Goal: Task Accomplishment & Management: Use online tool/utility

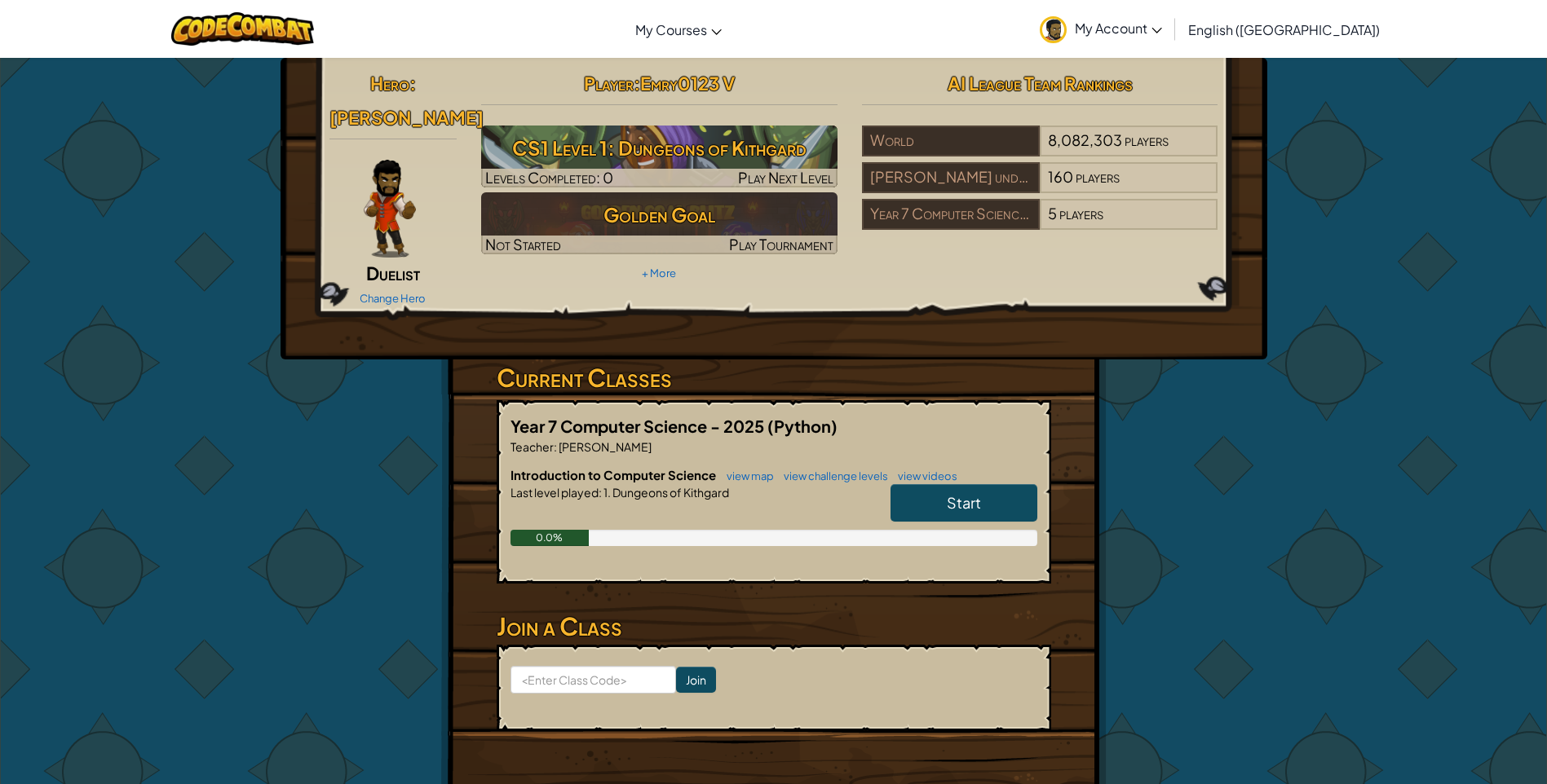
click at [926, 499] on div "Start" at bounding box center [956, 507] width 163 height 45
click at [946, 484] on link "Start" at bounding box center [963, 503] width 146 height 38
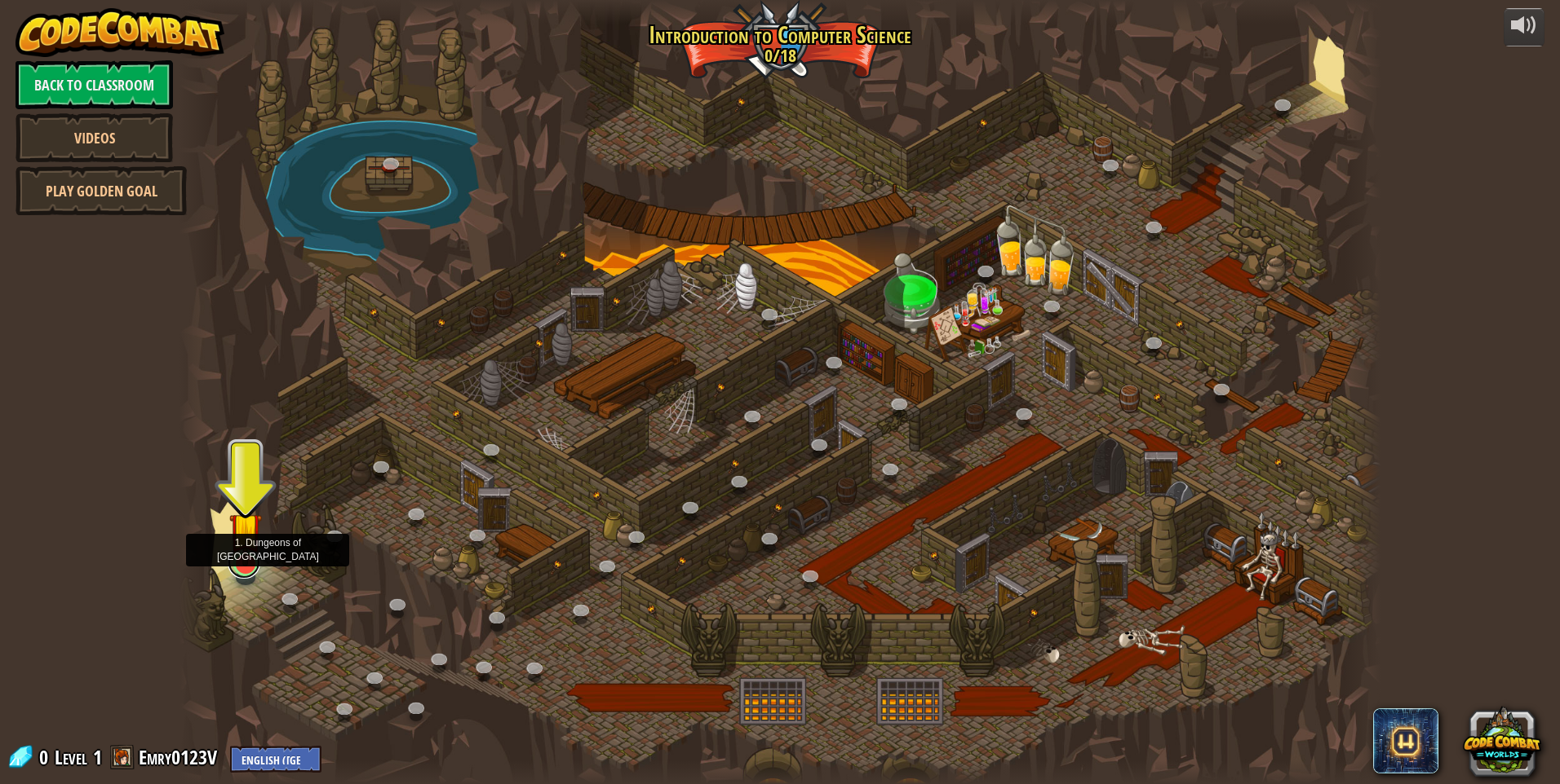
click at [236, 568] on link at bounding box center [243, 562] width 33 height 33
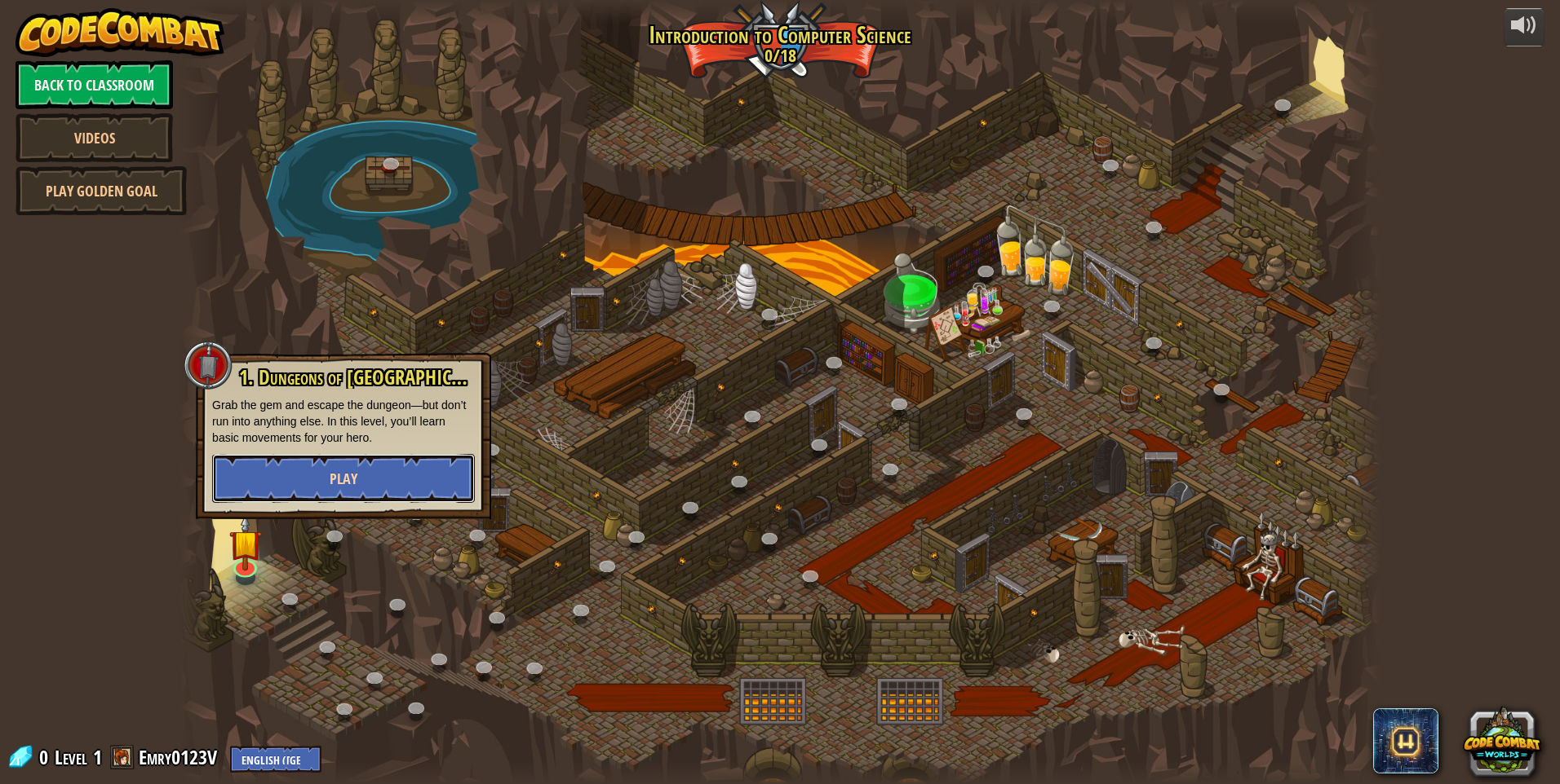
click at [326, 465] on button "Play" at bounding box center [343, 478] width 263 height 48
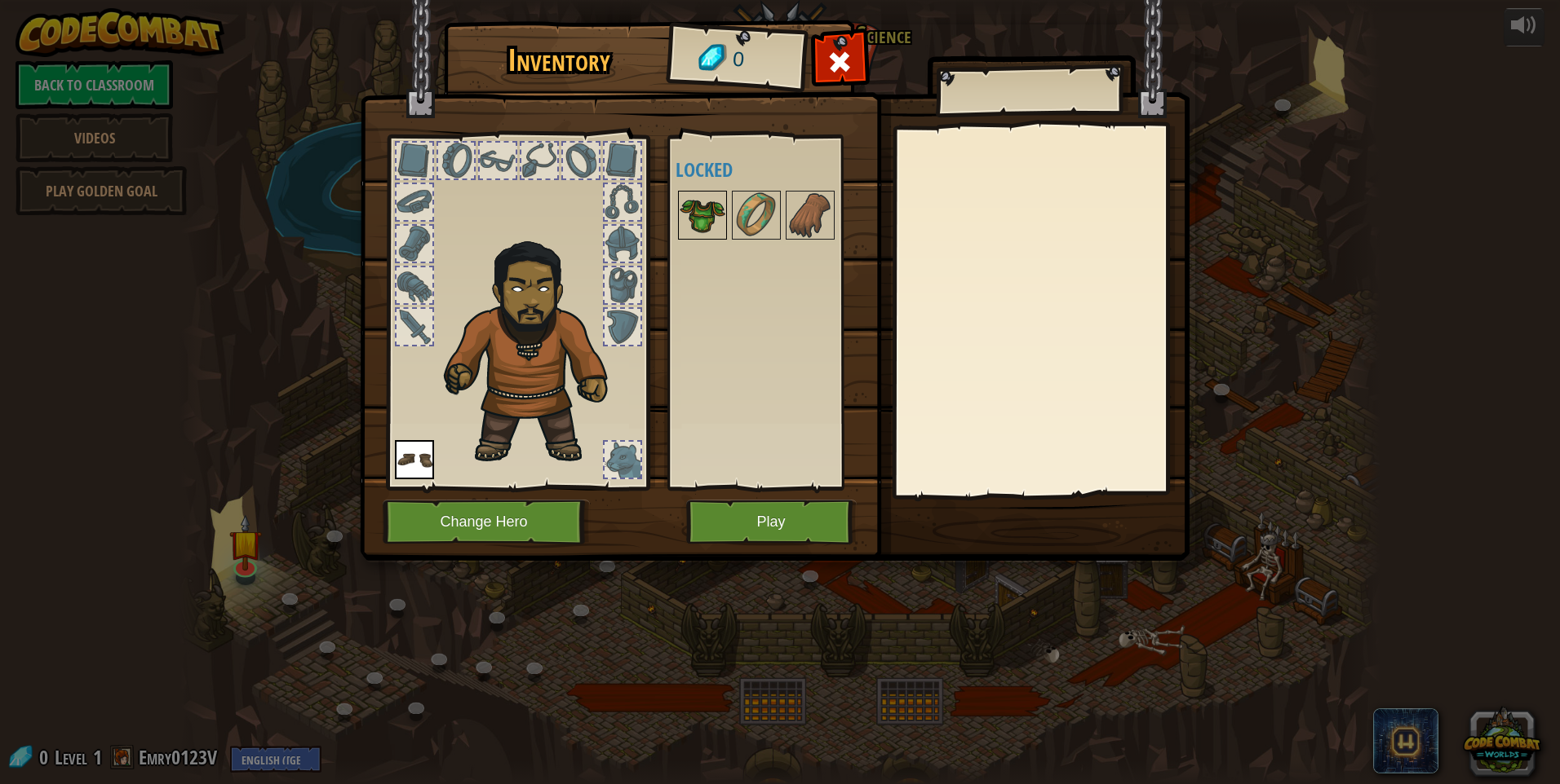
drag, startPoint x: 704, startPoint y: 188, endPoint x: 704, endPoint y: 205, distance: 17.0
click at [704, 200] on div "Available Equip (double-click to equip) Locked" at bounding box center [778, 312] width 205 height 340
click at [708, 222] on img at bounding box center [702, 216] width 46 height 45
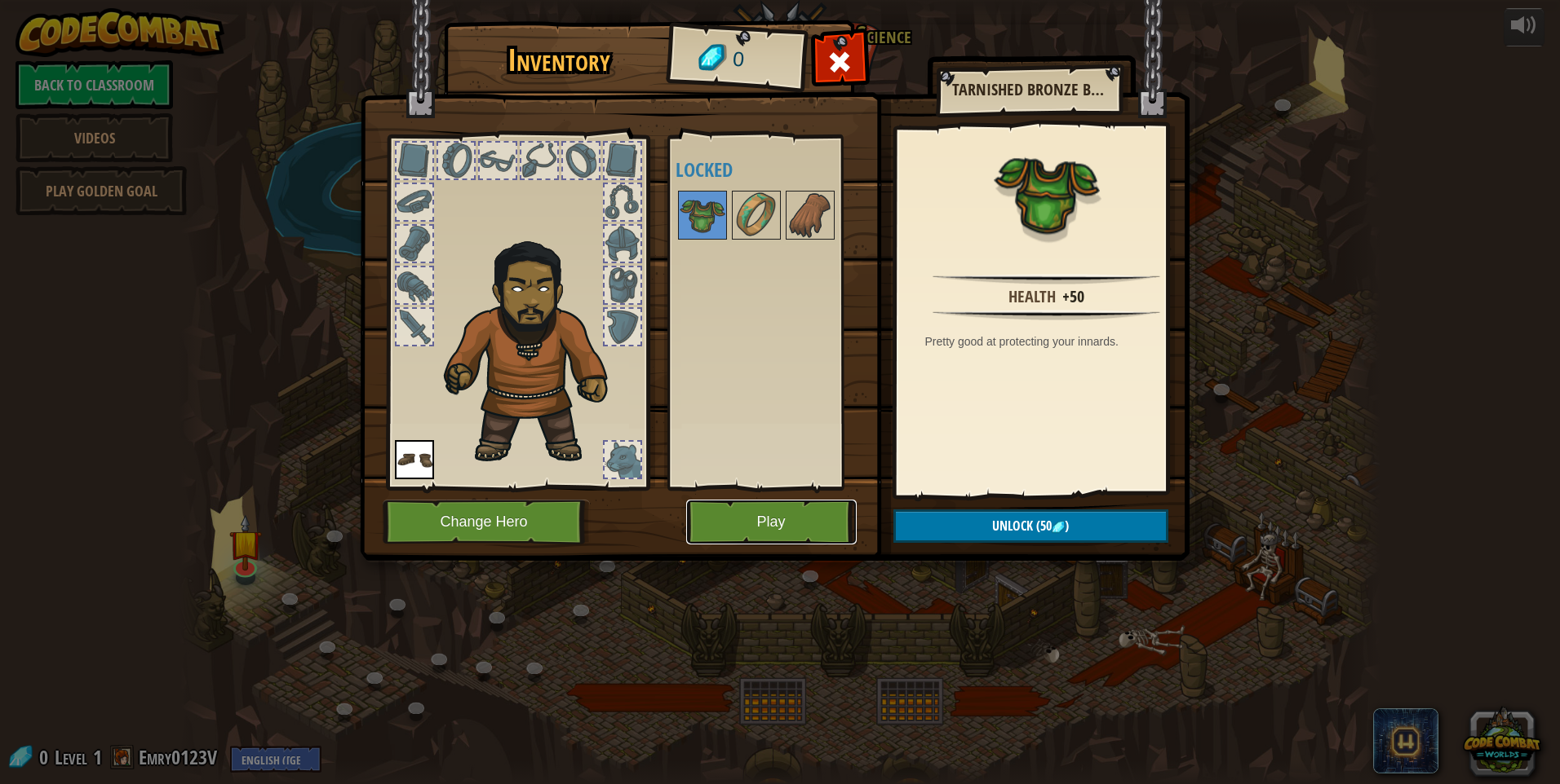
click at [785, 523] on button "Play" at bounding box center [771, 521] width 170 height 44
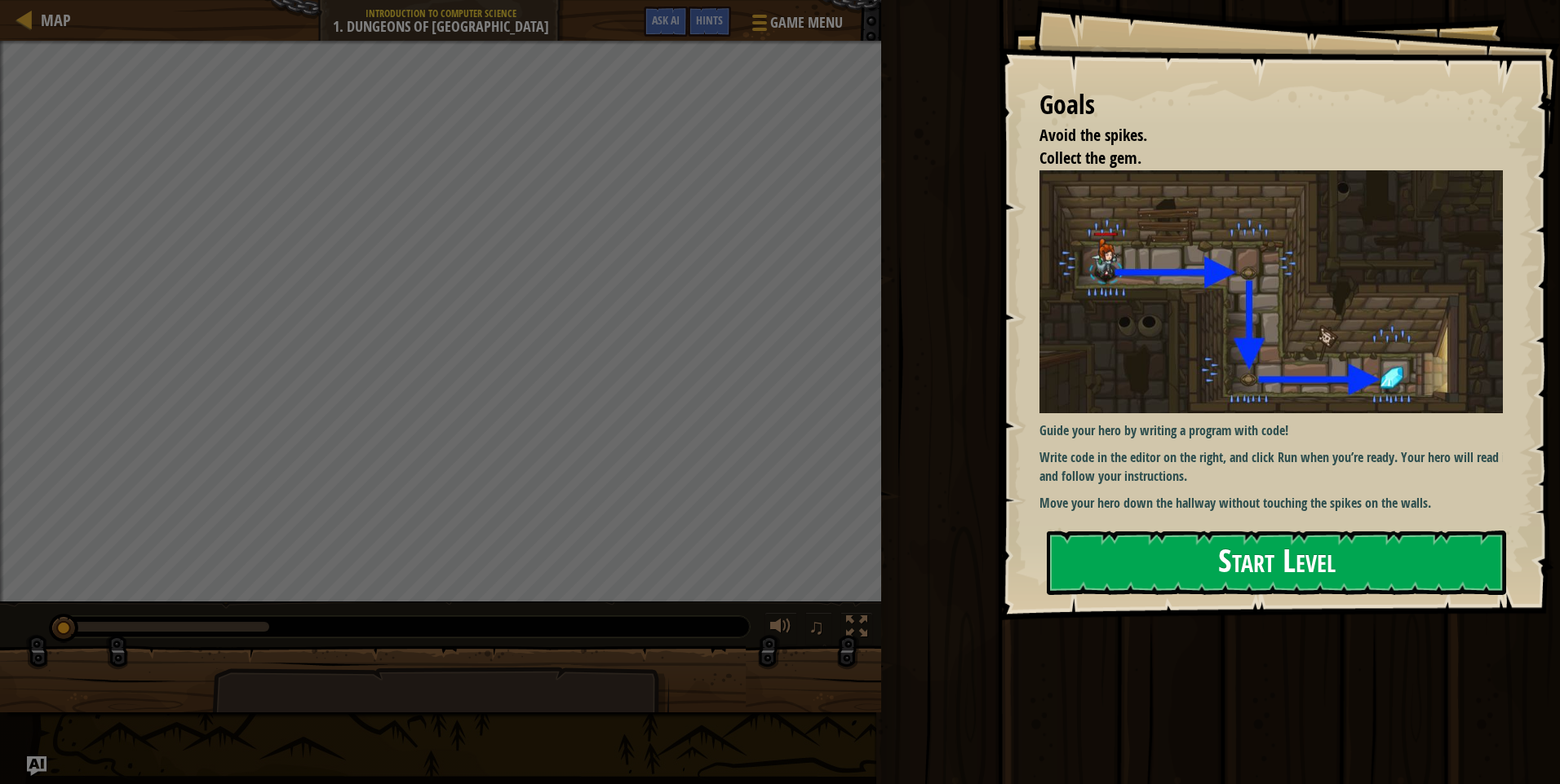
click at [1138, 583] on button "Start Level" at bounding box center [1276, 563] width 459 height 64
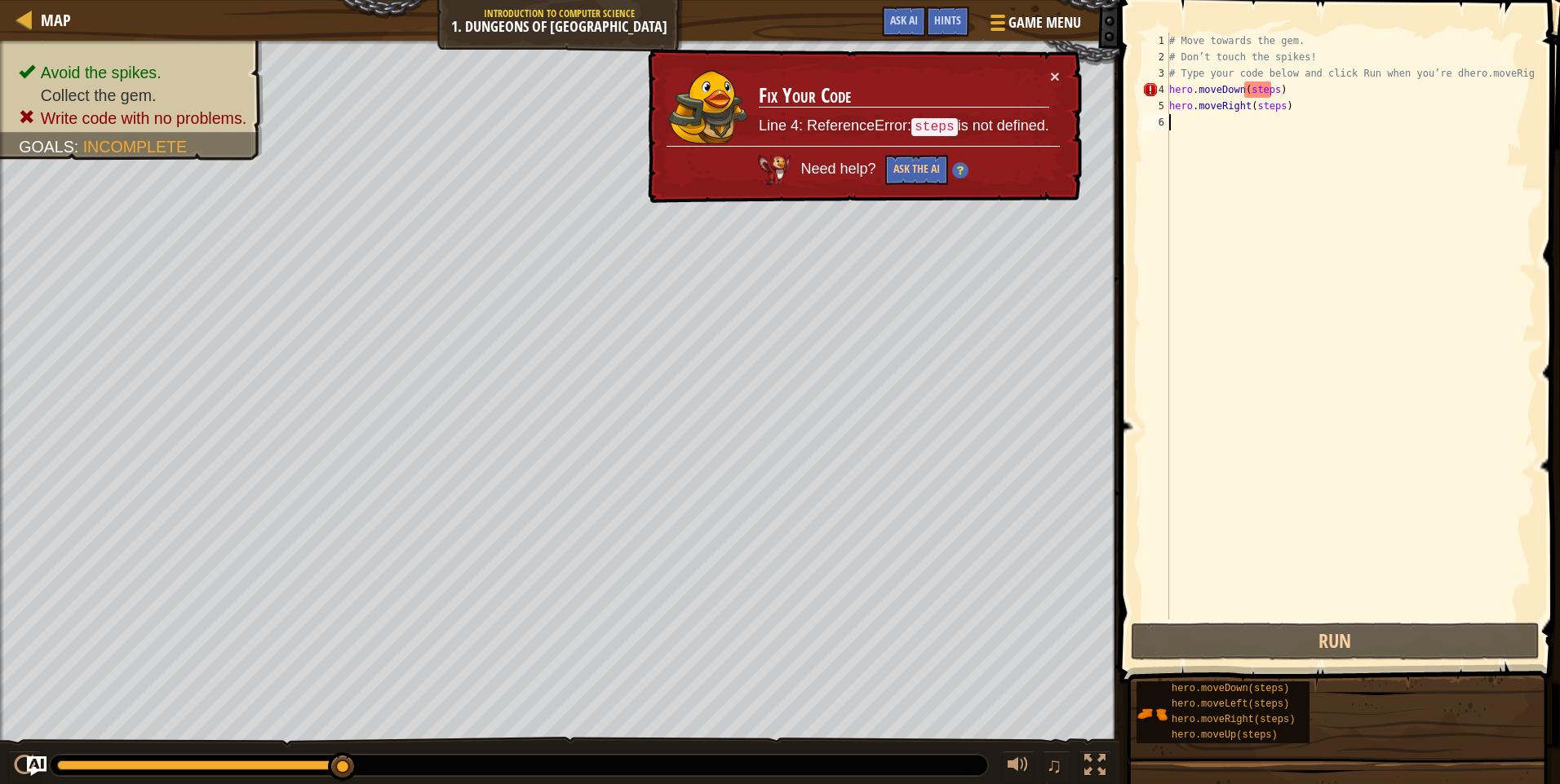
click at [934, 129] on code "steps" at bounding box center [934, 128] width 46 height 18
click at [1239, 91] on div "# Move towards the gem. # Don’t touch the spikes! # Type your code below and cl…" at bounding box center [1350, 342] width 370 height 620
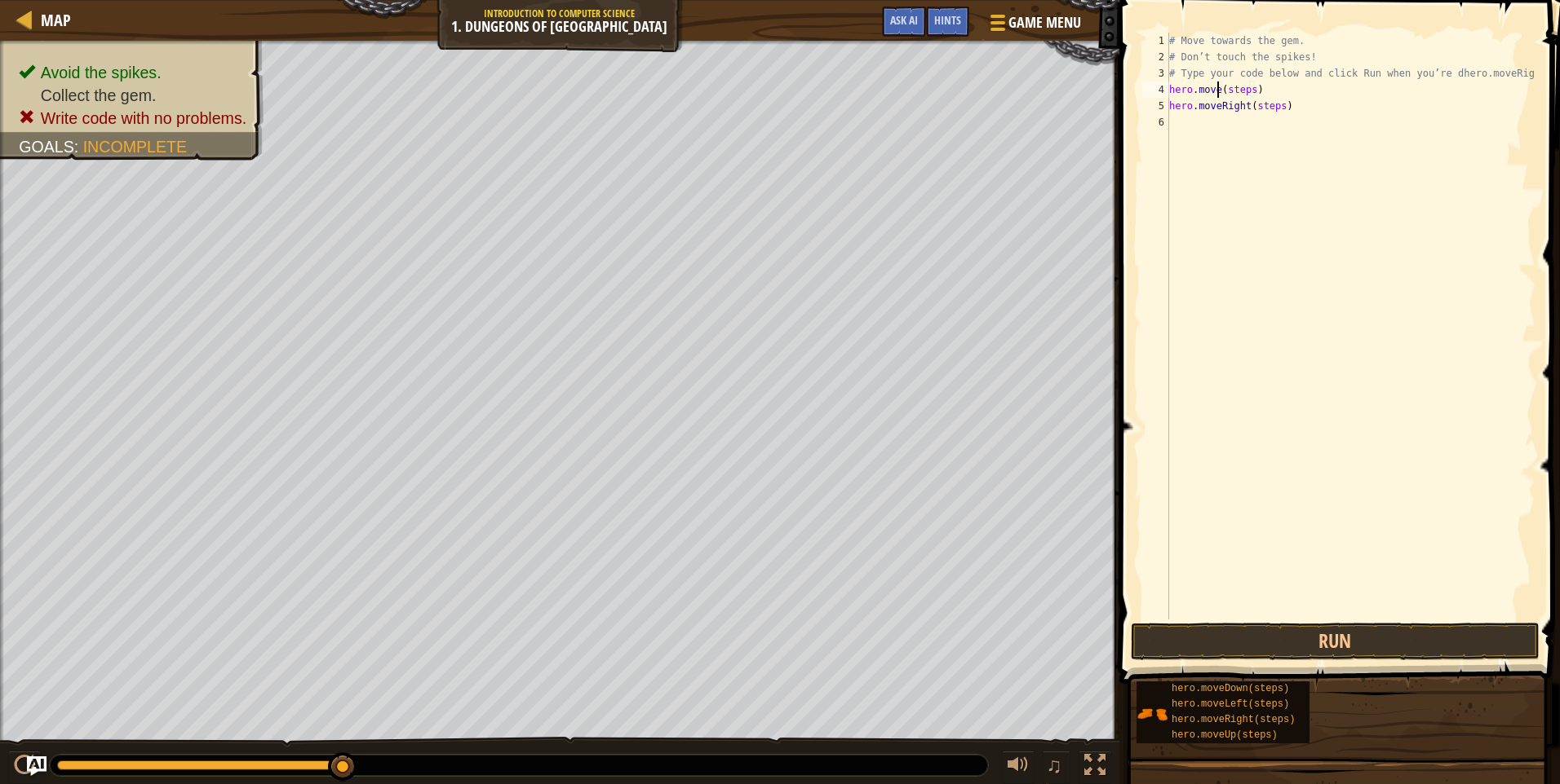
scroll to position [7, 4]
click at [1243, 106] on div "# Move towards the gem. # Don’t touch the spikes! # Type your code below and cl…" at bounding box center [1350, 342] width 370 height 620
click at [19, 765] on div at bounding box center [24, 765] width 21 height 21
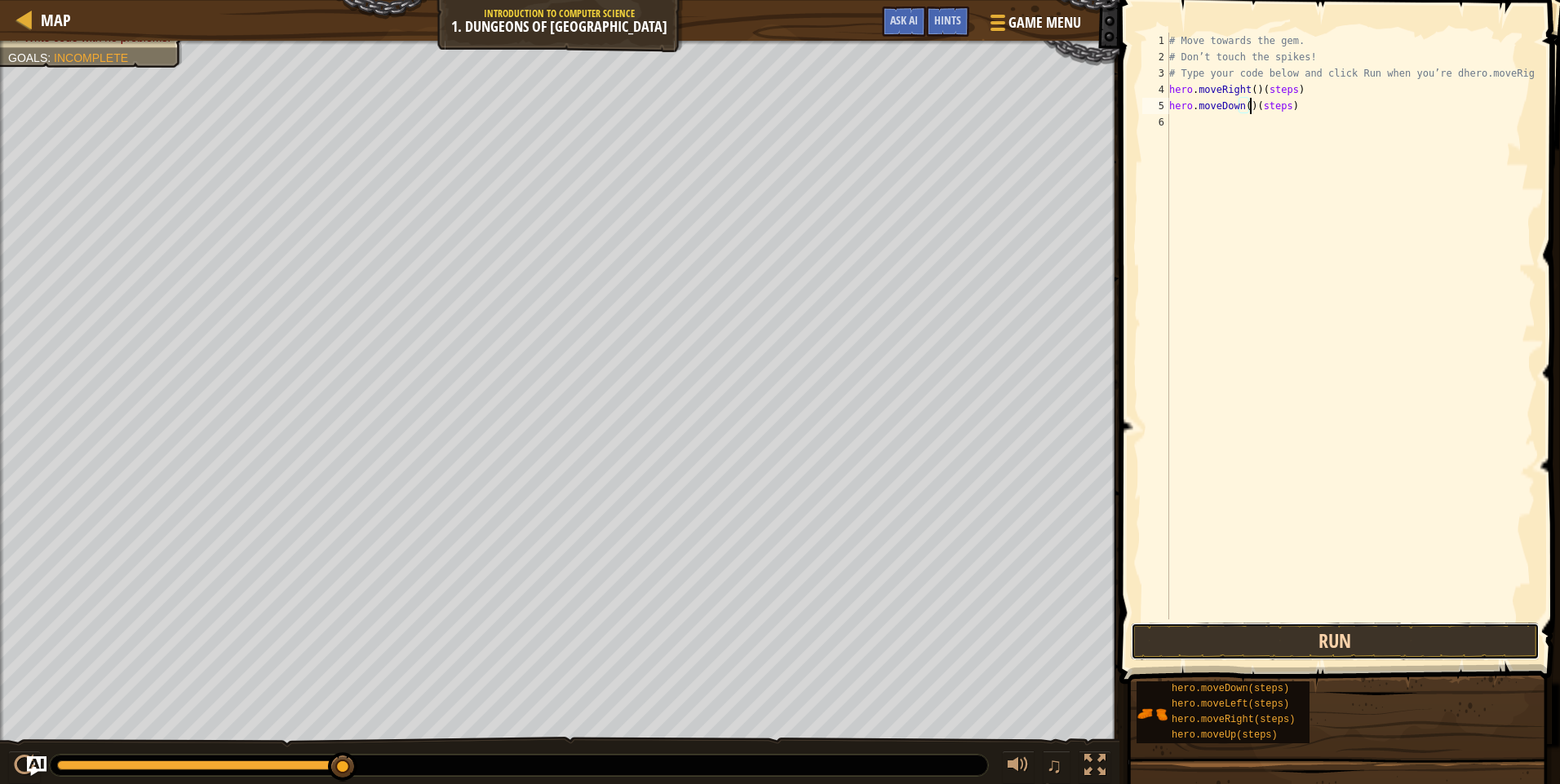
click at [1308, 647] on button "Run" at bounding box center [1334, 642] width 409 height 38
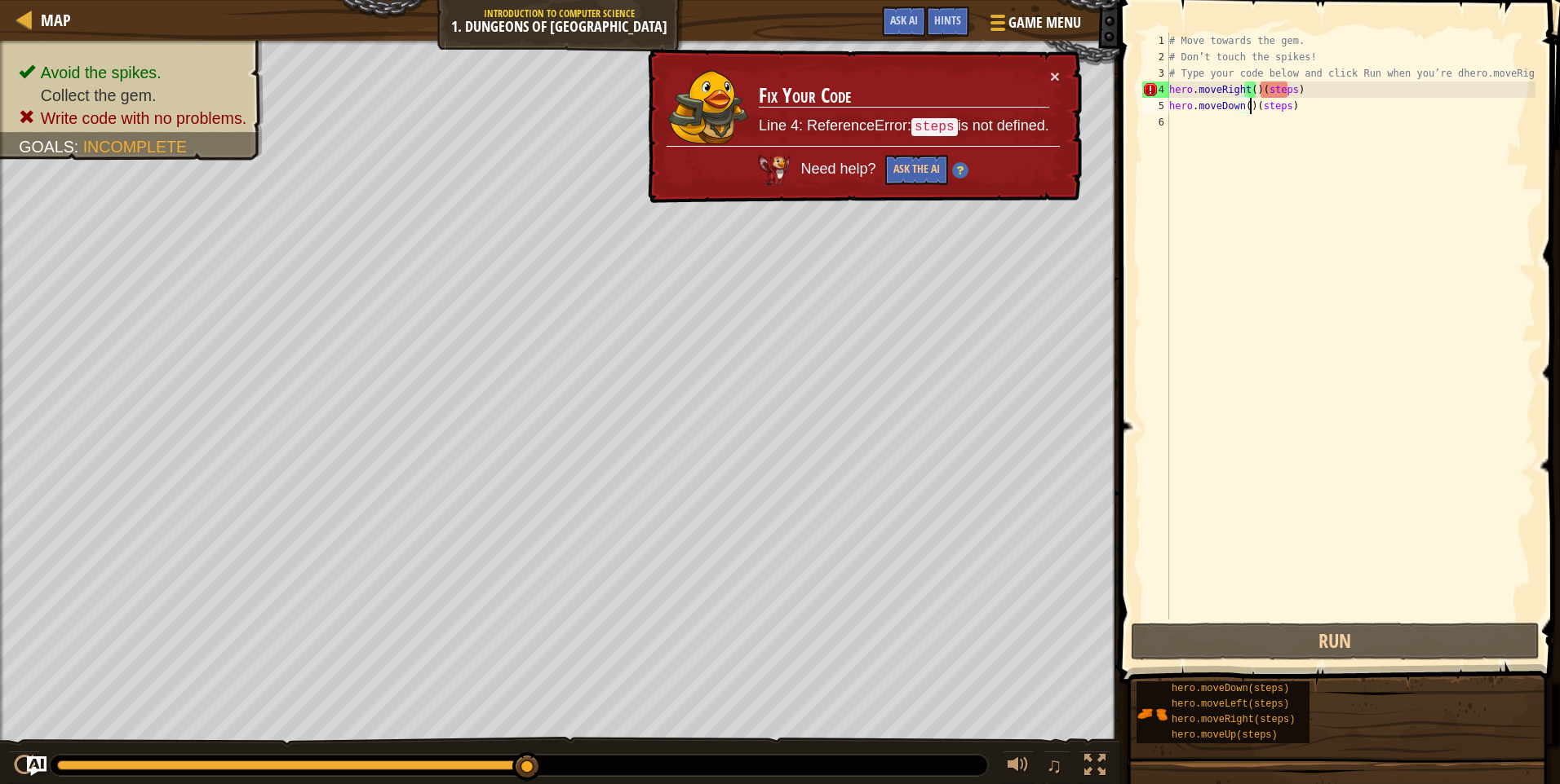
click at [1289, 89] on div "# Move towards the gem. # Don’t touch the spikes! # Type your code below and cl…" at bounding box center [1350, 342] width 370 height 620
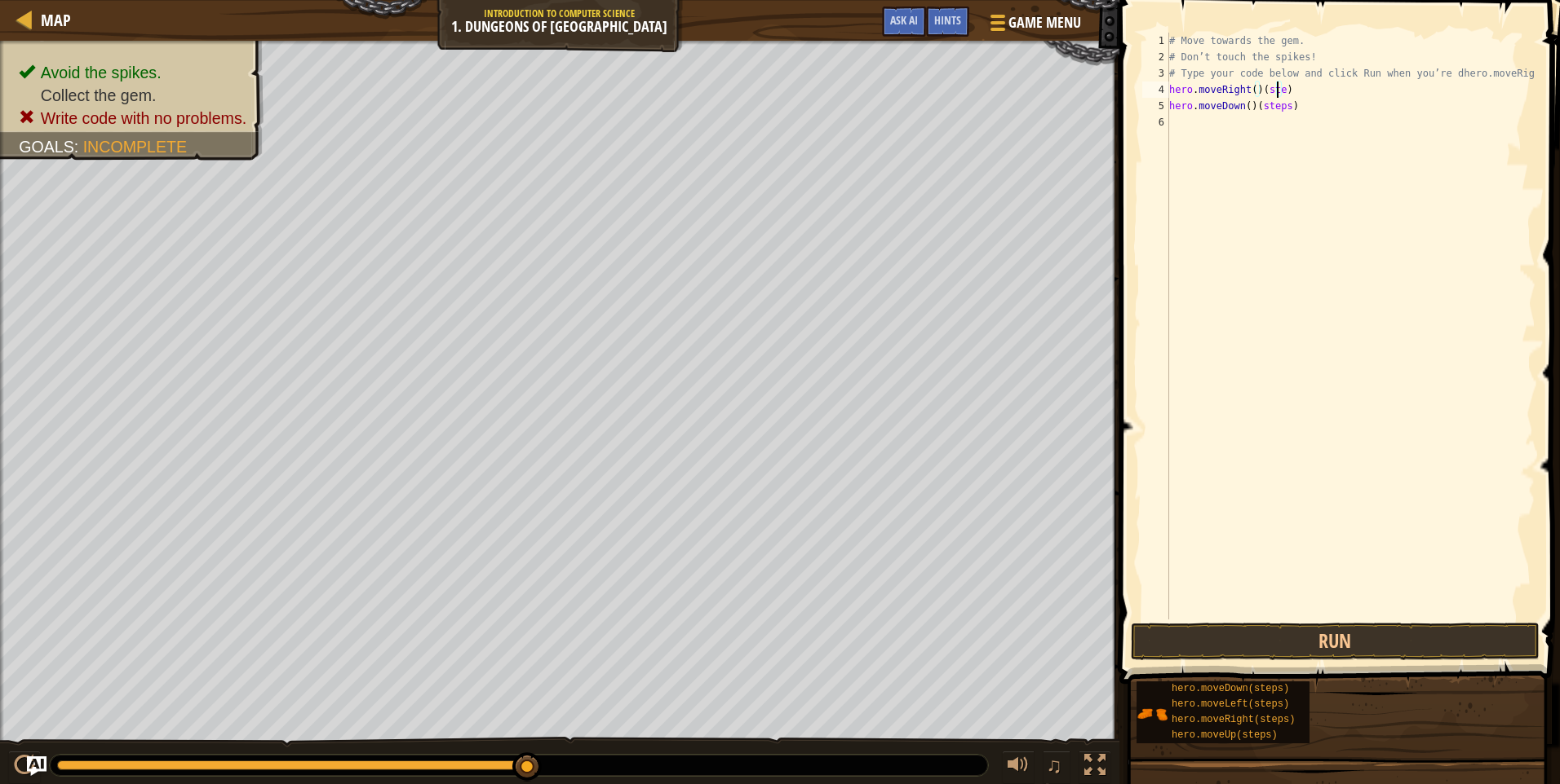
scroll to position [7, 9]
click at [1342, 634] on button "Run" at bounding box center [1334, 642] width 409 height 38
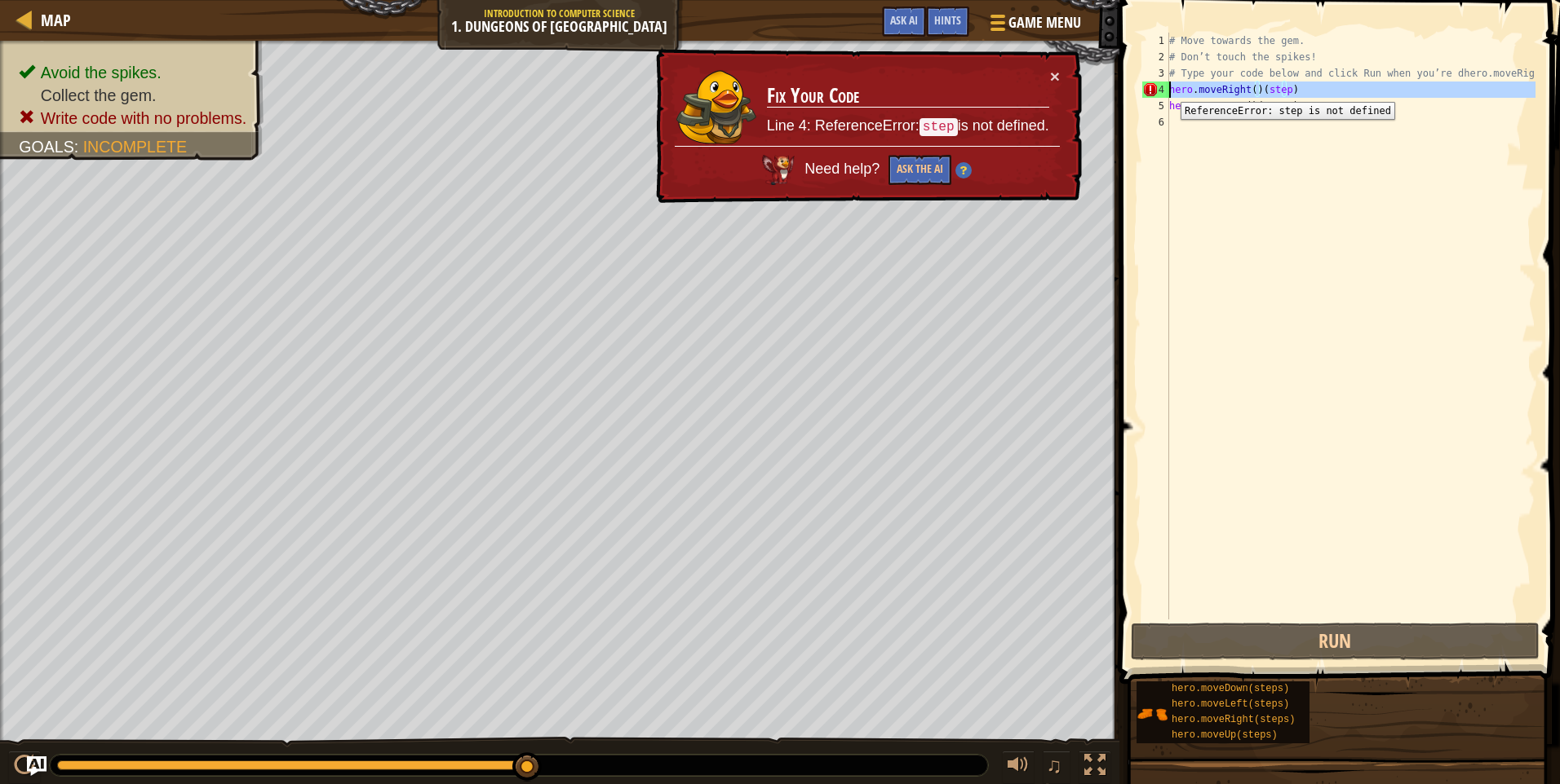
click at [1168, 90] on div "4" at bounding box center [1154, 89] width 27 height 16
click at [1165, 93] on div "4" at bounding box center [1154, 89] width 27 height 16
click at [1169, 105] on div "# Move towards the gem. # Don’t touch the spikes! # Type your code below and cl…" at bounding box center [1350, 342] width 370 height 620
click at [1188, 111] on div "# Move towards the gem. # Don’t touch the spikes! # Type your code below and cl…" at bounding box center [1350, 342] width 370 height 620
click at [1150, 91] on div "4" at bounding box center [1154, 89] width 27 height 16
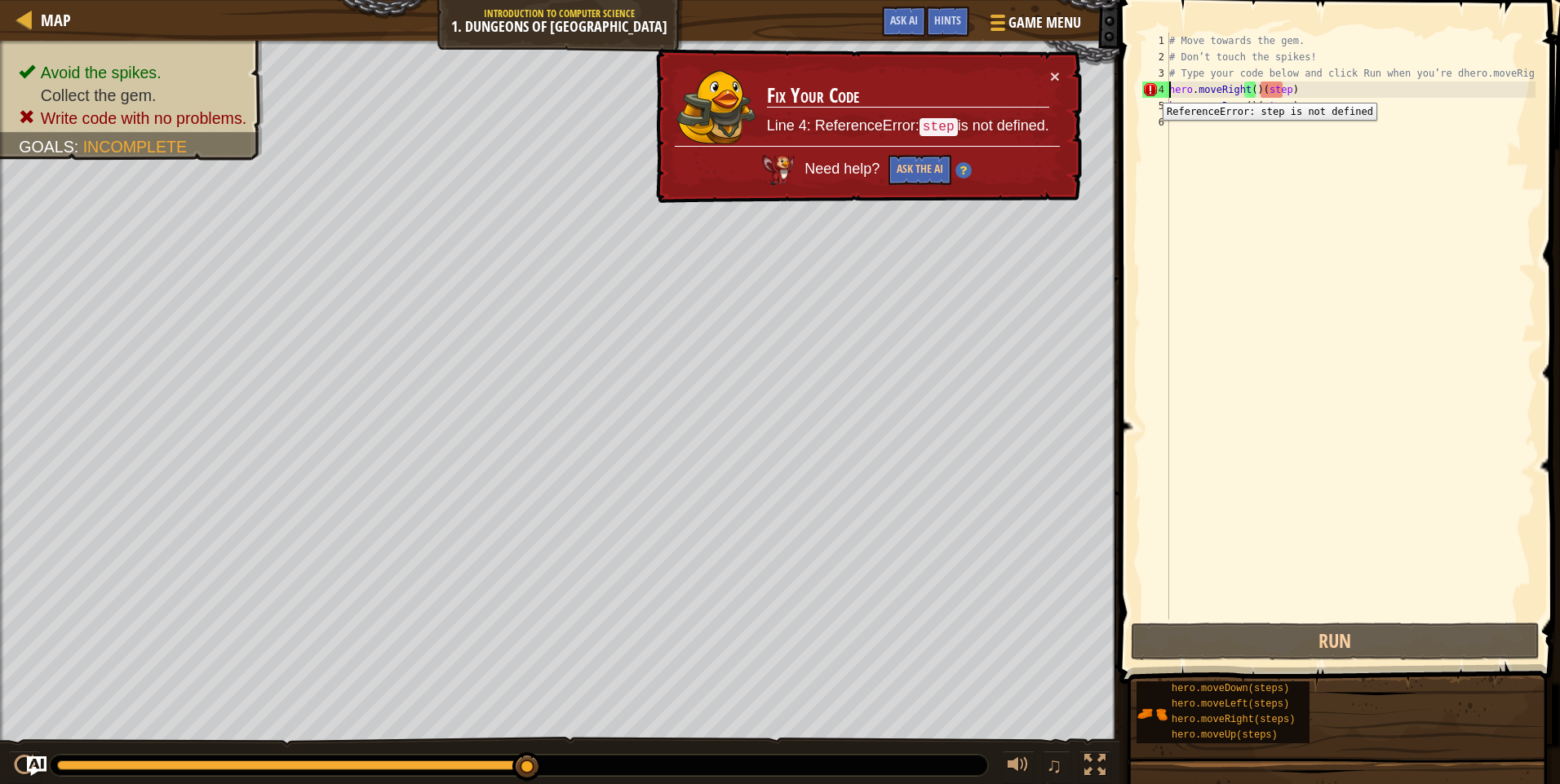
click at [1150, 91] on div "4" at bounding box center [1154, 89] width 27 height 16
click at [1289, 95] on div "# Move towards the gem. # Don’t touch the spikes! # Type your code below and cl…" at bounding box center [1350, 342] width 370 height 620
click at [1248, 95] on div "# Move towards the gem. # Don’t touch the spikes! # Type your code below and cl…" at bounding box center [1350, 342] width 370 height 620
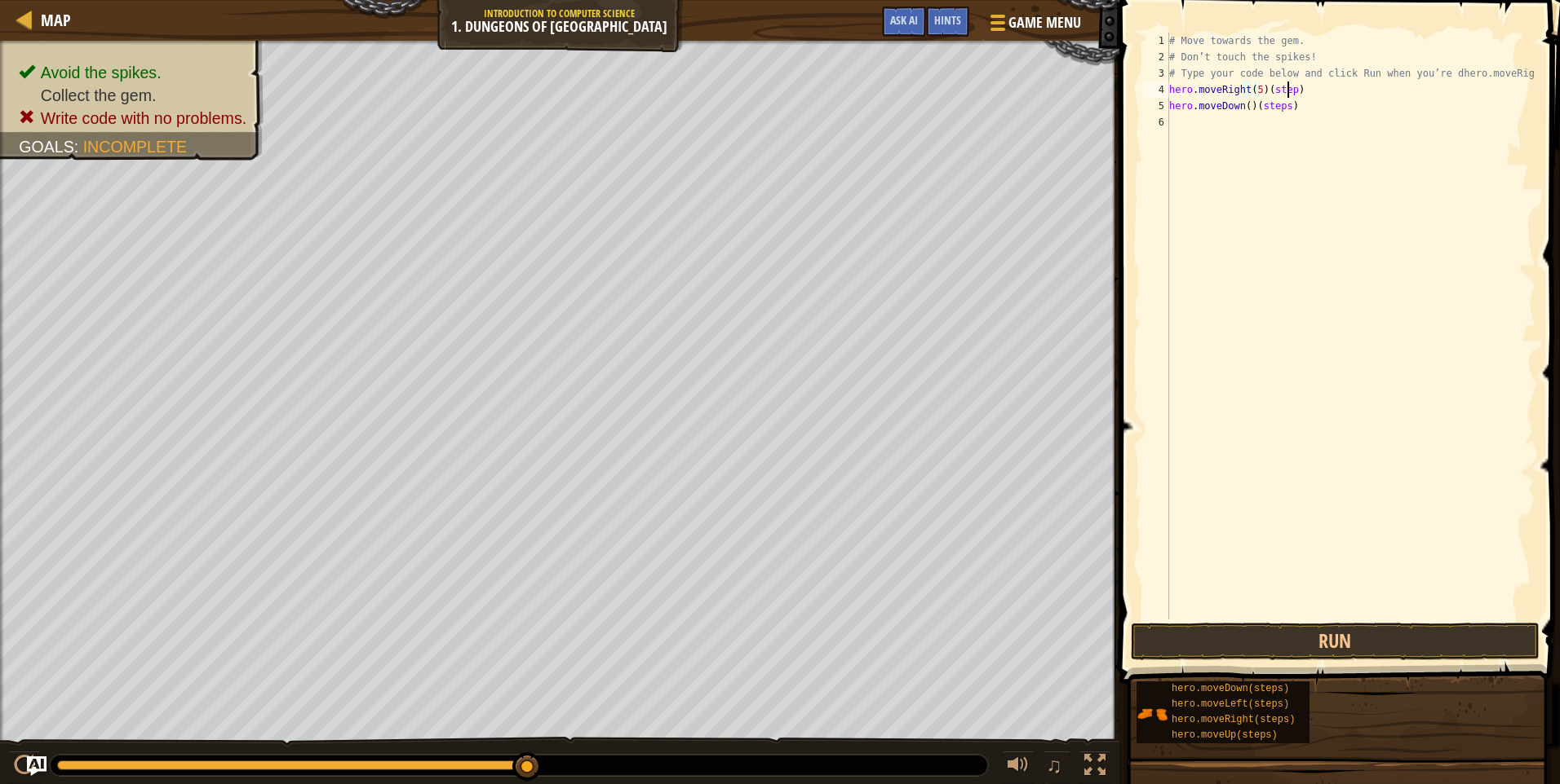
click at [1289, 91] on div "# Move towards the gem. # Don’t touch the spikes! # Type your code below and cl…" at bounding box center [1350, 342] width 370 height 620
click at [1341, 644] on button "Run" at bounding box center [1334, 642] width 409 height 38
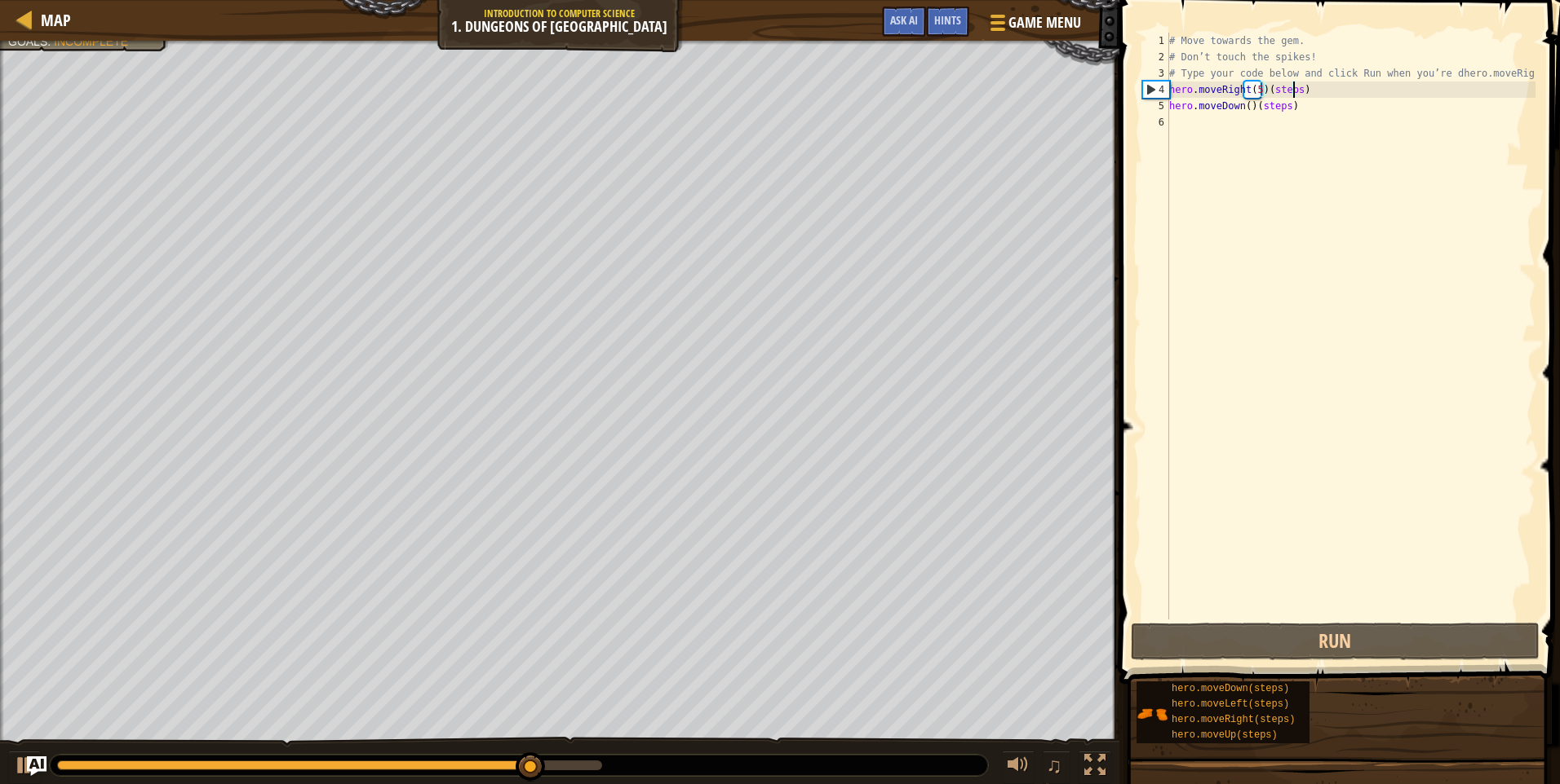
click at [1254, 95] on div "# Move towards the gem. # Don’t touch the spikes! # Type your code below and cl…" at bounding box center [1350, 342] width 370 height 620
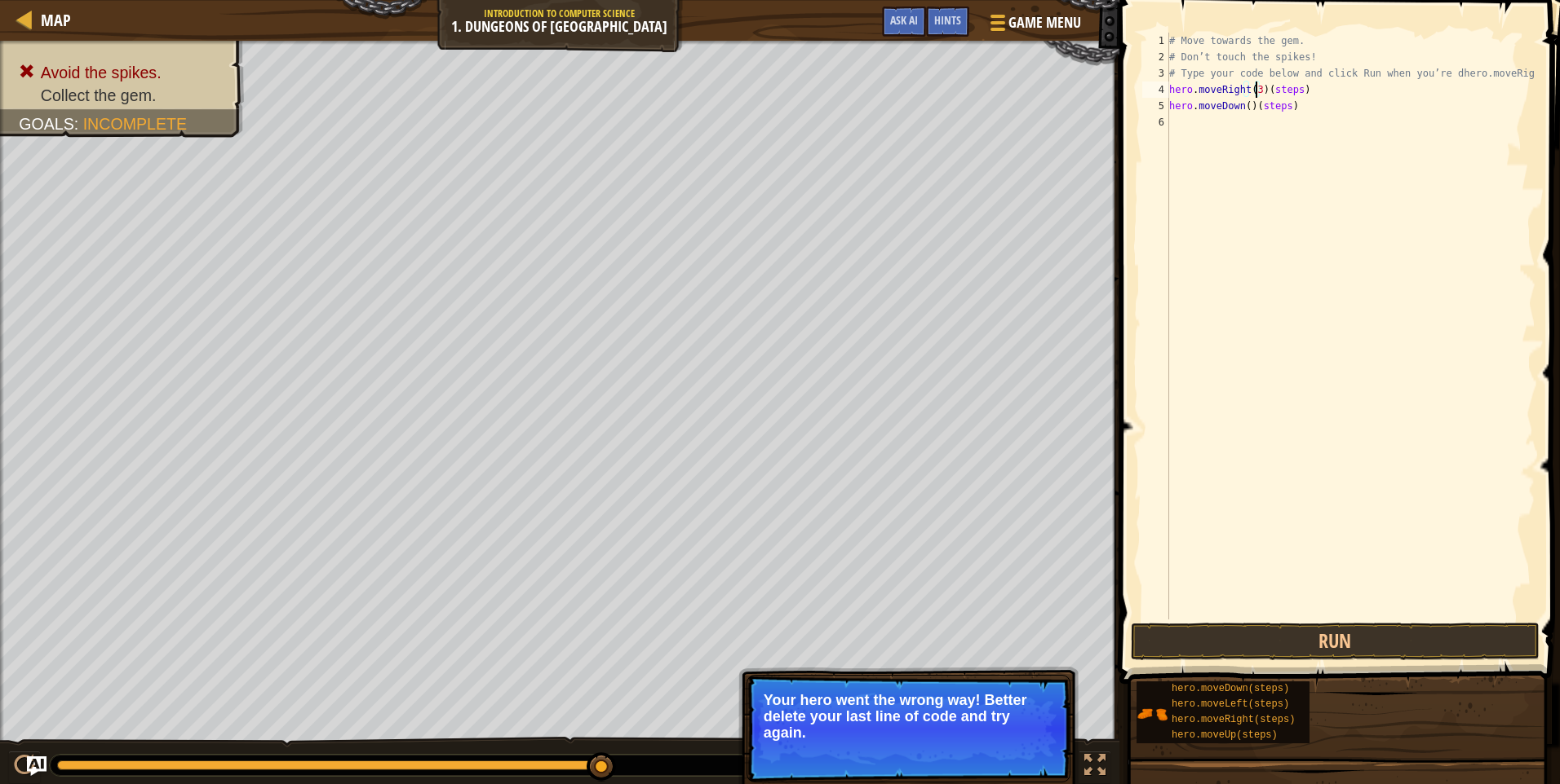
scroll to position [7, 7]
click at [1328, 649] on button "Run" at bounding box center [1334, 642] width 409 height 38
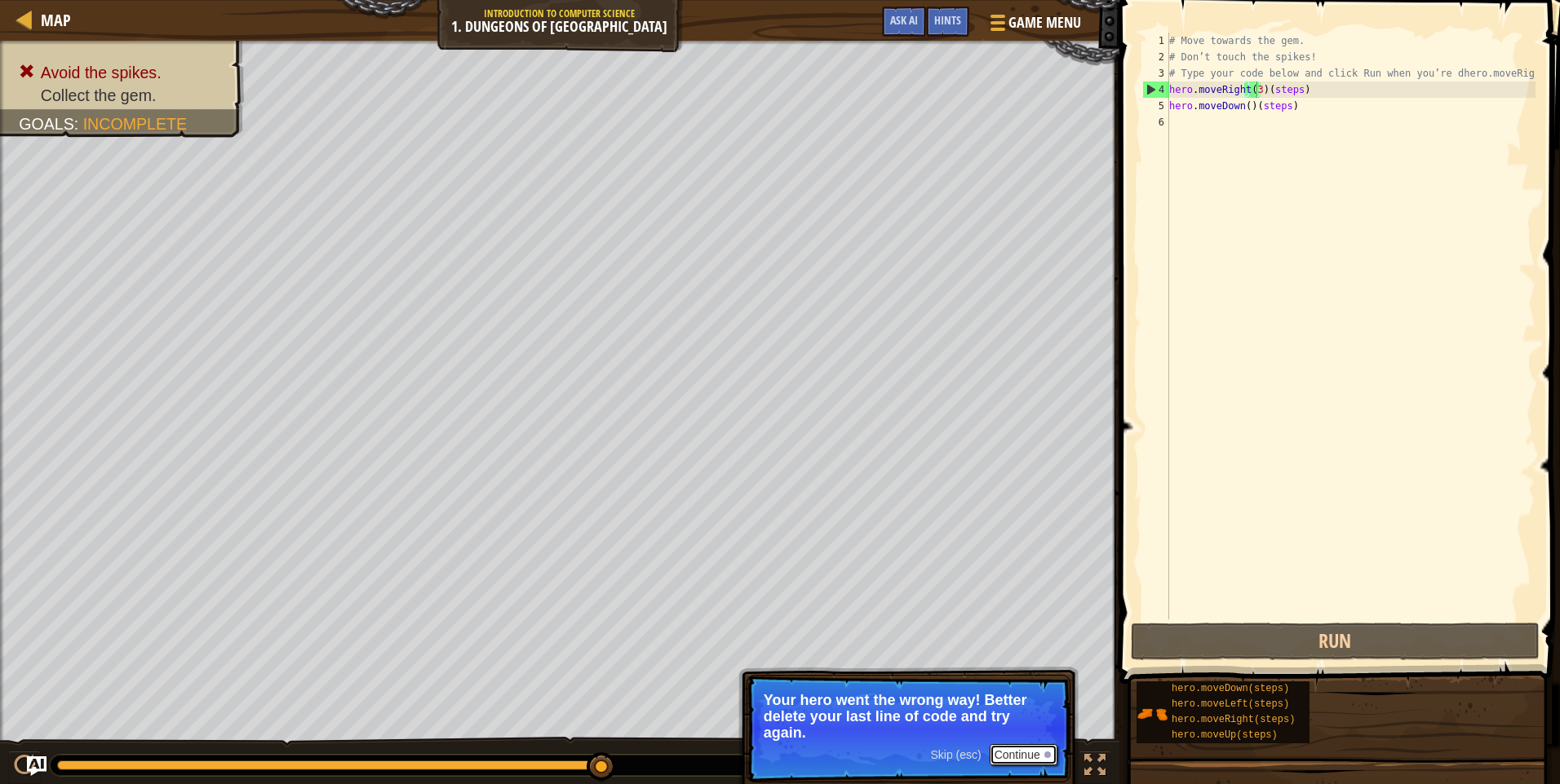
click at [1047, 753] on div at bounding box center [1047, 754] width 7 height 7
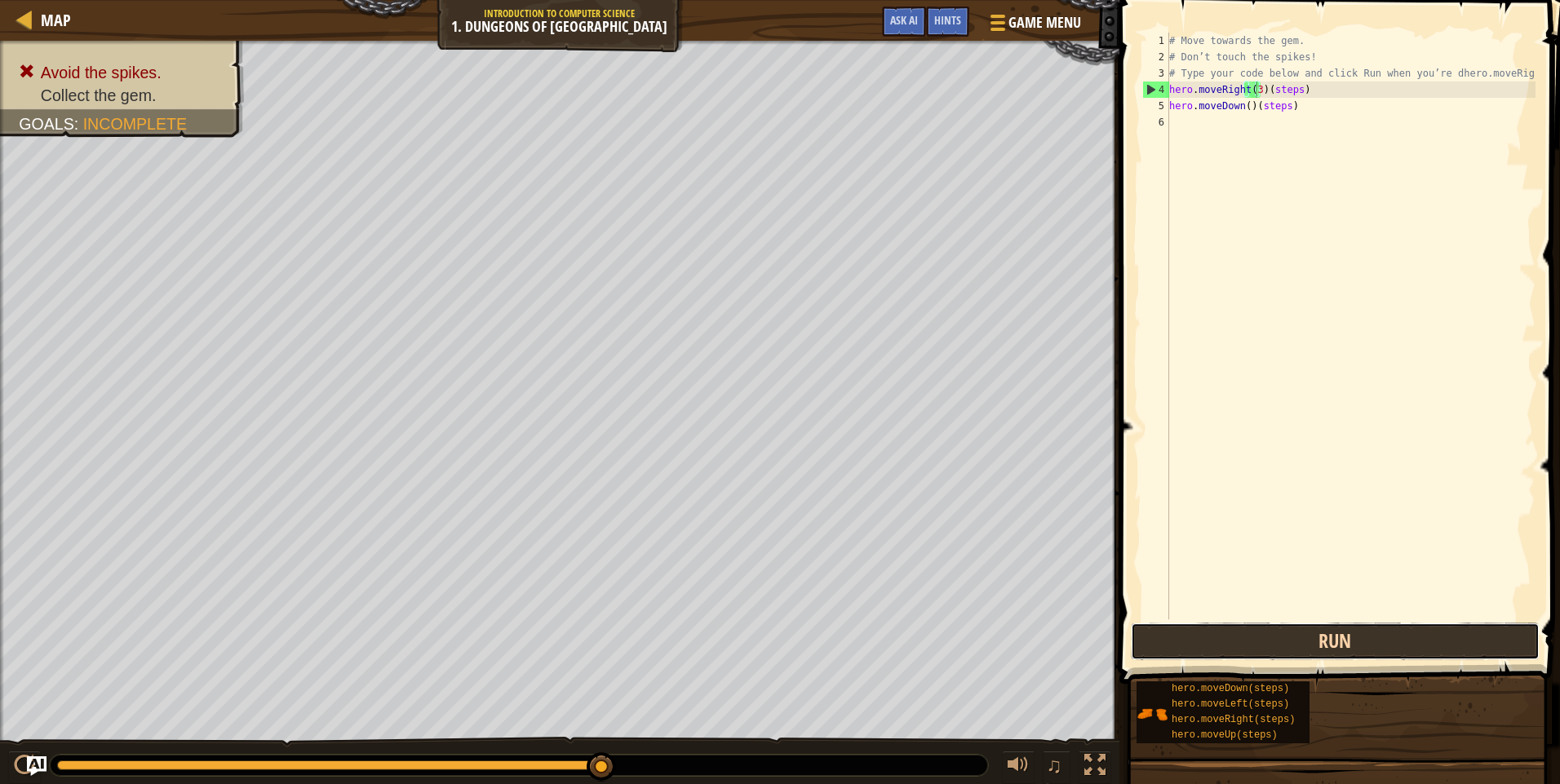
click at [1328, 644] on button "Run" at bounding box center [1334, 642] width 409 height 38
click at [1239, 634] on button "Run" at bounding box center [1334, 642] width 409 height 38
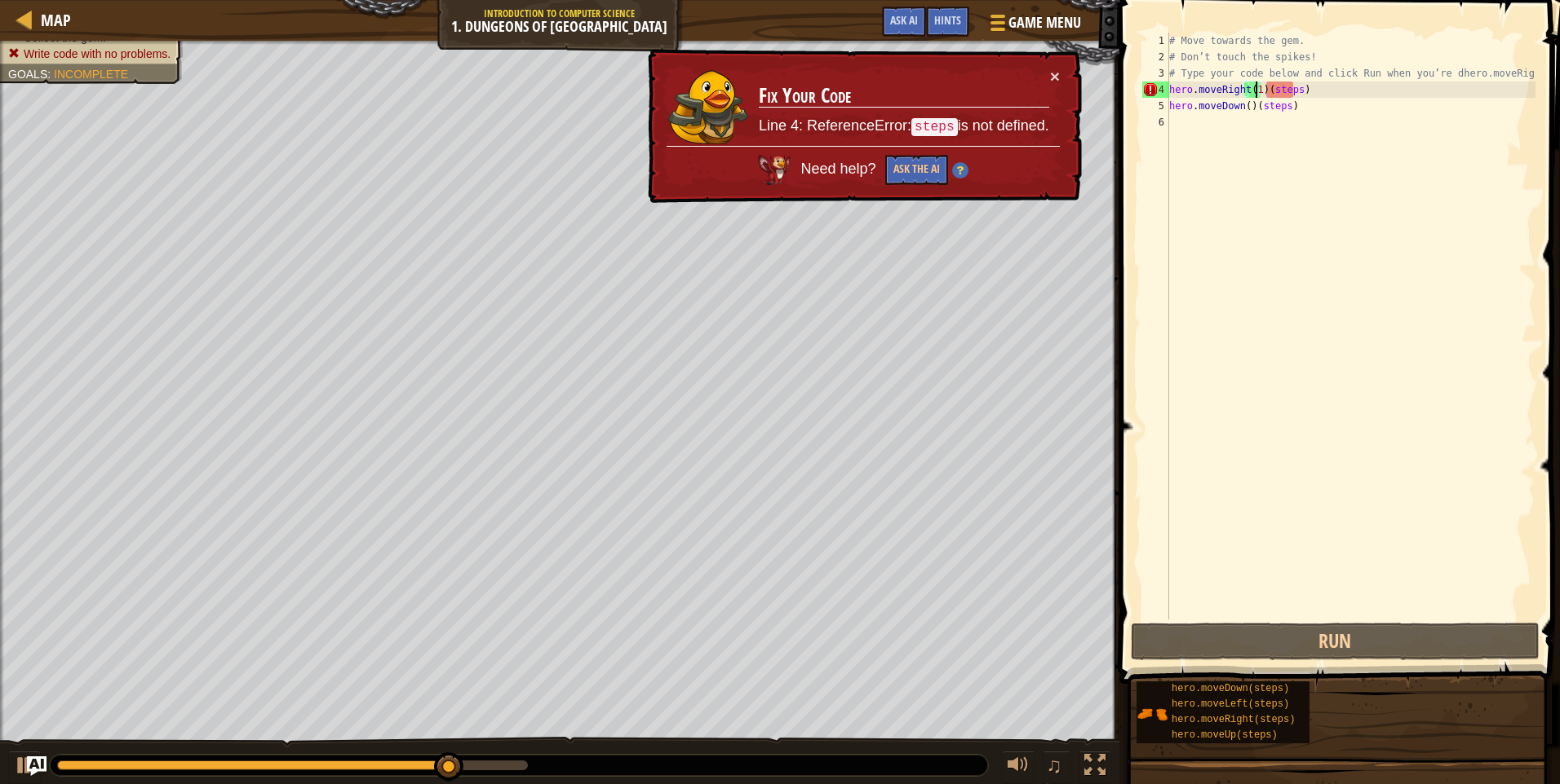
click at [1292, 92] on div "# Move towards the gem. # Don’t touch the spikes! # Type your code below and cl…" at bounding box center [1350, 342] width 370 height 620
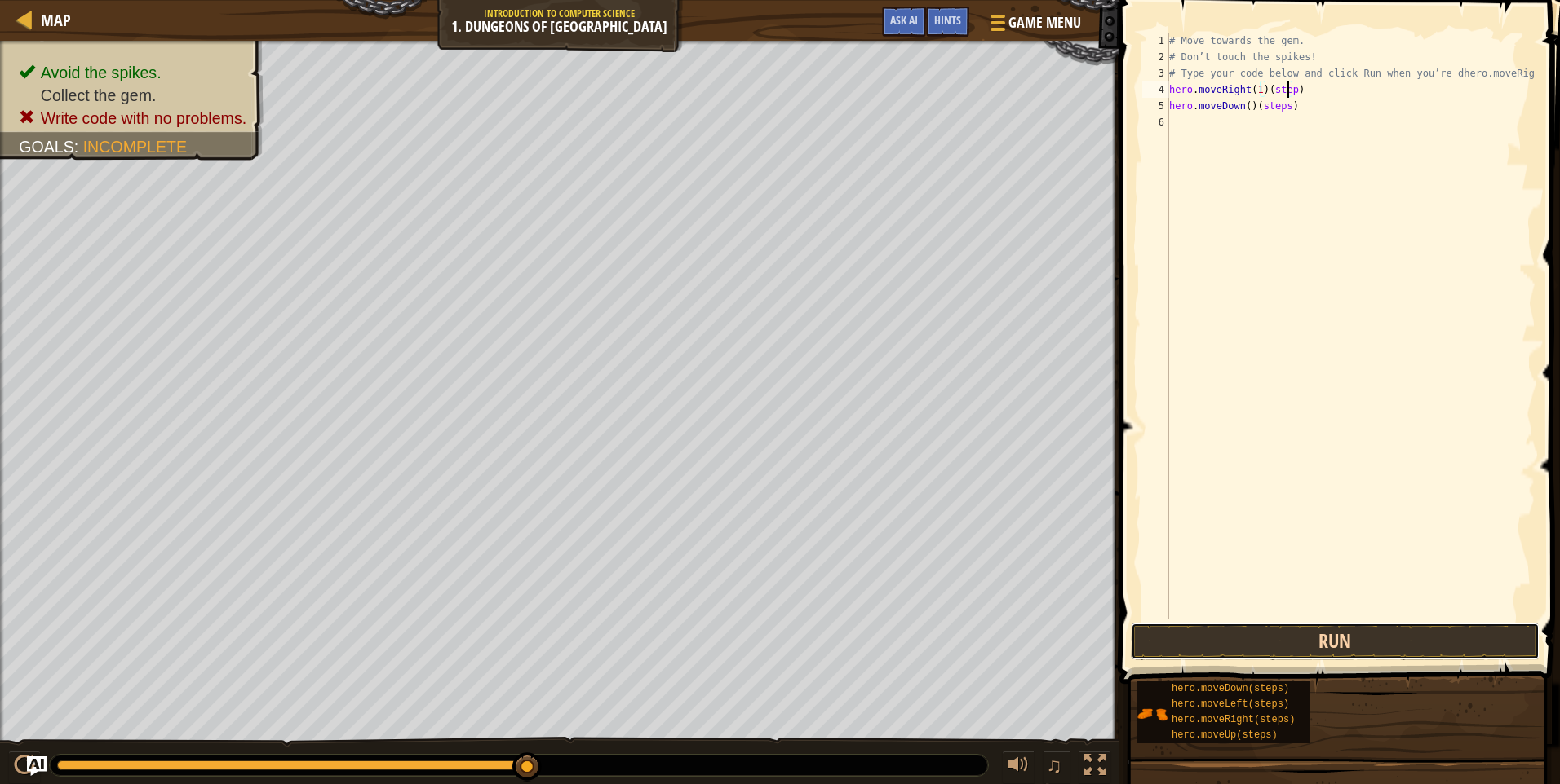
click at [1155, 640] on button "Run" at bounding box center [1334, 642] width 409 height 38
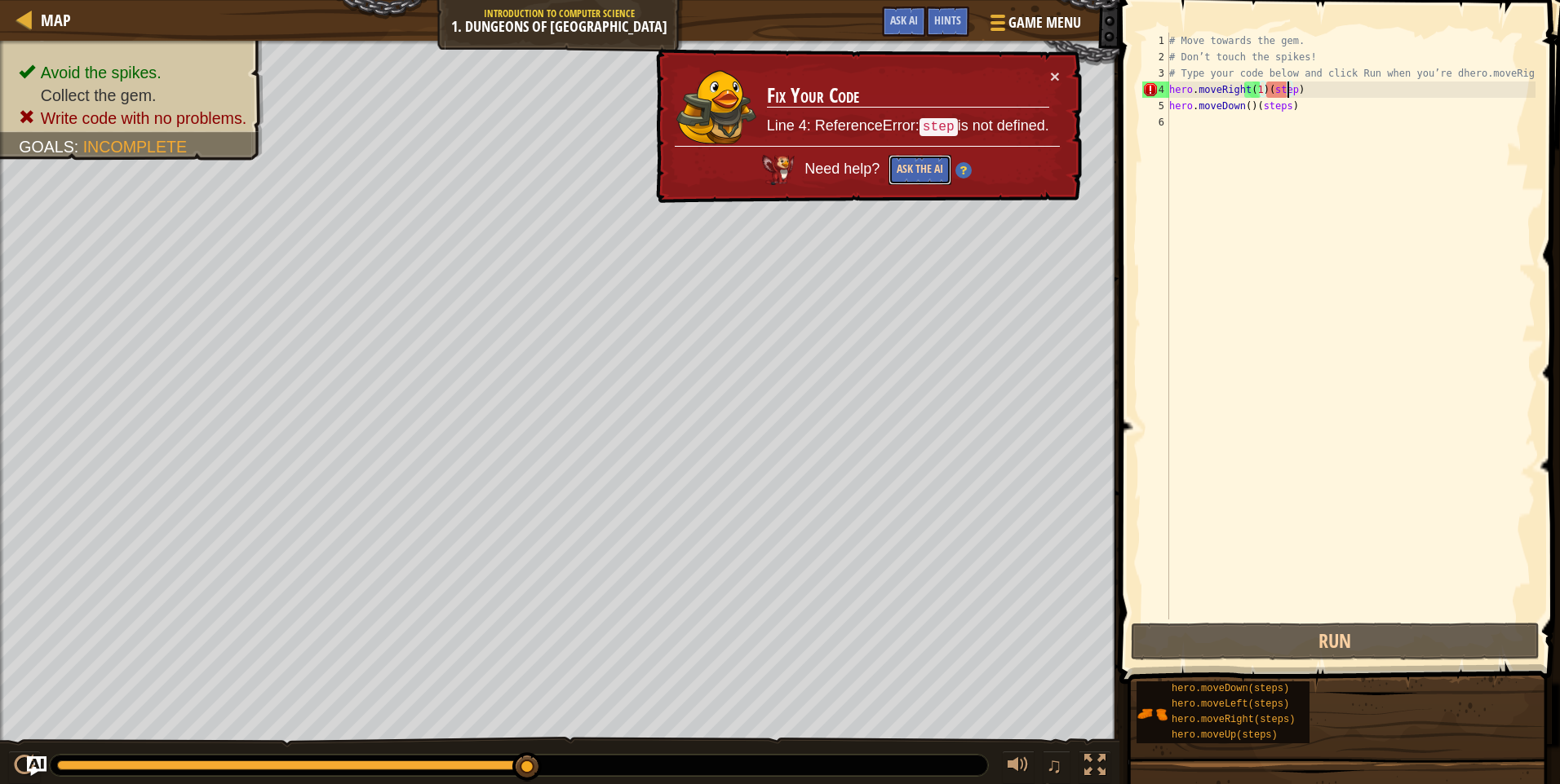
click at [921, 166] on button "Ask the AI" at bounding box center [919, 170] width 62 height 31
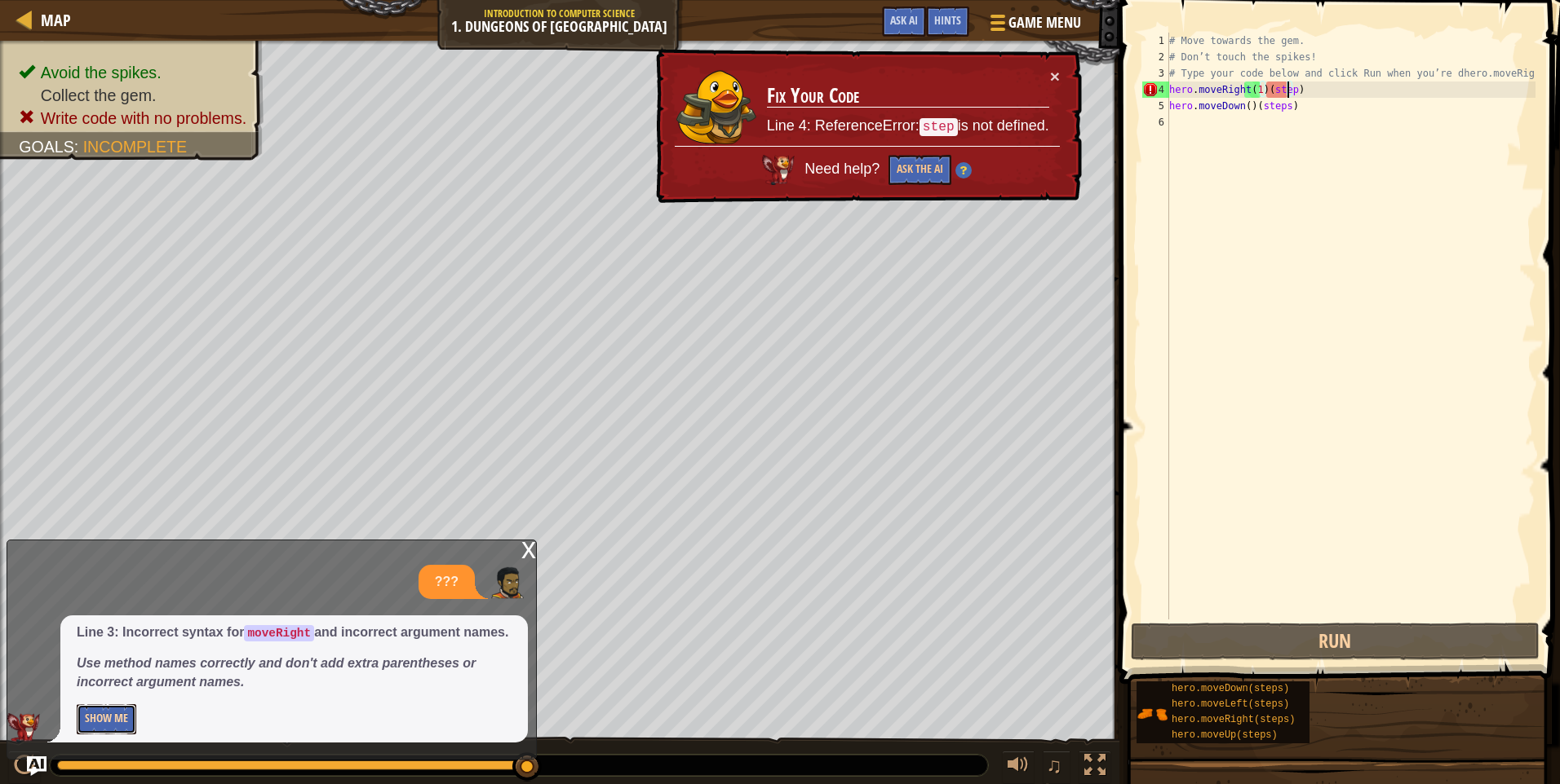
click at [118, 717] on button "Show Me" at bounding box center [107, 719] width 59 height 31
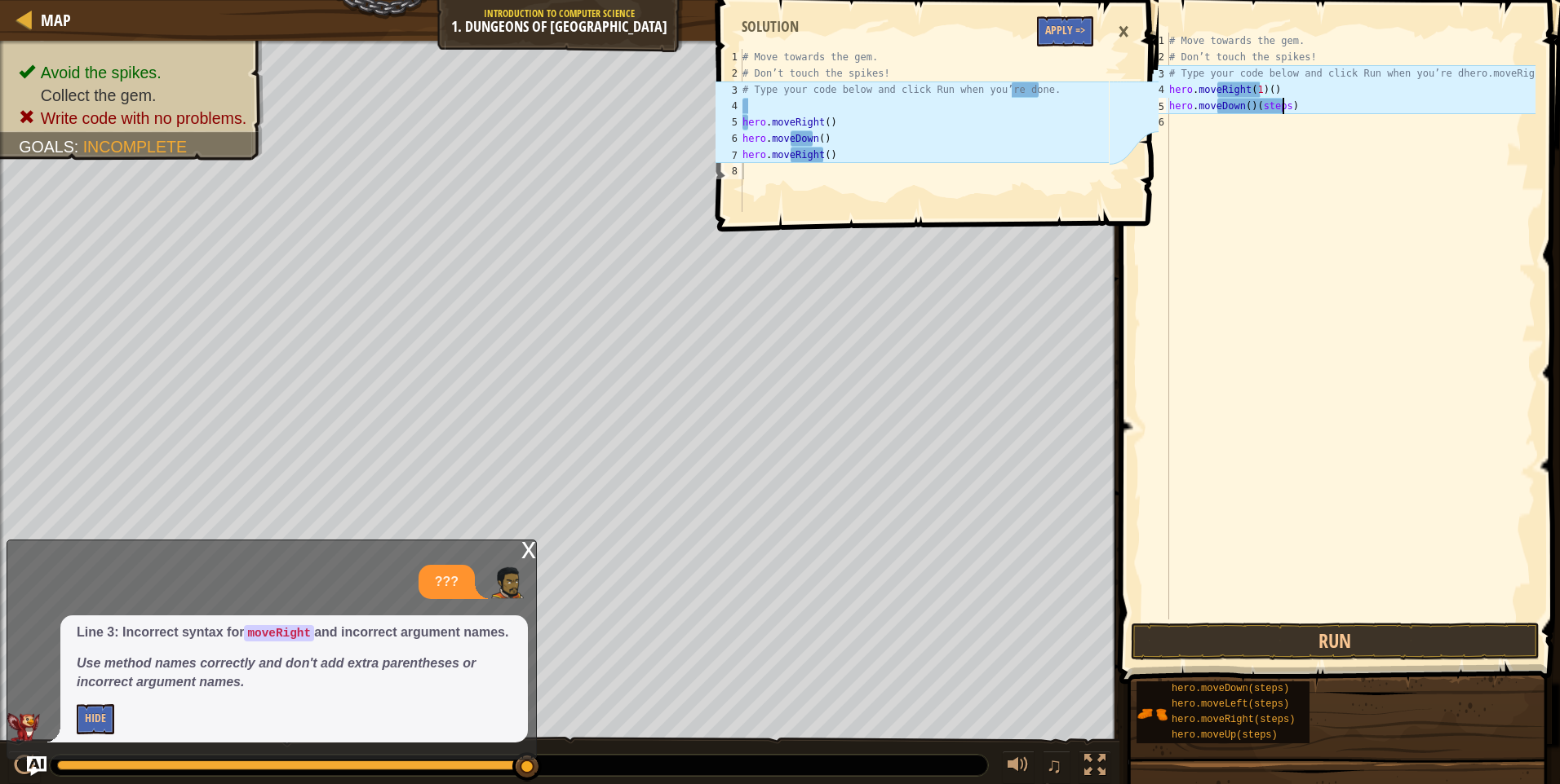
click at [1281, 114] on div "# Move towards the gem. # Don’t touch the spikes! # Type your code below and cl…" at bounding box center [1350, 342] width 370 height 620
click at [1255, 89] on div "# Move towards the gem. # Don’t touch the spikes! # Type your code below and cl…" at bounding box center [1350, 342] width 370 height 620
click at [1246, 89] on div "# Move towards the gem. # Don’t touch the spikes! # Type your code below and cl…" at bounding box center [1350, 342] width 370 height 620
click at [1249, 89] on div "# Move towards the gem. # Don’t touch the spikes! # Type your code below and cl…" at bounding box center [1350, 342] width 370 height 620
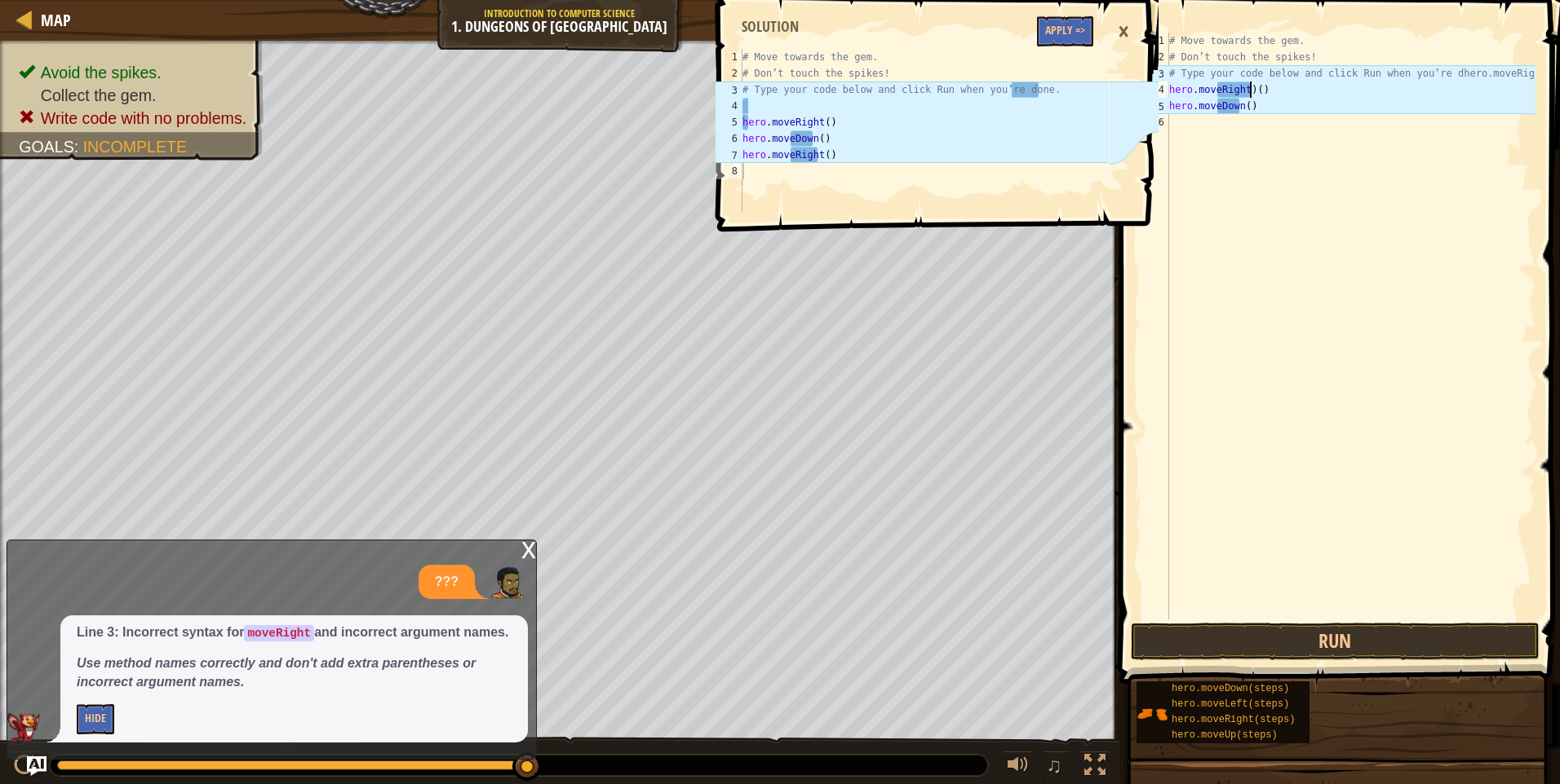
type textarea "hero.moveRight()"
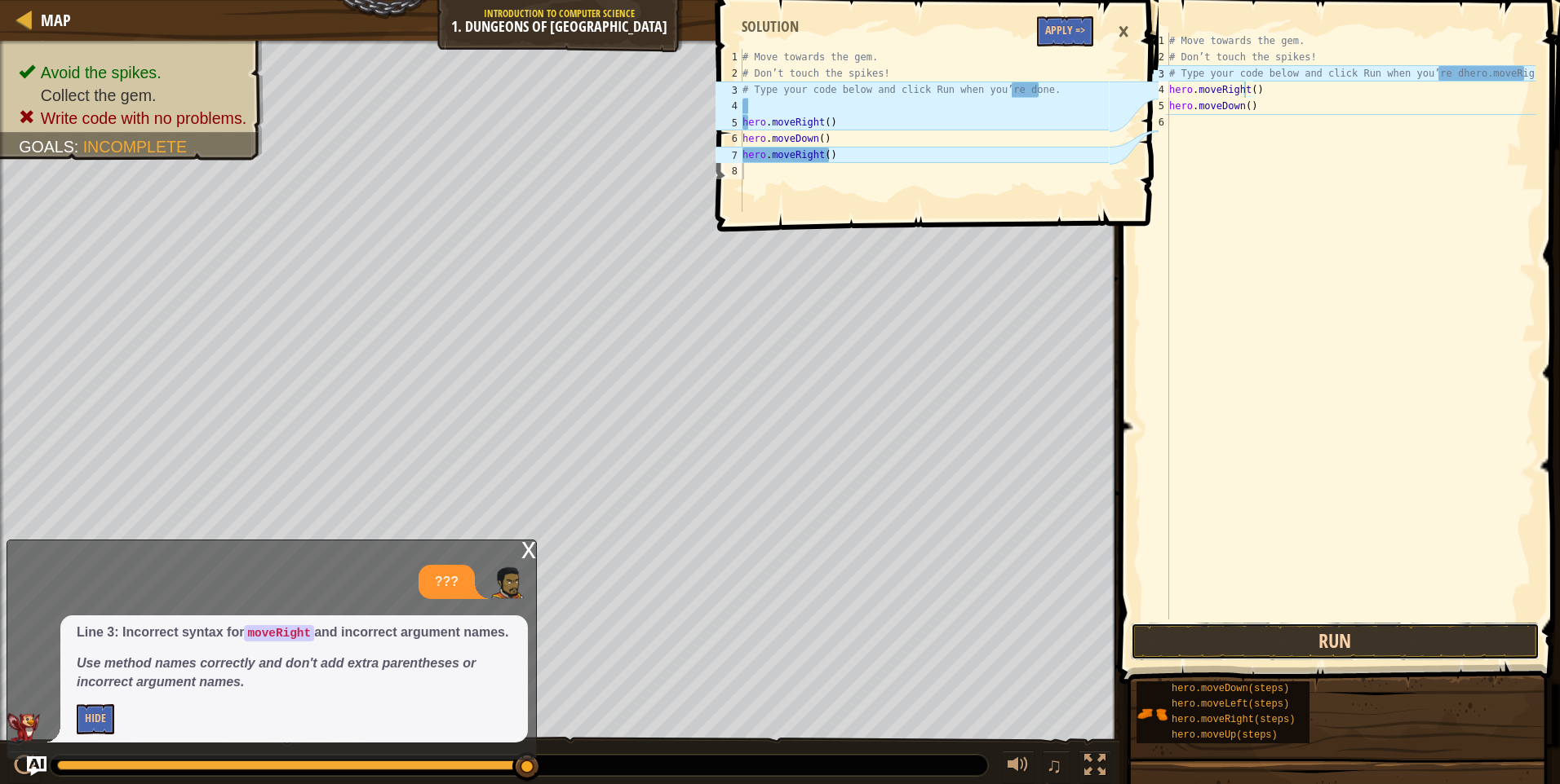
click at [1234, 642] on button "Run" at bounding box center [1334, 642] width 409 height 38
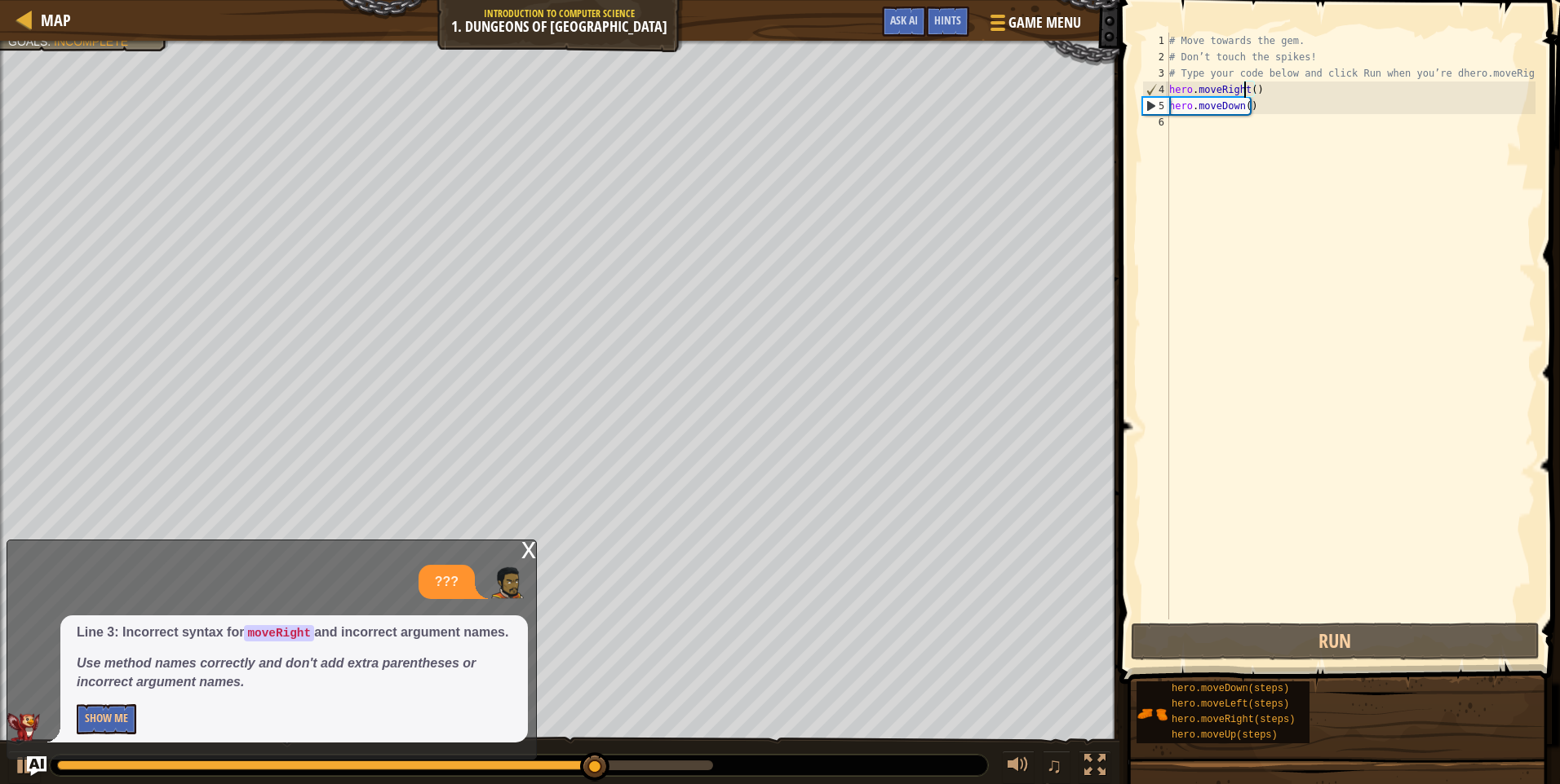
click at [1183, 116] on div "# Move towards the gem. # Don’t touch the spikes! # Type your code below and cl…" at bounding box center [1350, 342] width 370 height 620
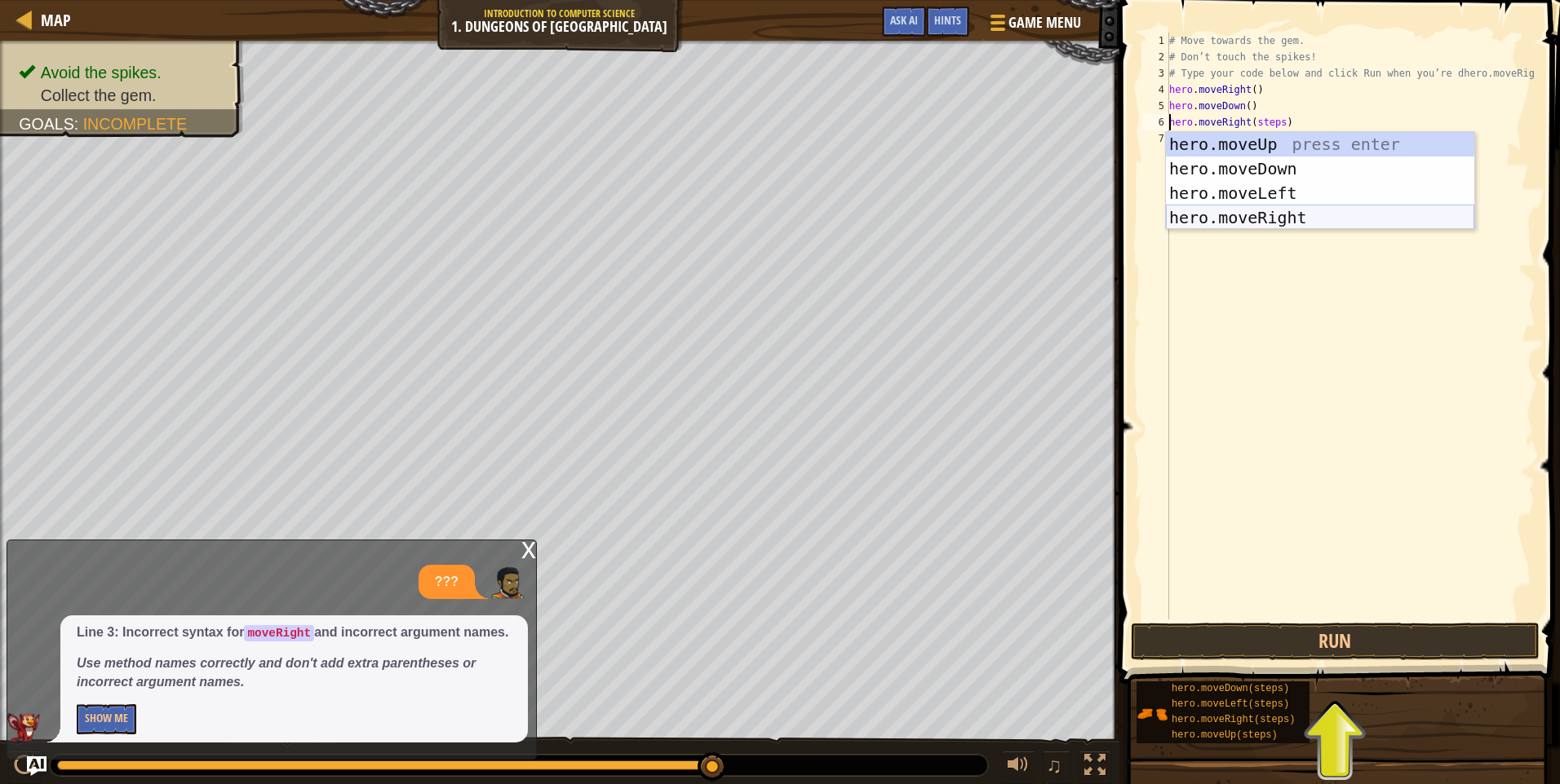
click at [1300, 225] on div "hero.moveUp press enter hero.moveDown press enter hero.moveLeft press enter her…" at bounding box center [1320, 206] width 309 height 146
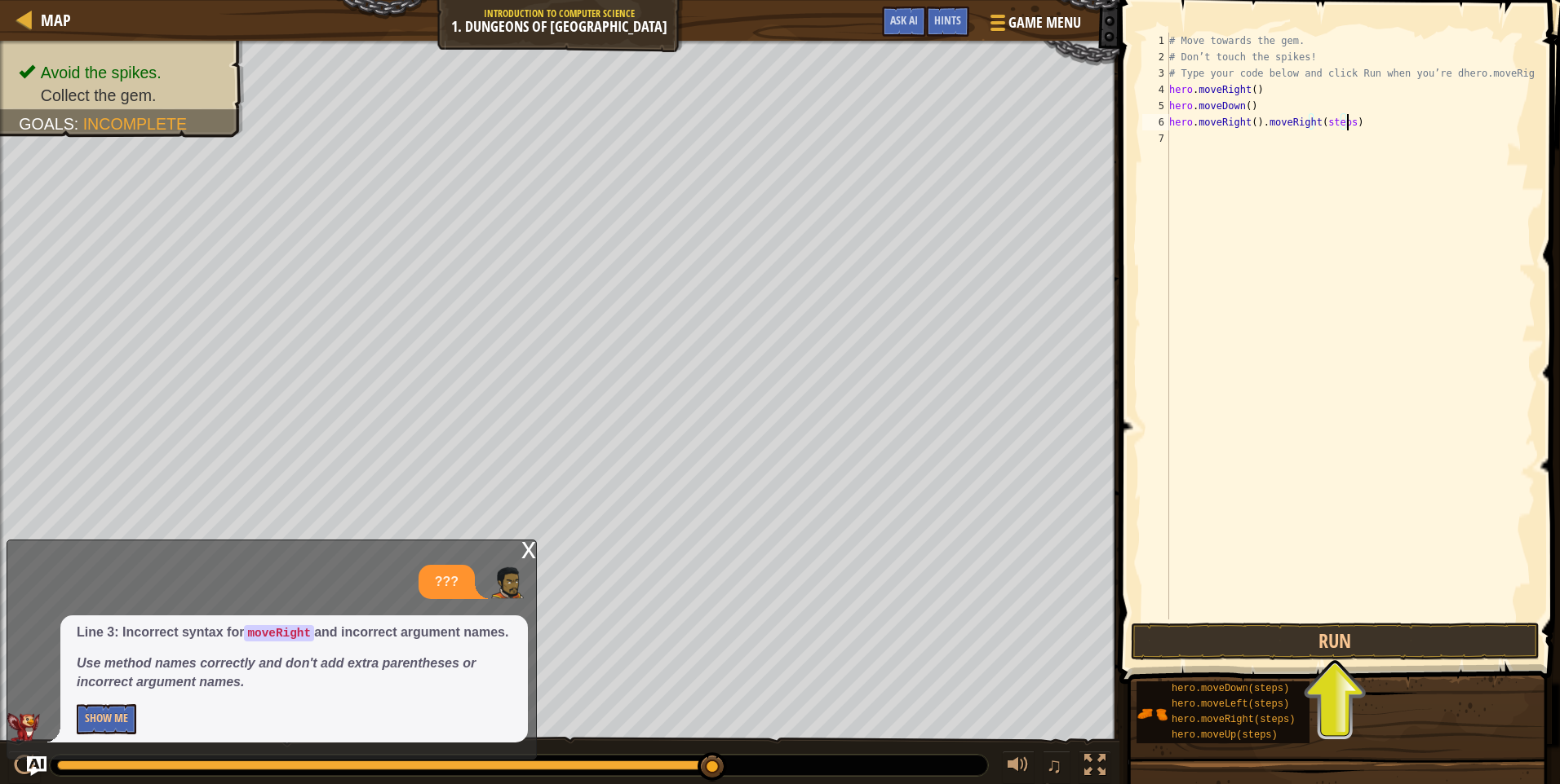
click at [1345, 128] on div "# Move towards the gem. # Don’t touch the spikes! # Type your code below and cl…" at bounding box center [1350, 342] width 370 height 620
type textarea "hero.moveRight()"
click at [1304, 639] on button "Run" at bounding box center [1334, 642] width 409 height 38
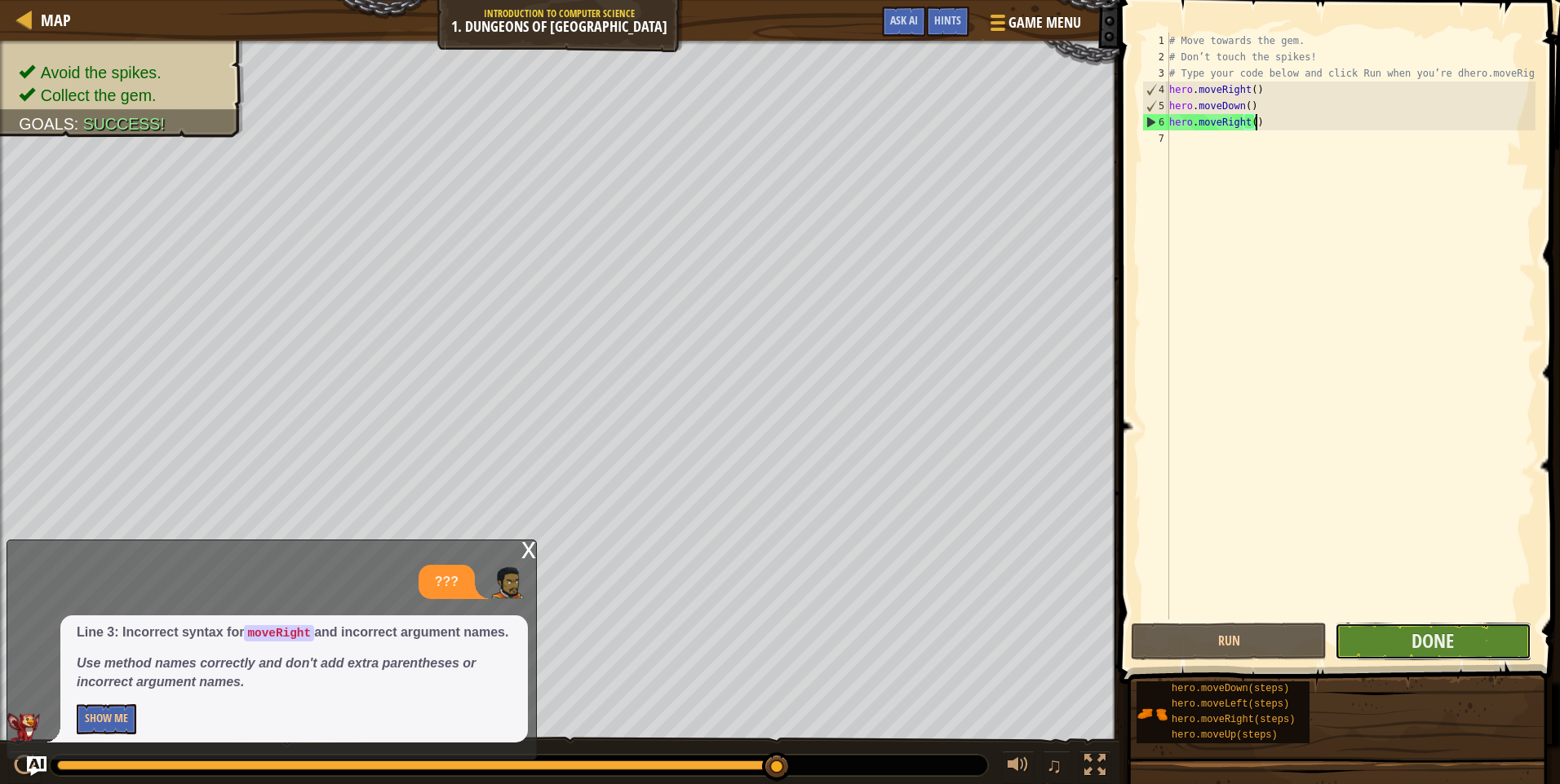
click at [1431, 653] on button "Done" at bounding box center [1432, 642] width 196 height 38
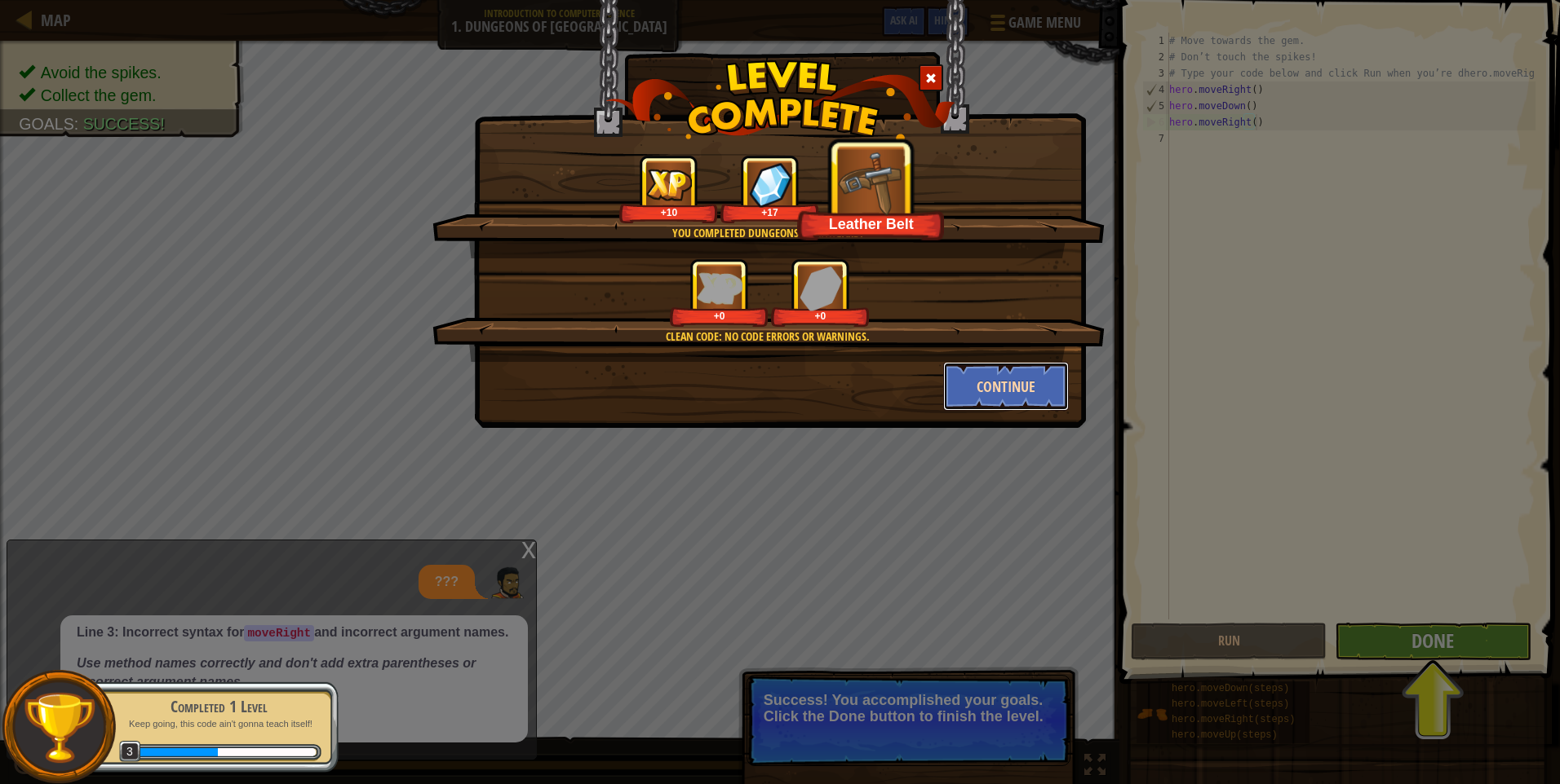
click at [974, 390] on button "Continue" at bounding box center [1006, 386] width 127 height 48
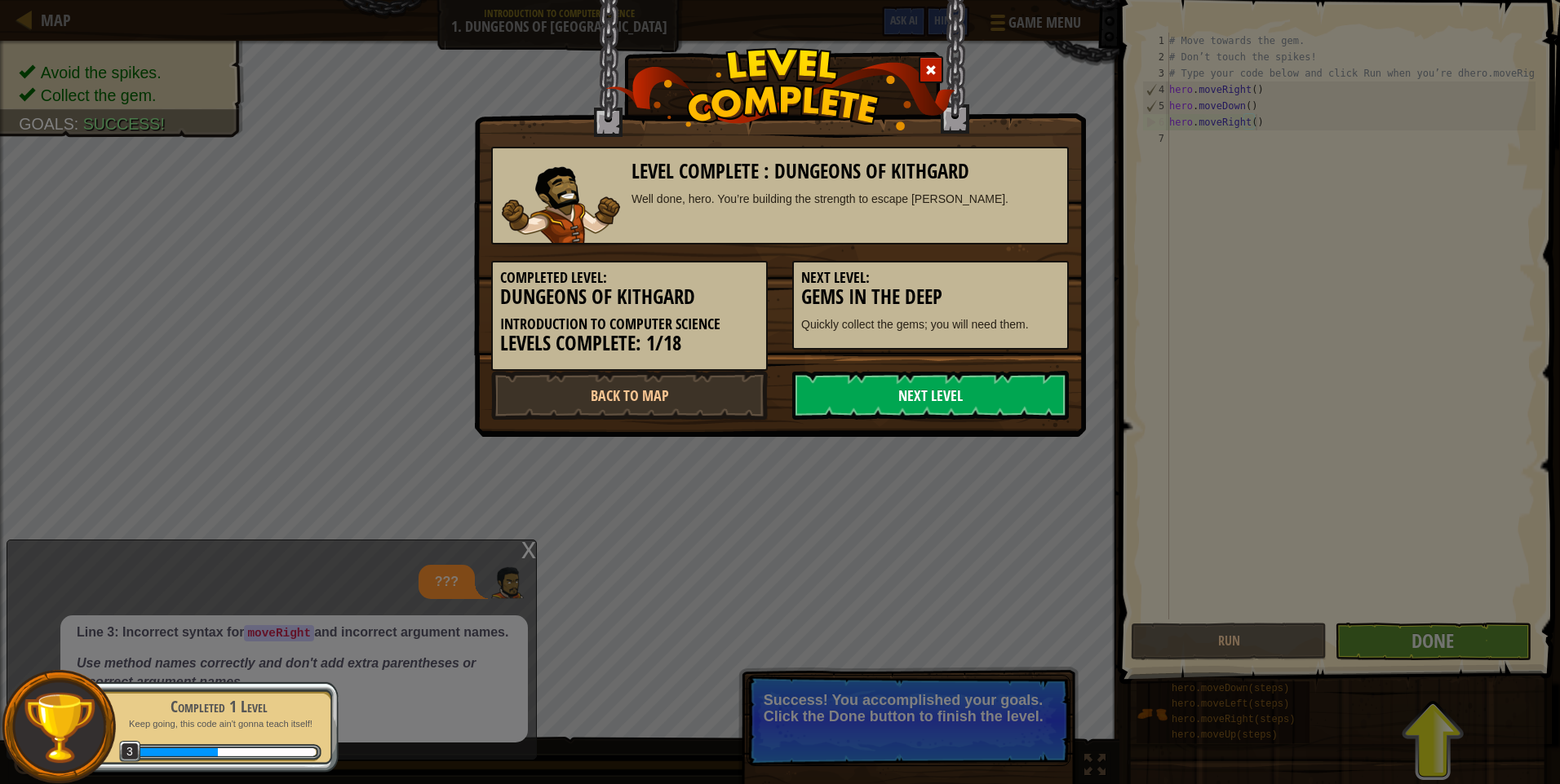
click at [937, 397] on link "Next Level" at bounding box center [931, 394] width 277 height 48
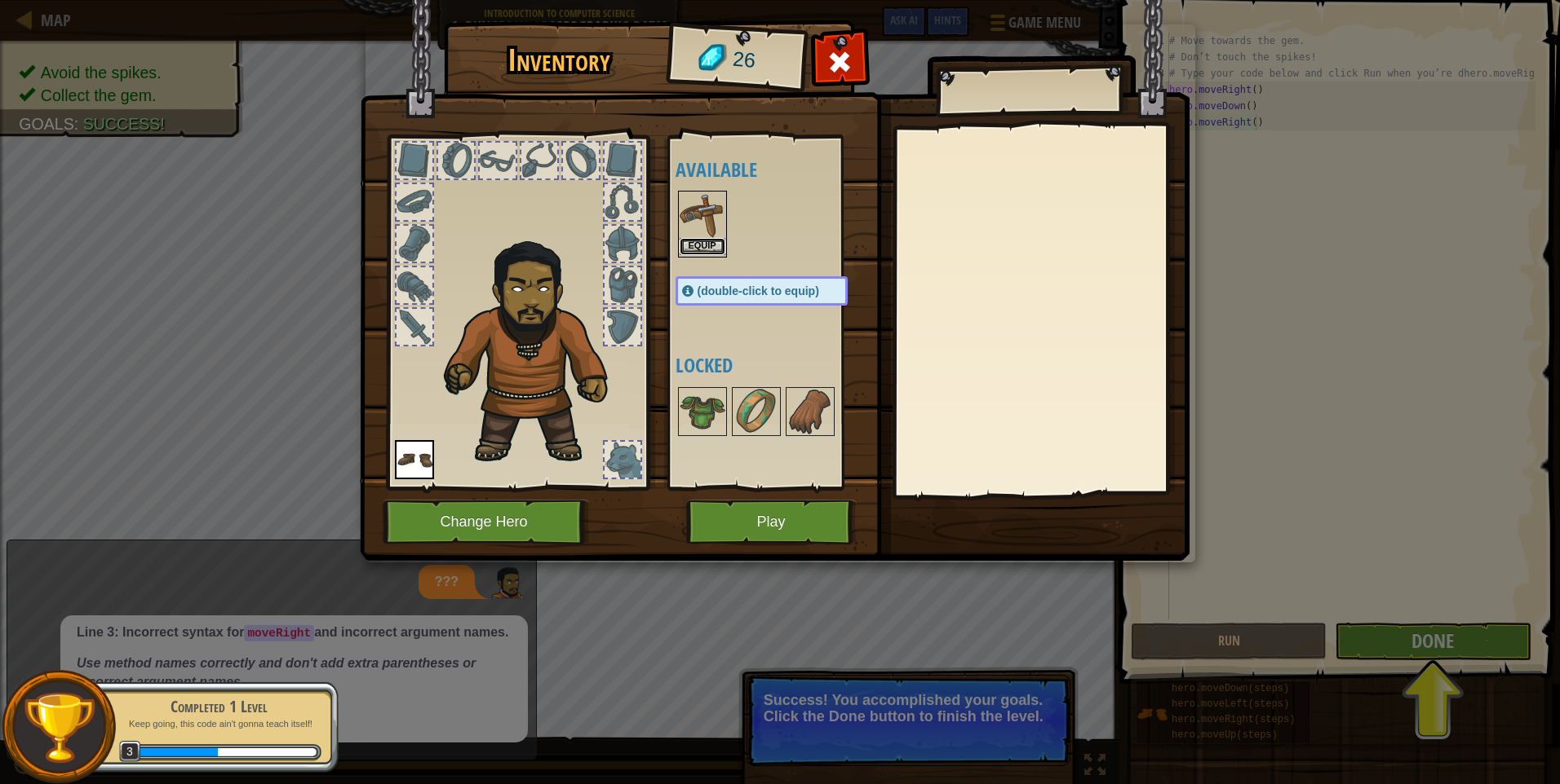
click at [714, 243] on button "Equip" at bounding box center [702, 246] width 46 height 17
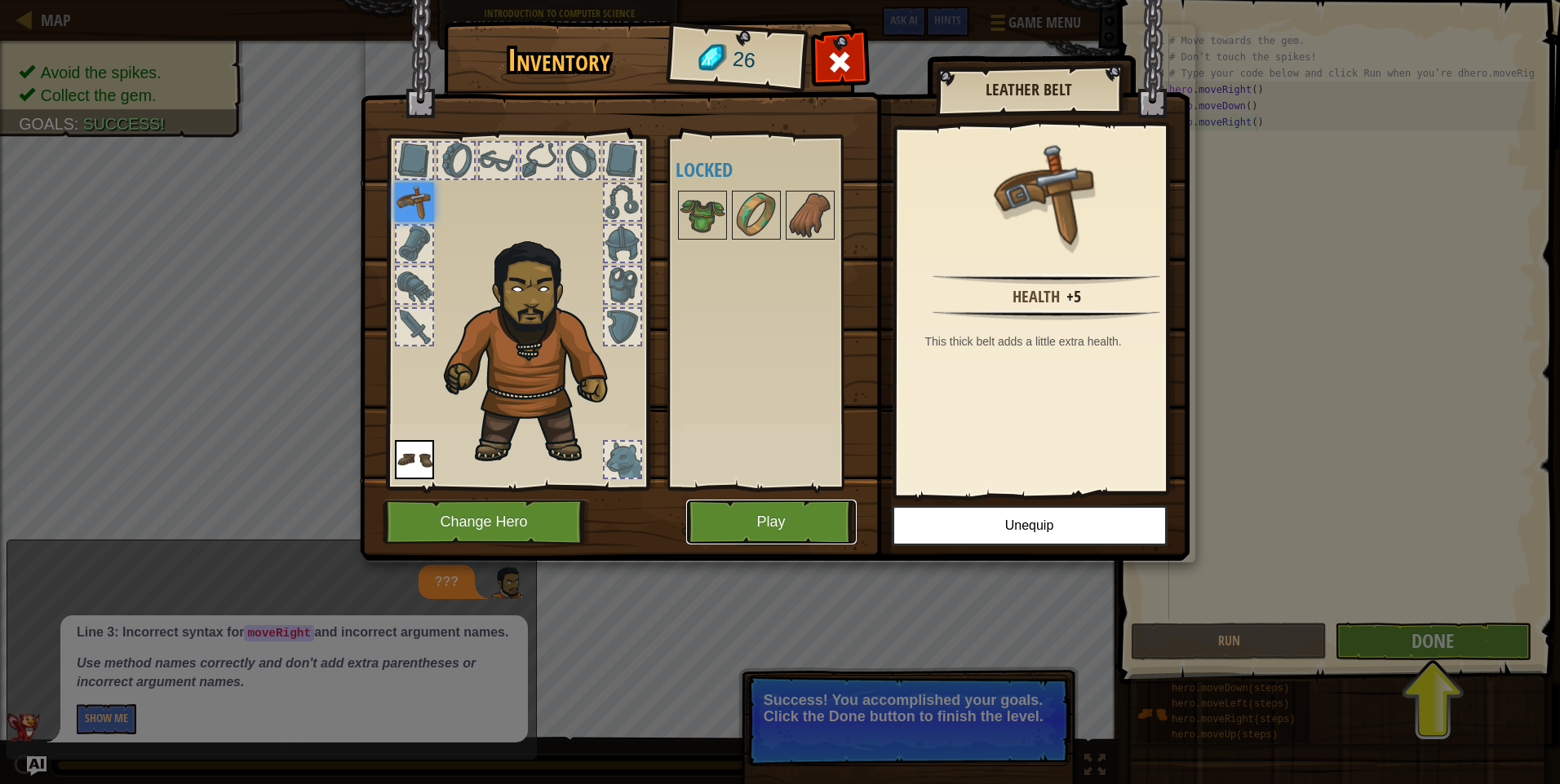
click at [775, 506] on button "Play" at bounding box center [771, 521] width 170 height 44
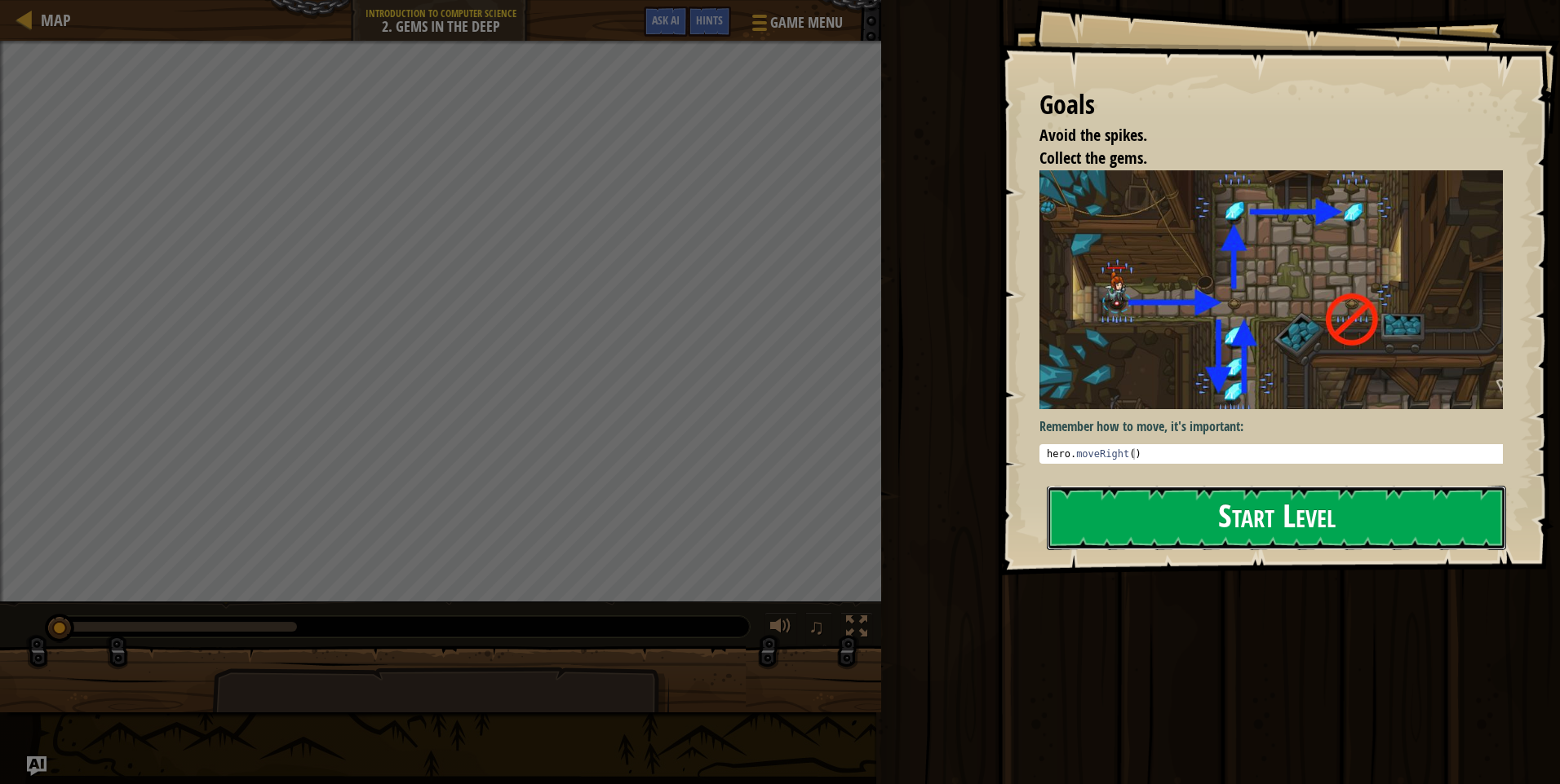
click at [1171, 522] on button "Start Level" at bounding box center [1276, 517] width 459 height 64
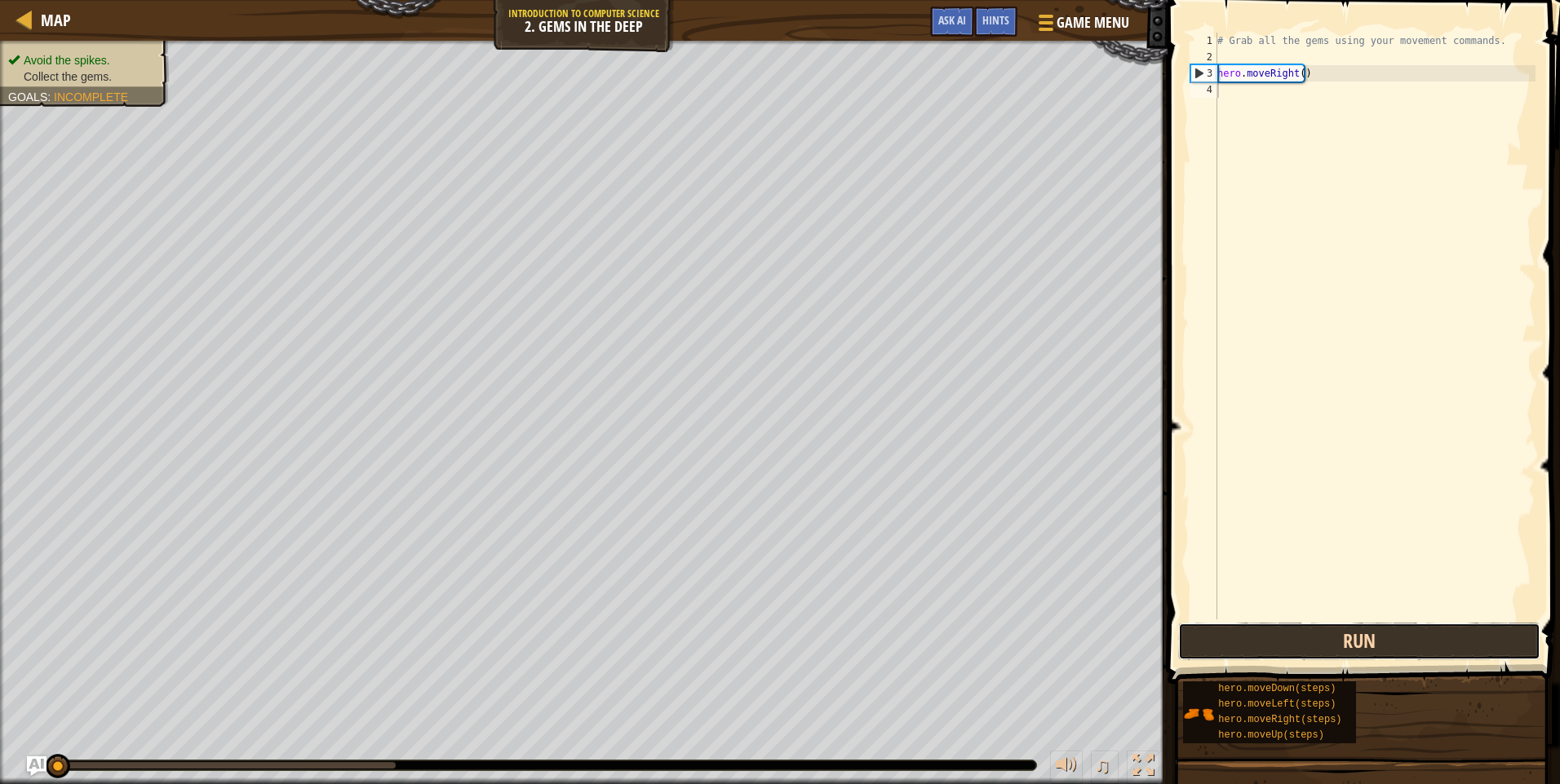
click at [1428, 653] on button "Run" at bounding box center [1359, 642] width 362 height 38
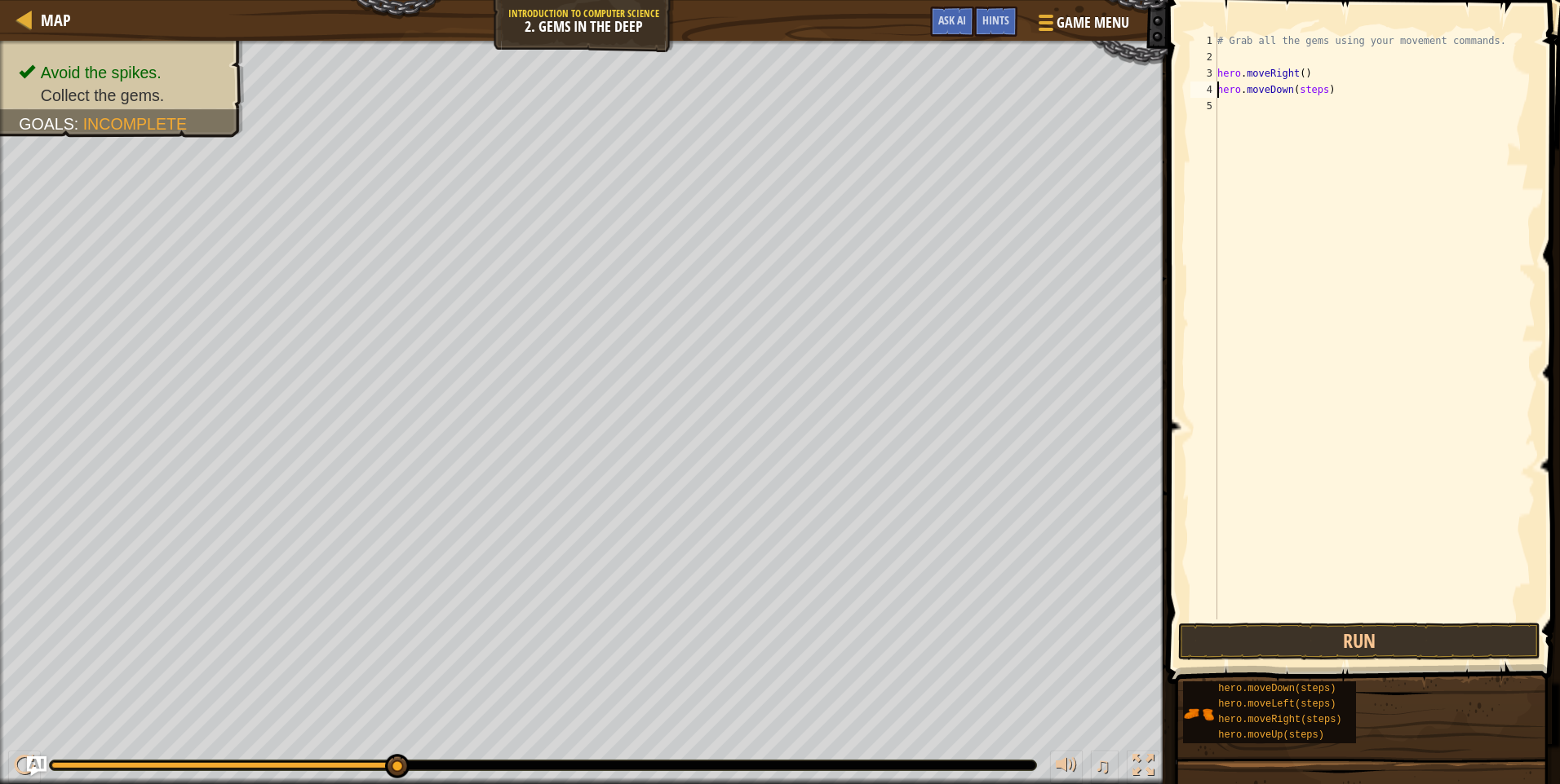
click at [1331, 87] on div "# Grab all the gems using your movement commands. hero . moveRight ( ) hero . m…" at bounding box center [1374, 342] width 321 height 620
click at [1317, 88] on div "# Grab all the gems using your movement commands. hero . moveRight ( ) hero . m…" at bounding box center [1374, 342] width 321 height 620
click at [1276, 642] on button "Run" at bounding box center [1359, 642] width 362 height 38
click at [1305, 106] on div "# Grab all the gems using your movement commands. hero . moveRight ( ) hero . m…" at bounding box center [1374, 342] width 321 height 620
click at [1307, 108] on div "# Grab all the gems using your movement commands. hero . moveRight ( ) hero . m…" at bounding box center [1374, 342] width 321 height 620
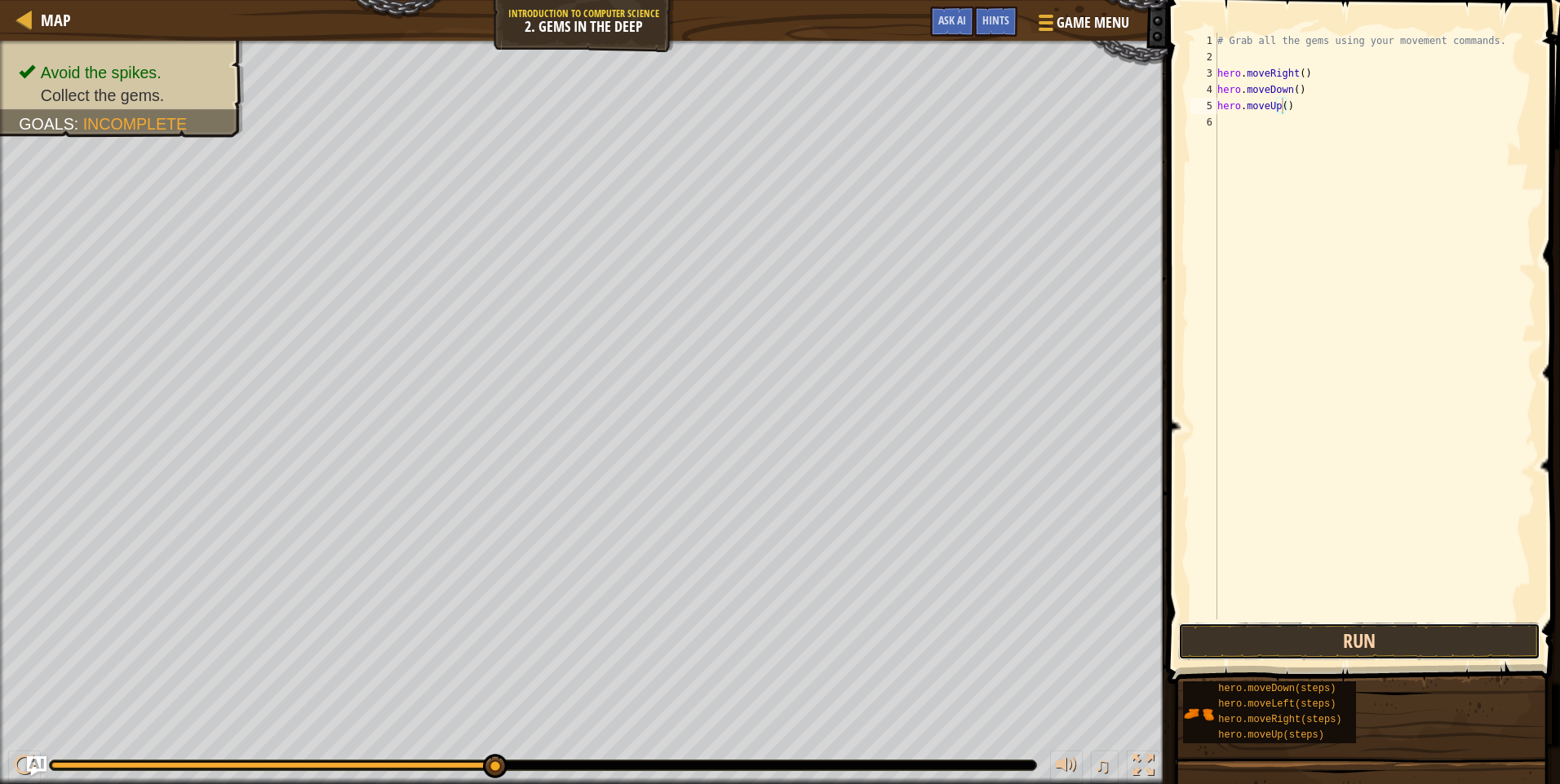
click at [1467, 636] on button "Run" at bounding box center [1359, 642] width 362 height 38
click at [1306, 120] on div "# Grab all the gems using your movement commands. hero . moveRight ( ) hero . m…" at bounding box center [1374, 342] width 321 height 620
click at [1236, 644] on button "Run" at bounding box center [1359, 642] width 362 height 38
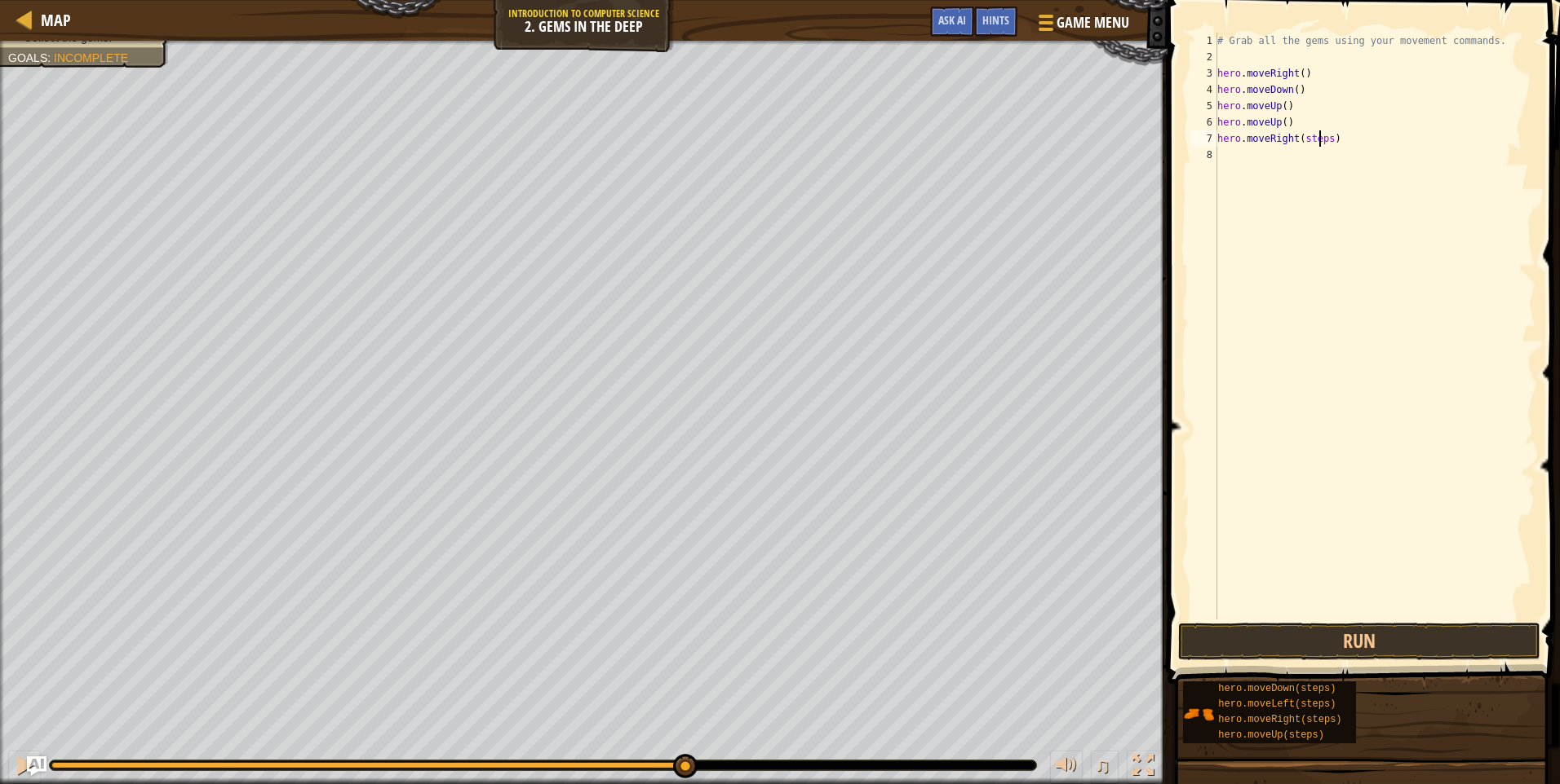
click at [1321, 139] on div "# Grab all the gems using your movement commands. hero . moveRight ( ) hero . m…" at bounding box center [1374, 342] width 321 height 620
click at [1326, 137] on div "# Grab all the gems using your movement commands. hero . moveRight ( ) hero . m…" at bounding box center [1374, 342] width 321 height 620
type textarea "hero.moveRight()"
click at [1341, 650] on button "Run" at bounding box center [1359, 642] width 362 height 38
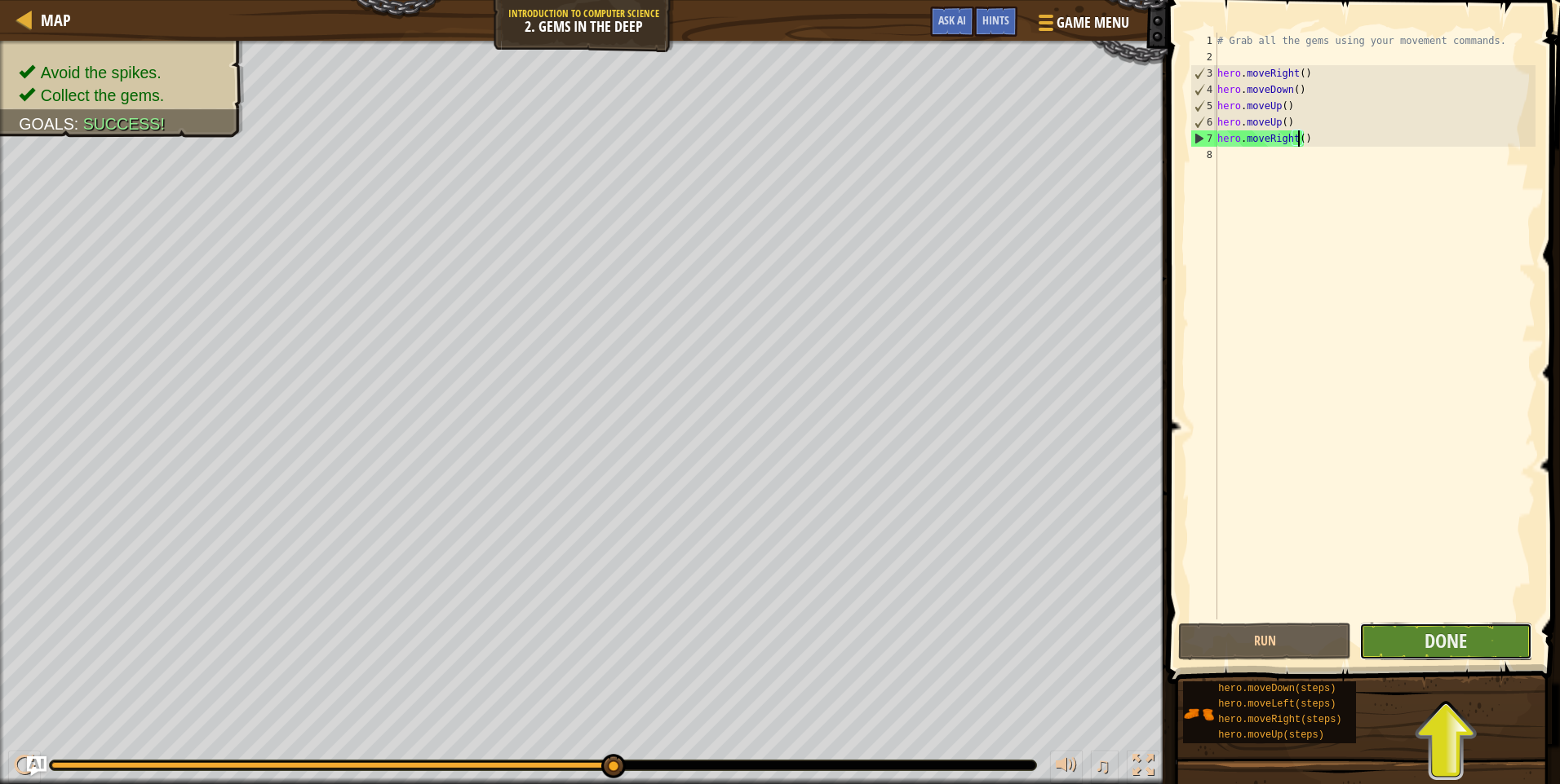
click at [1422, 650] on button "Done" at bounding box center [1445, 642] width 173 height 38
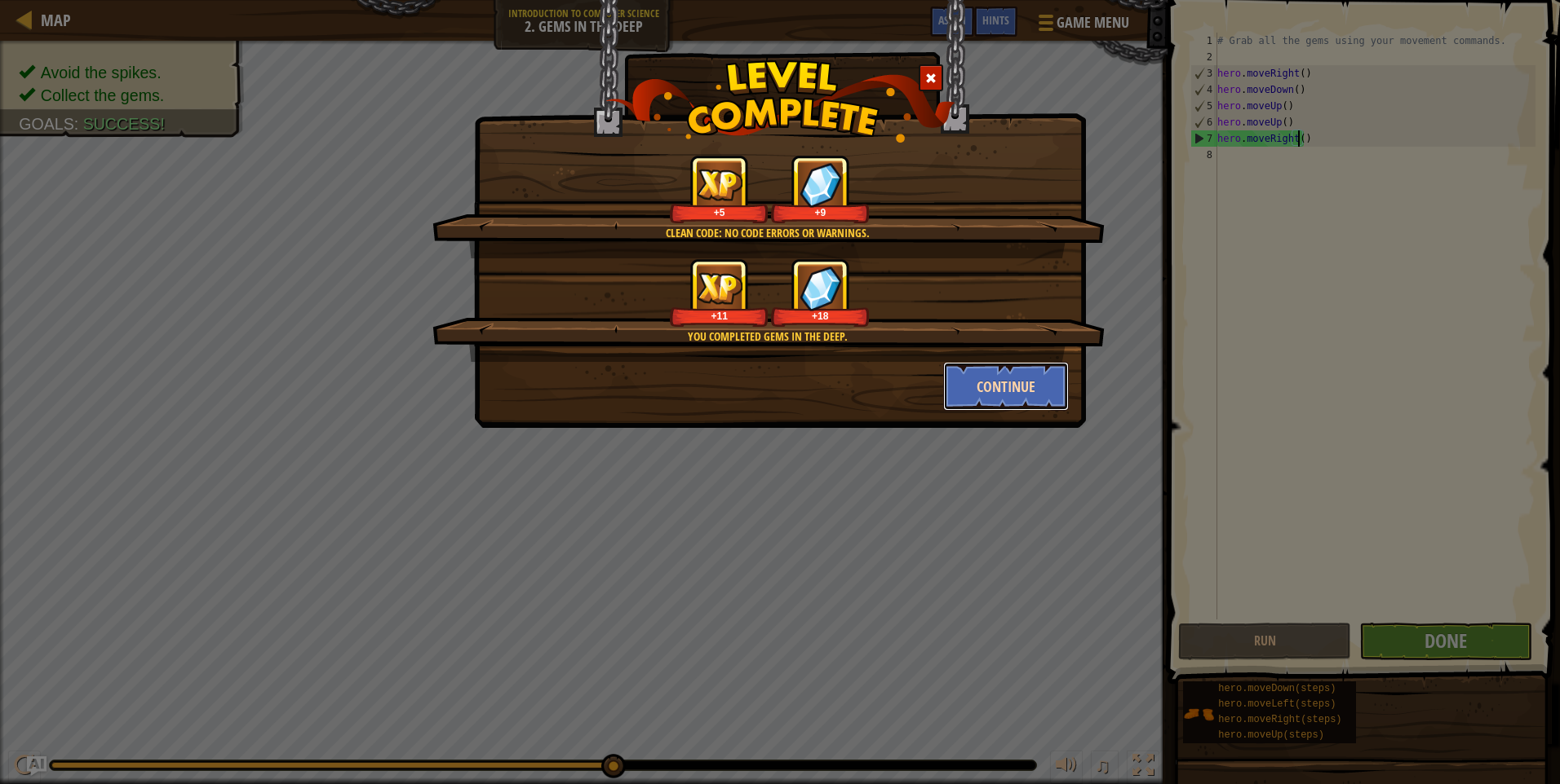
click at [1011, 377] on button "Continue" at bounding box center [1006, 386] width 127 height 48
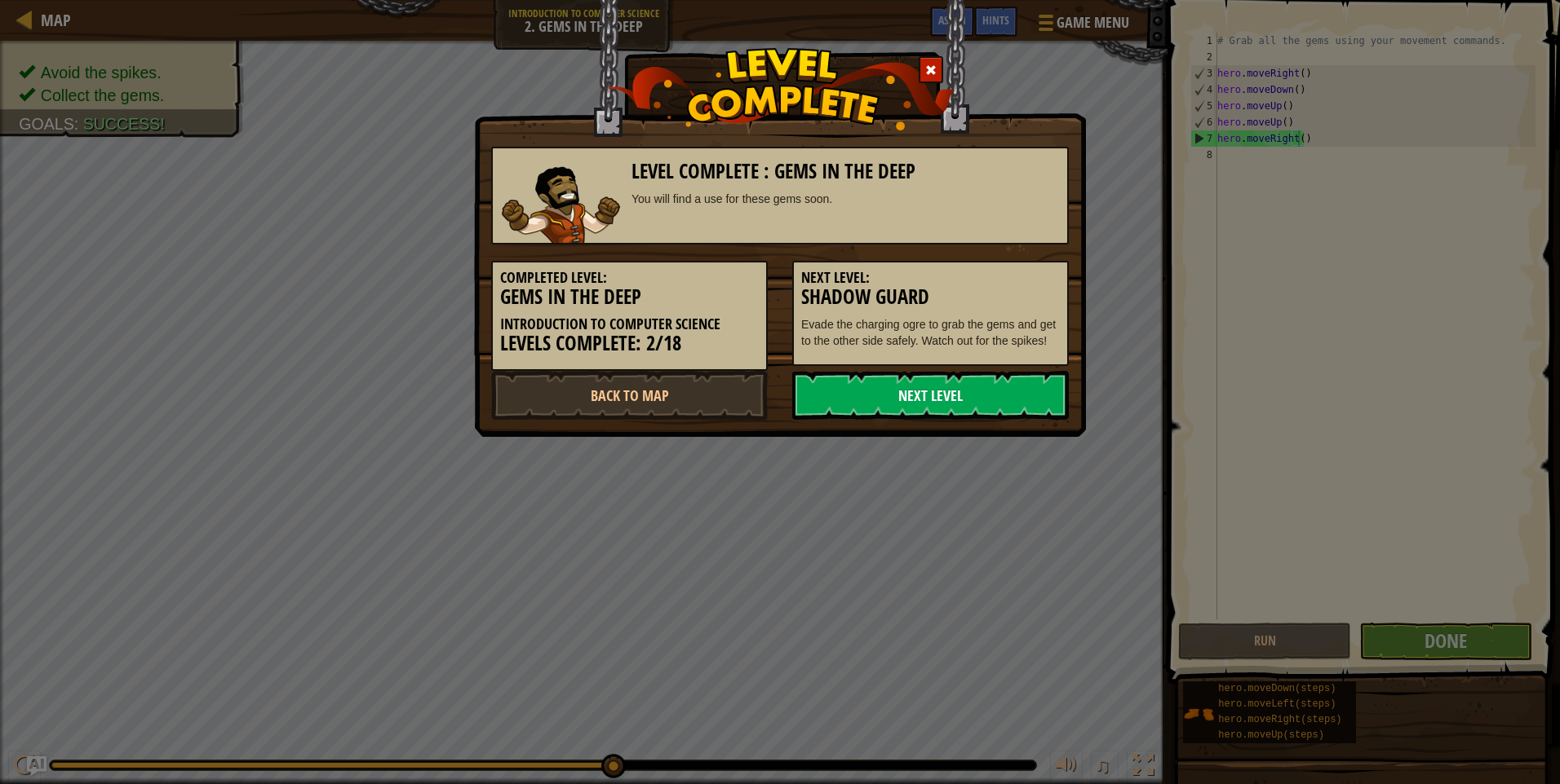
click at [977, 394] on link "Next Level" at bounding box center [931, 394] width 277 height 48
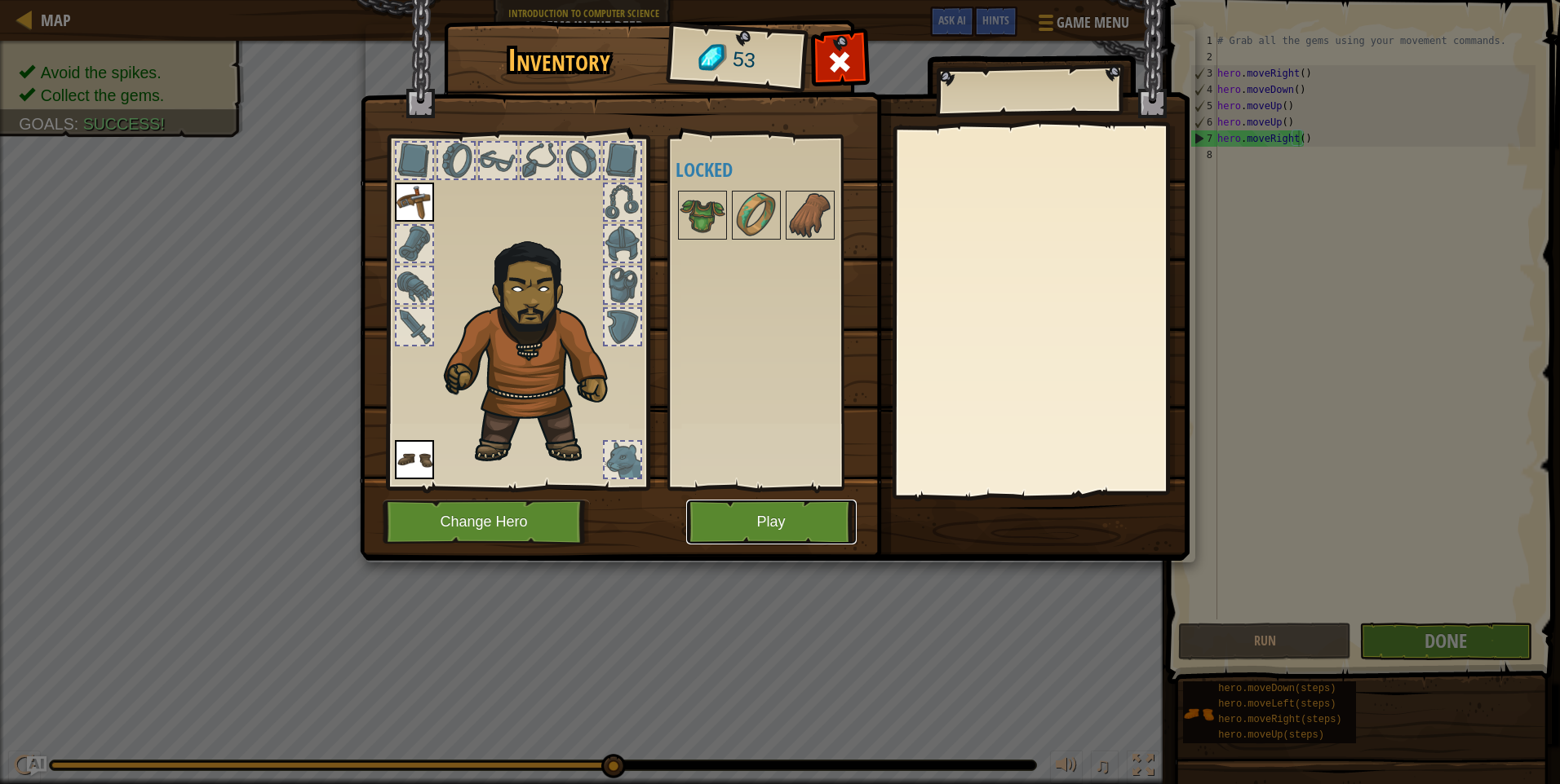
click at [776, 528] on button "Play" at bounding box center [771, 521] width 170 height 44
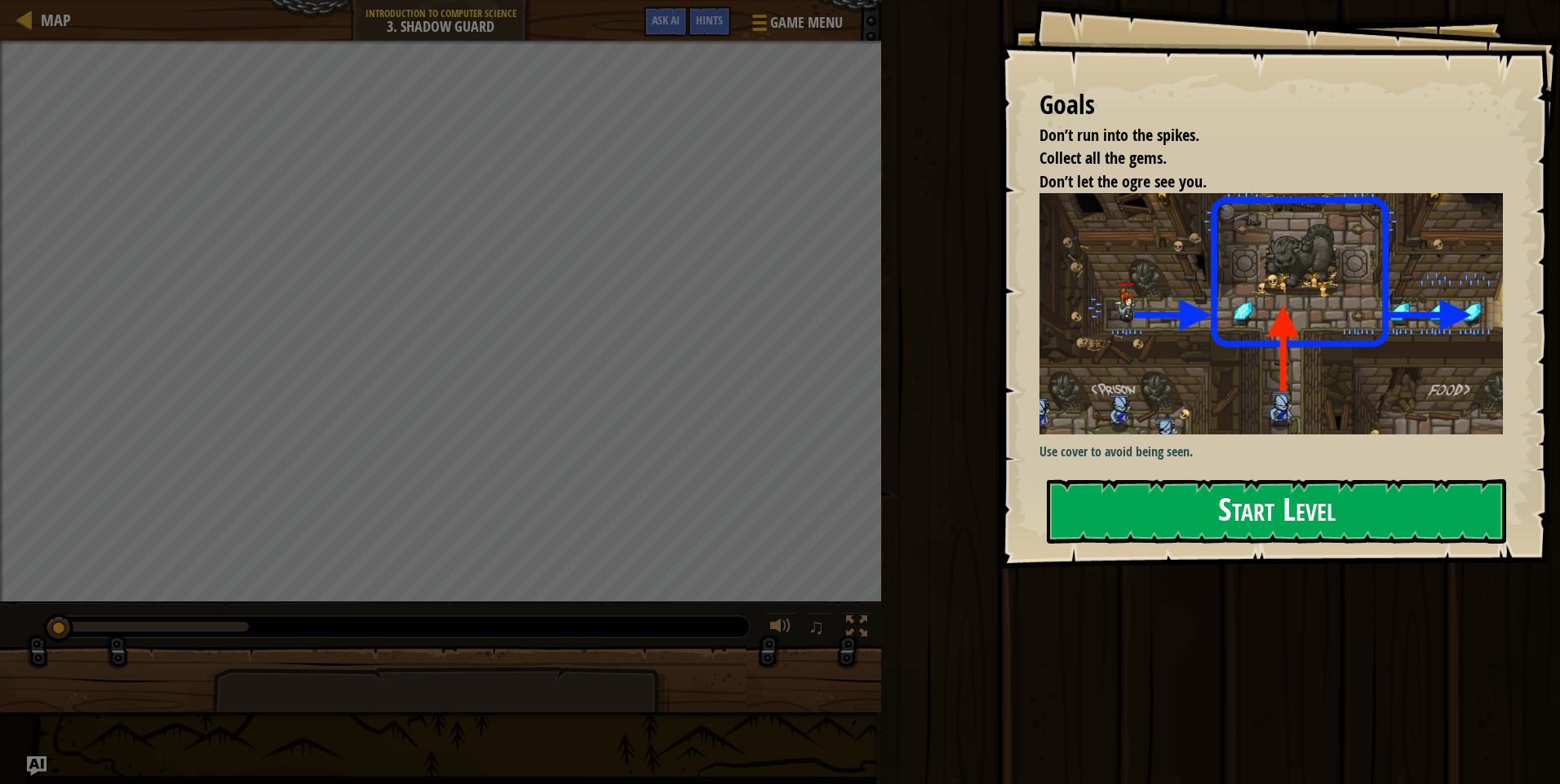
click at [1163, 504] on button "Start Level" at bounding box center [1276, 511] width 459 height 64
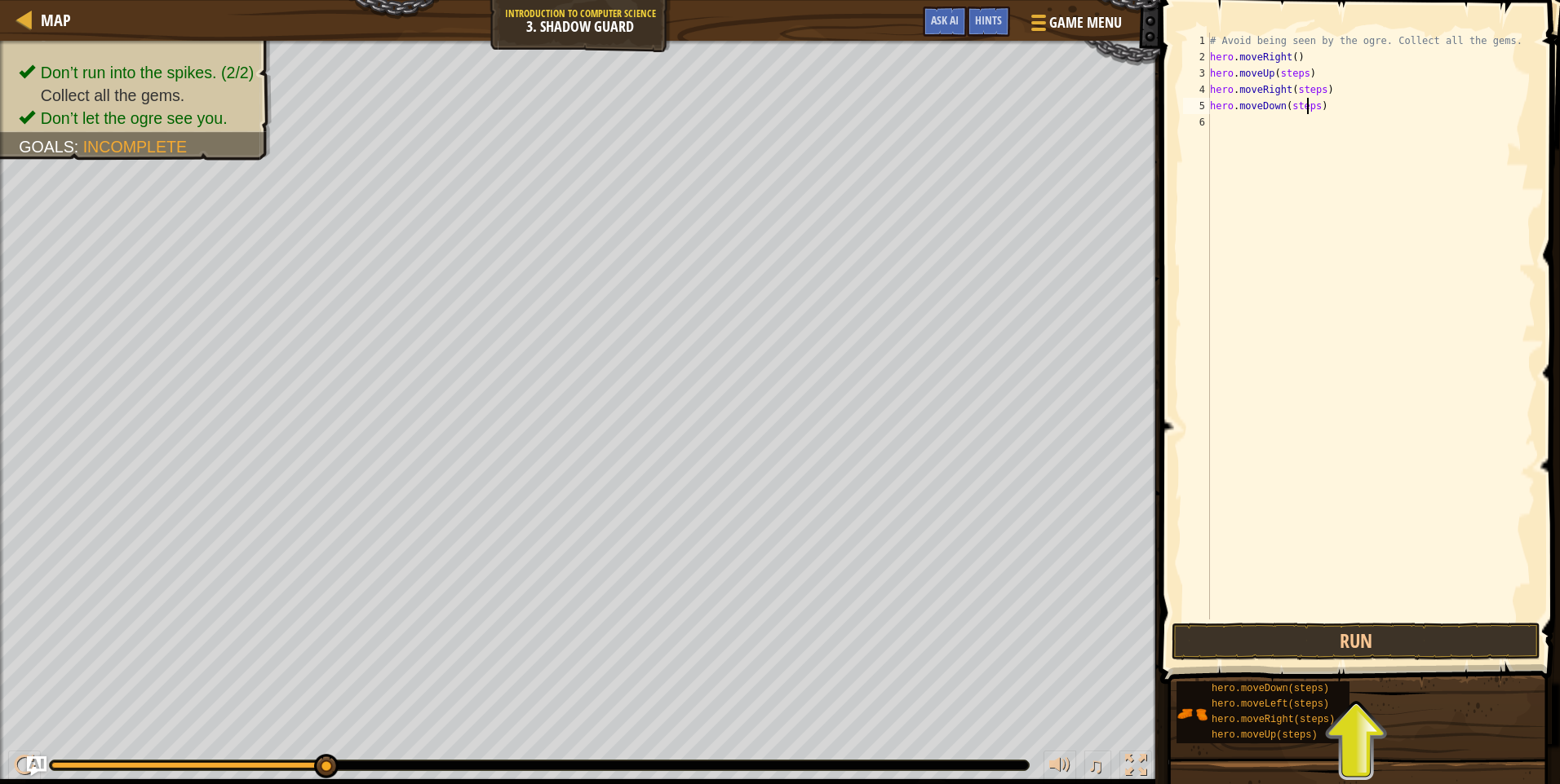
click at [1309, 106] on div "# Avoid being seen by the ogre. Collect all the gems. hero . moveRight ( ) hero…" at bounding box center [1371, 342] width 328 height 620
click at [1311, 108] on div "# Avoid being seen by the ogre. Collect all the gems. hero . moveRight ( ) hero…" at bounding box center [1371, 342] width 328 height 620
click at [1315, 87] on div "# Avoid being seen by the ogre. Collect all the gems. hero . moveRight ( ) hero…" at bounding box center [1371, 342] width 328 height 620
click at [1297, 73] on div "# Avoid being seen by the ogre. Collect all the gems. hero . moveRight ( ) hero…" at bounding box center [1371, 342] width 328 height 620
click at [1298, 73] on div "# Avoid being seen by the ogre. Collect all the gems. hero . moveRight ( ) hero…" at bounding box center [1371, 342] width 328 height 620
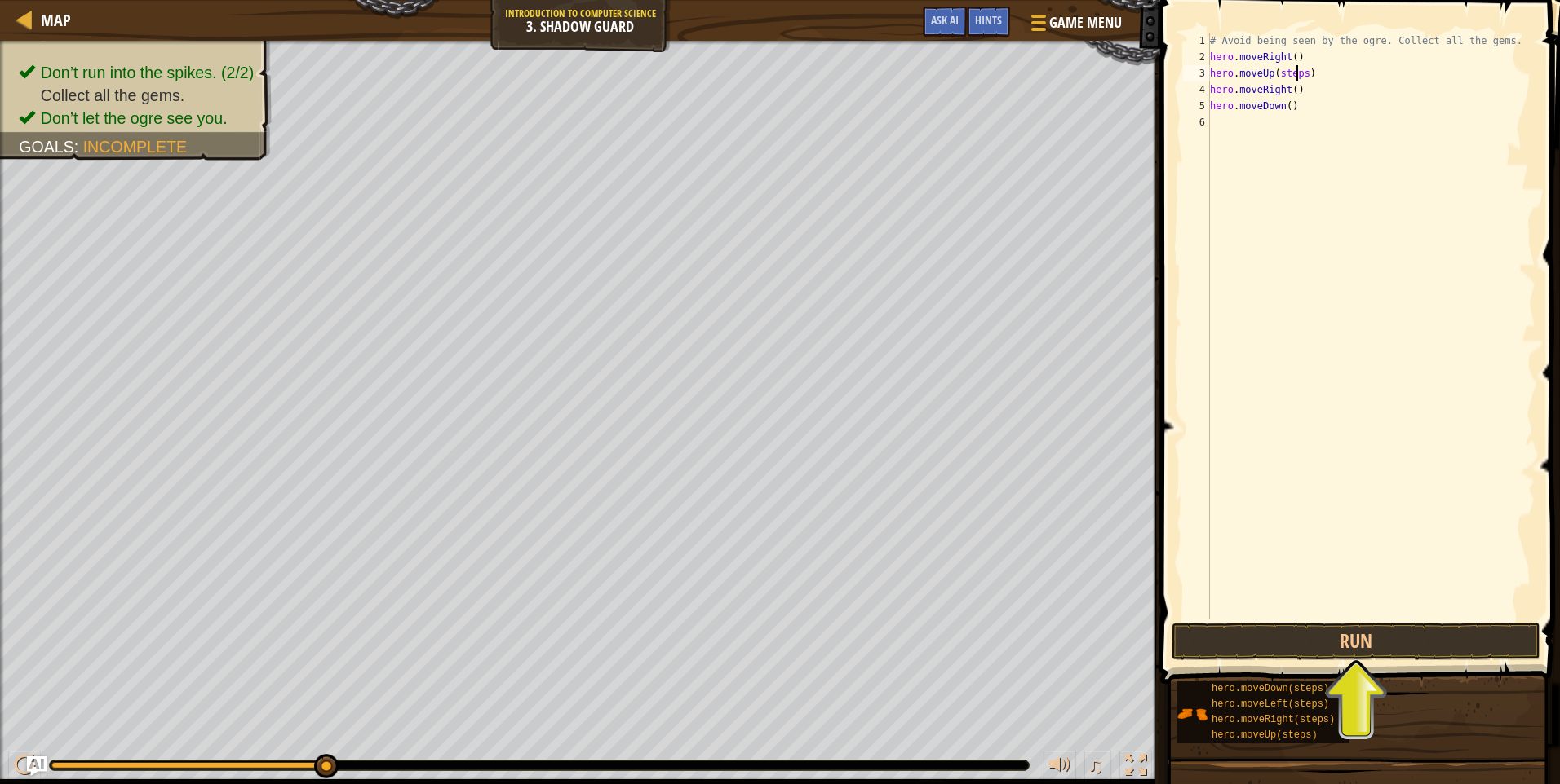
click at [1299, 73] on div "# Avoid being seen by the ogre. Collect all the gems. hero . moveRight ( ) hero…" at bounding box center [1371, 342] width 328 height 620
click at [1300, 72] on div "# Avoid being seen by the ogre. Collect all the gems. hero . moveRight ( ) hero…" at bounding box center [1371, 342] width 328 height 620
click at [1344, 645] on button "Run" at bounding box center [1355, 642] width 369 height 38
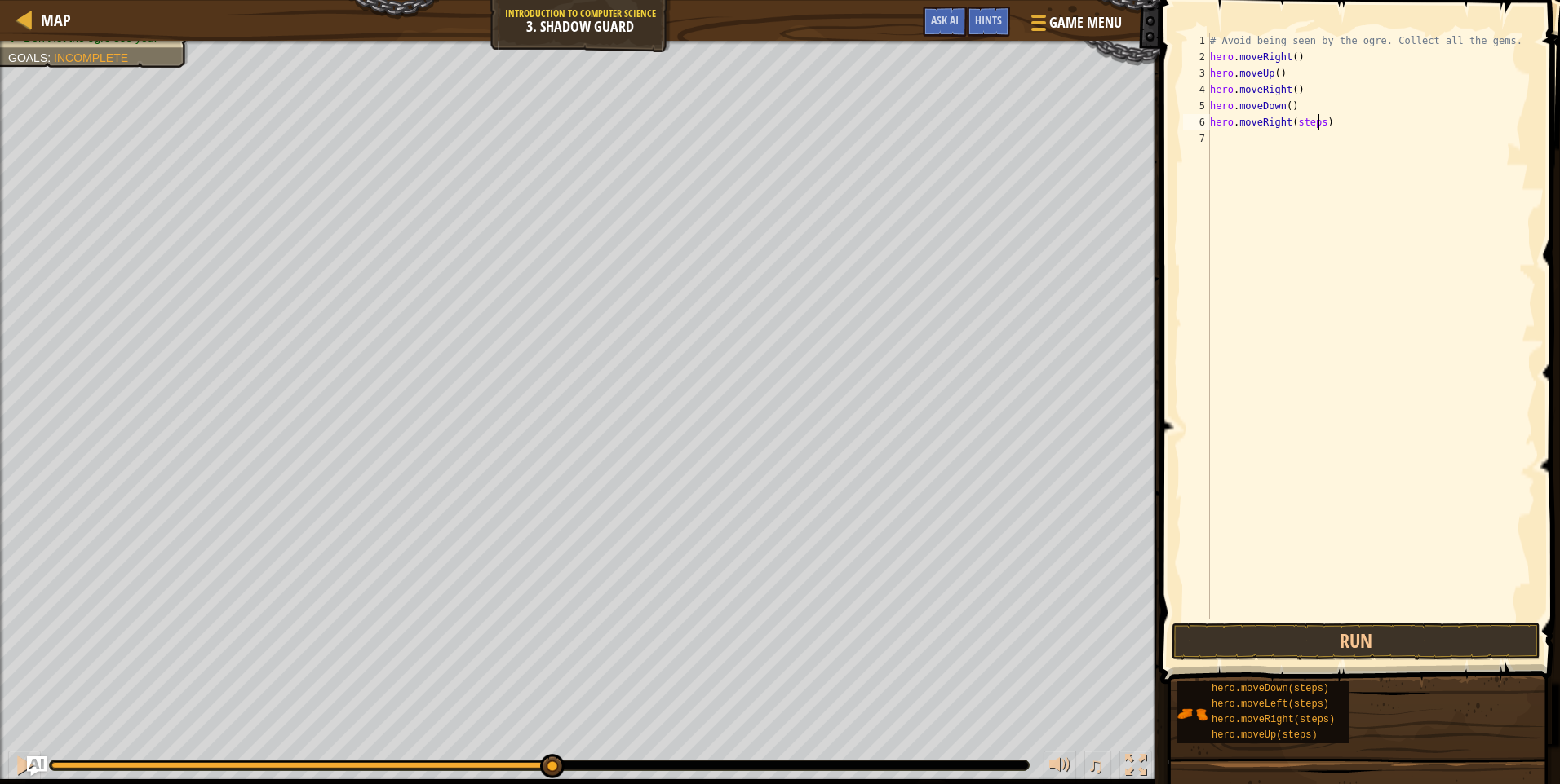
click at [1317, 120] on div "# Avoid being seen by the ogre. Collect all the gems. hero . moveRight ( ) hero…" at bounding box center [1371, 342] width 328 height 620
type textarea "hero.moveRight()"
click at [1319, 623] on button "Run" at bounding box center [1355, 642] width 369 height 38
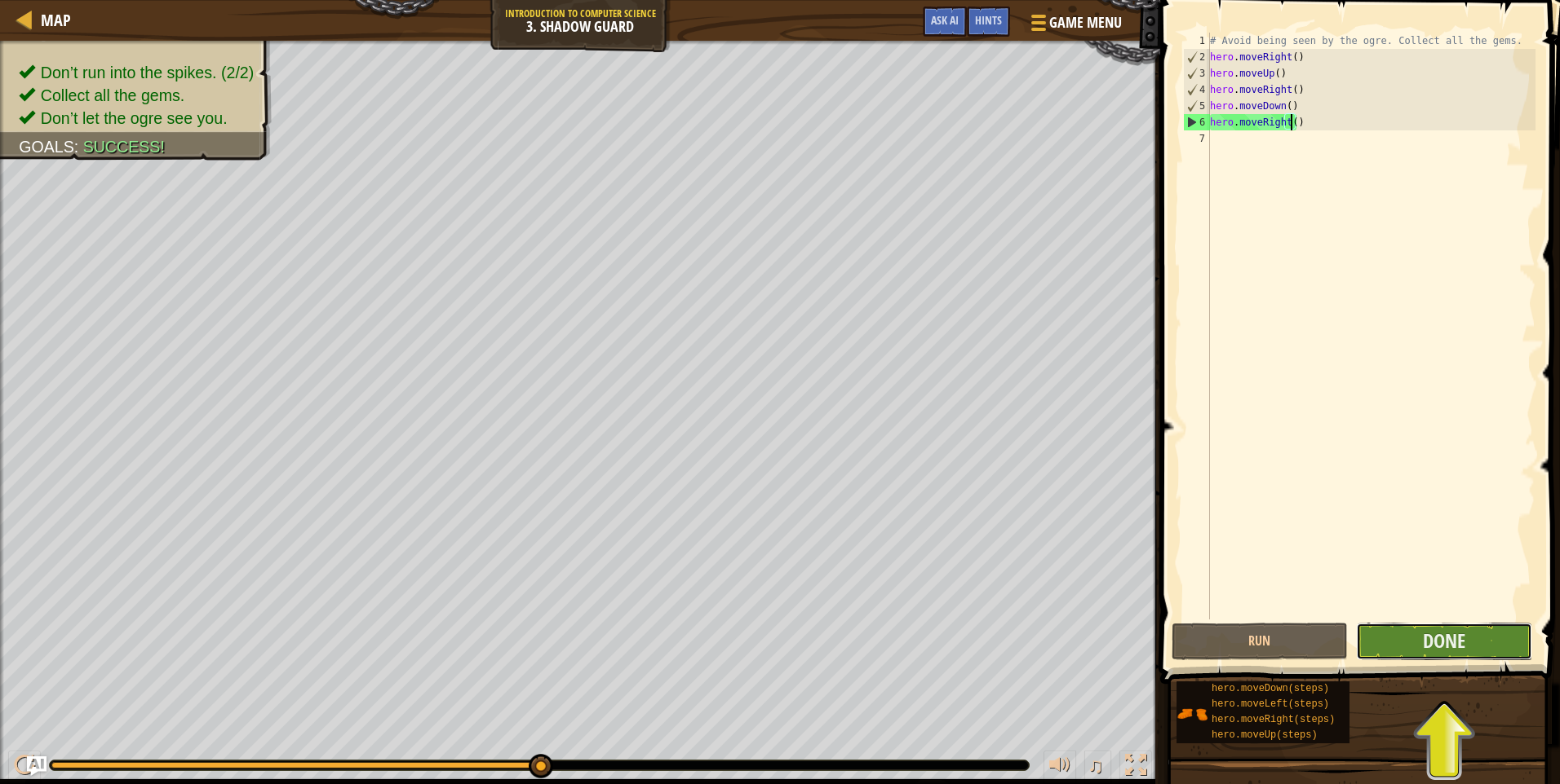
click at [1390, 644] on button "Done" at bounding box center [1443, 642] width 176 height 38
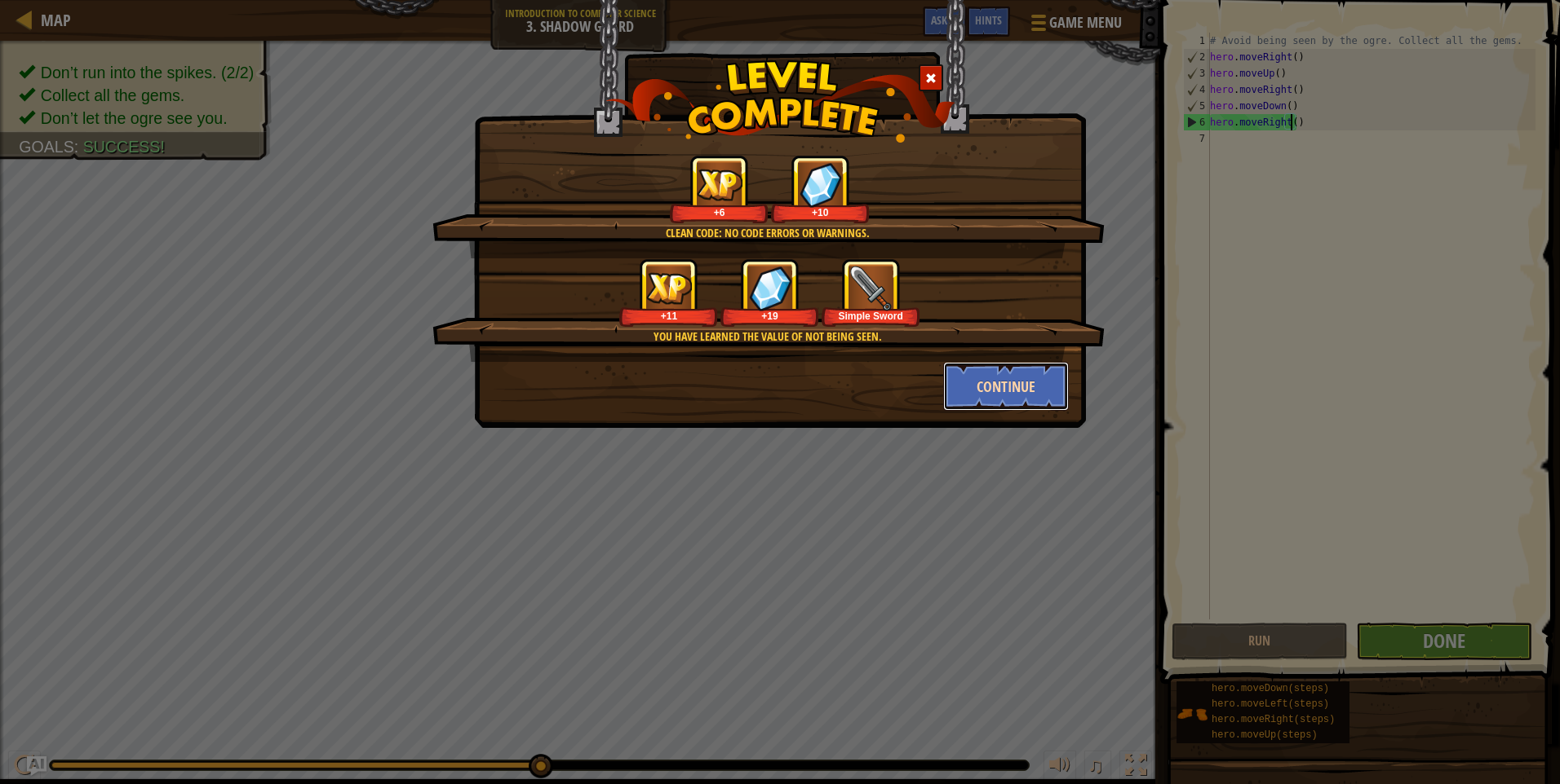
click at [1002, 394] on button "Continue" at bounding box center [1006, 386] width 127 height 48
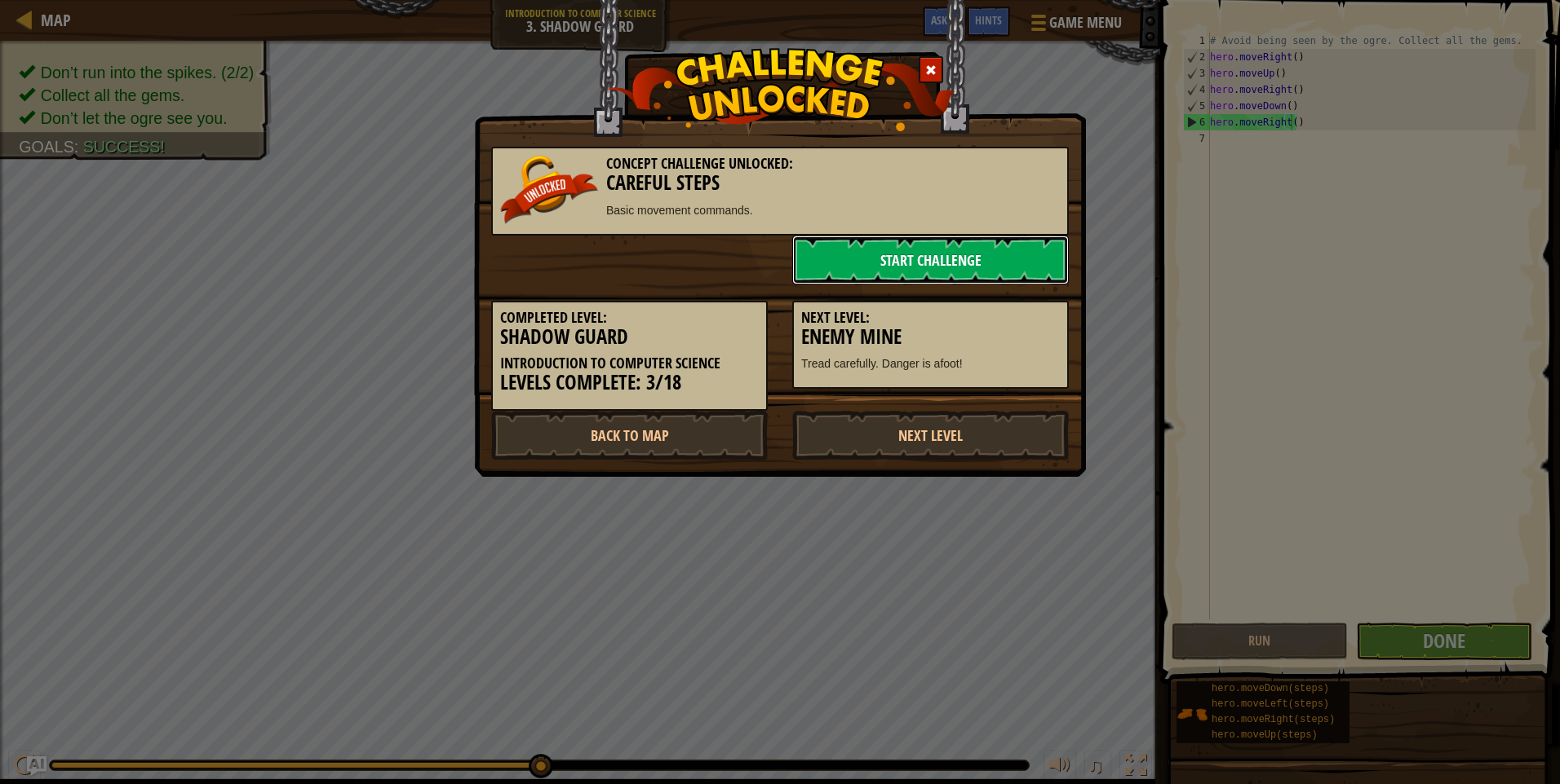
click at [940, 267] on link "Start Challenge" at bounding box center [931, 259] width 277 height 48
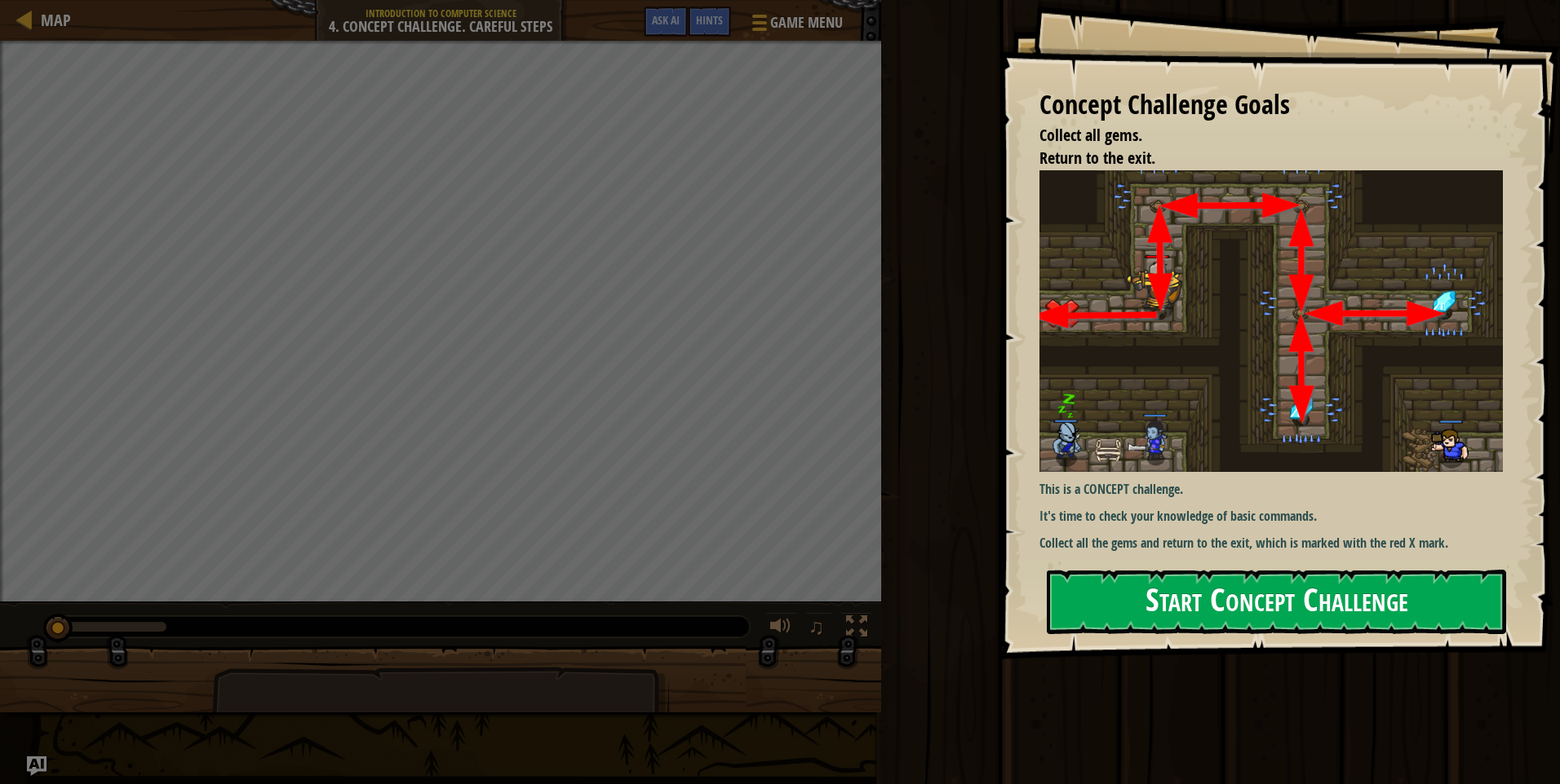
click at [1252, 619] on button "Start Concept Challenge" at bounding box center [1276, 601] width 459 height 64
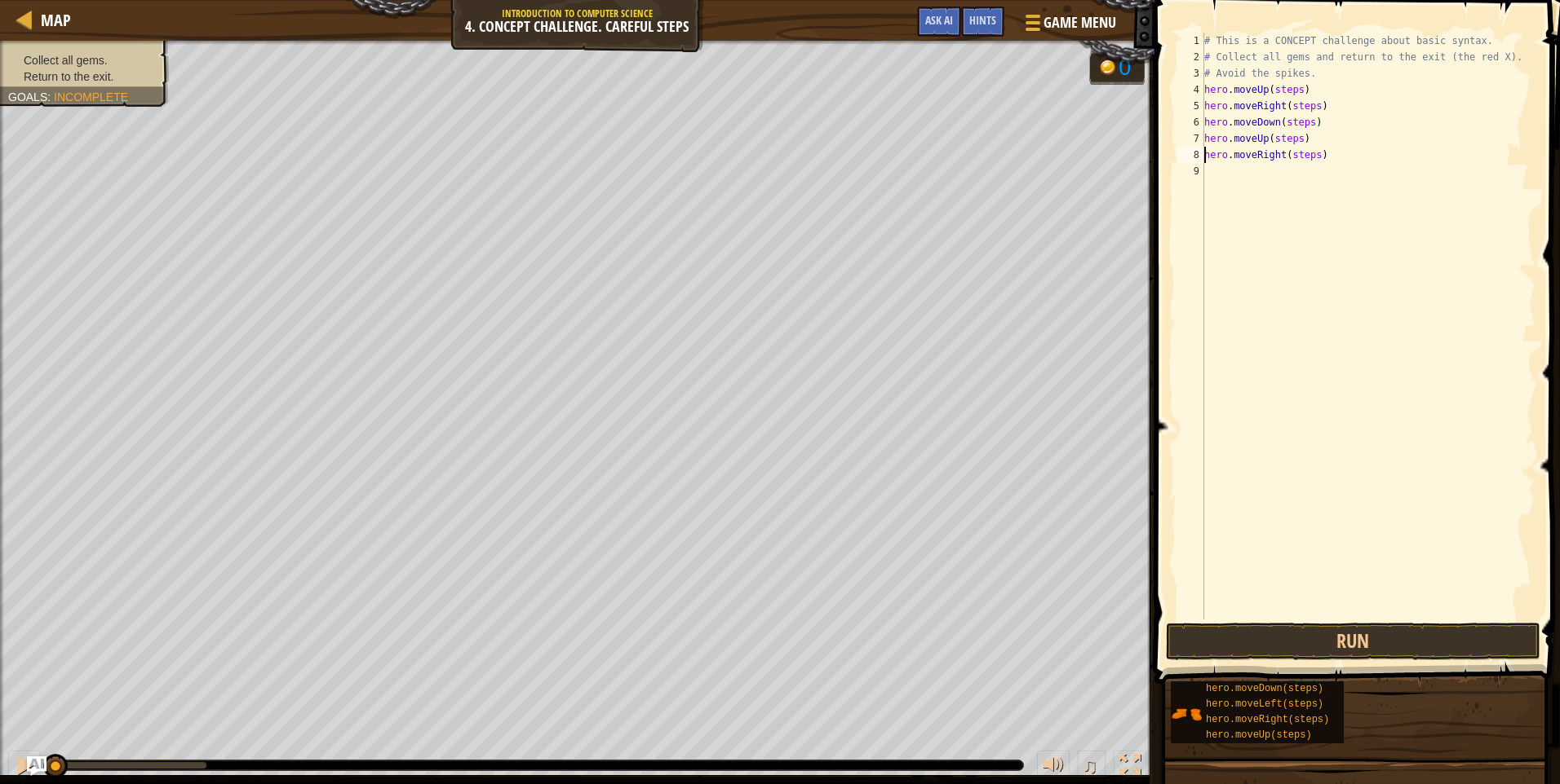
click at [1312, 155] on div "# This is a CONCEPT challenge about basic syntax. # Collect all gems and return…" at bounding box center [1368, 342] width 334 height 620
click at [1305, 119] on div "# This is a CONCEPT challenge about basic syntax. # Collect all gems and return…" at bounding box center [1368, 342] width 334 height 620
click at [1294, 135] on div "# This is a CONCEPT challenge about basic syntax. # Collect all gems and return…" at bounding box center [1368, 342] width 334 height 620
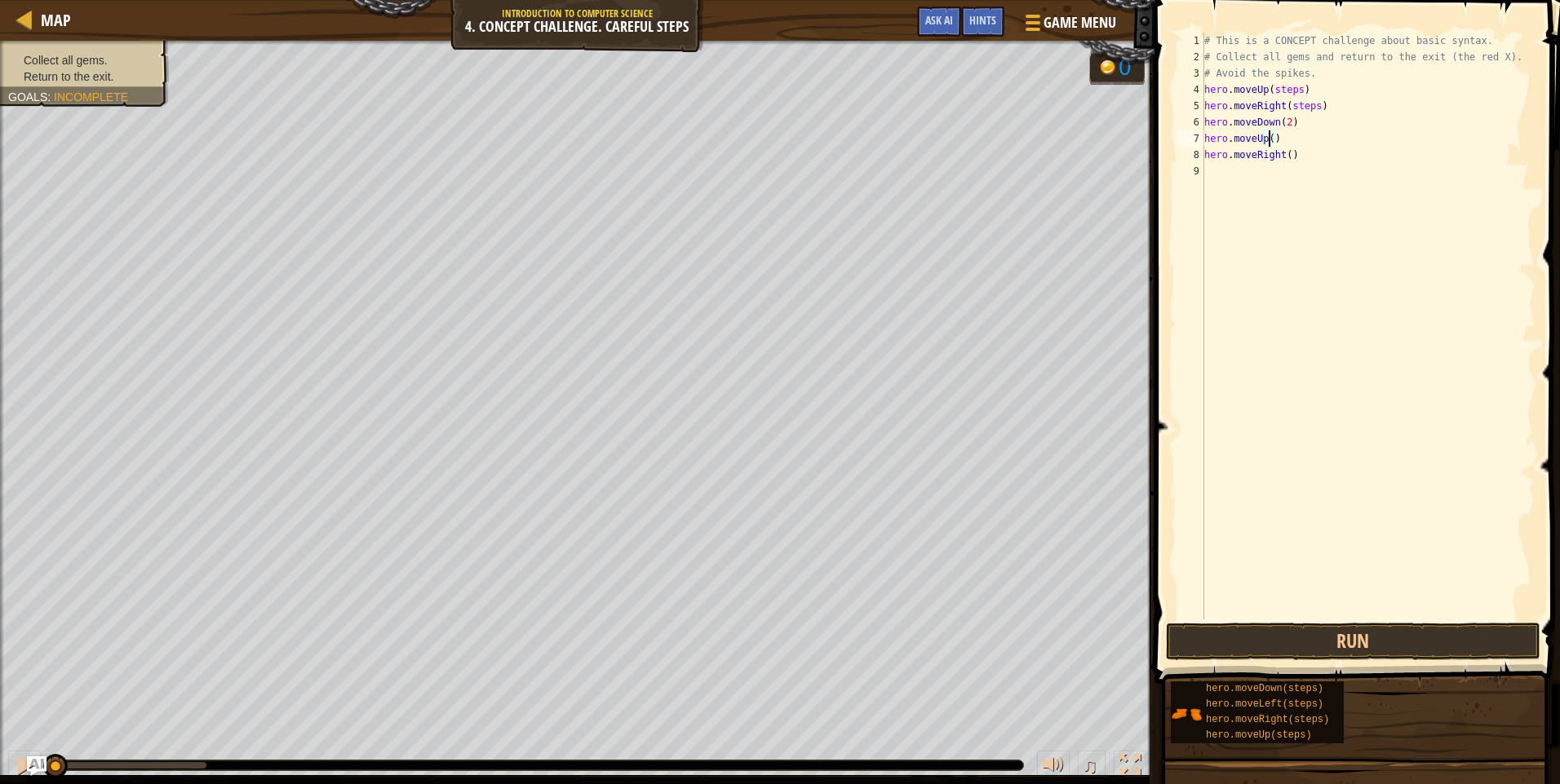
click at [1312, 107] on div "# This is a CONCEPT challenge about basic syntax. # Collect all gems and return…" at bounding box center [1368, 342] width 334 height 620
click at [1295, 91] on div "# This is a CONCEPT challenge about basic syntax. # Collect all gems and return…" at bounding box center [1368, 342] width 334 height 620
click at [1391, 646] on button "Run" at bounding box center [1352, 642] width 374 height 38
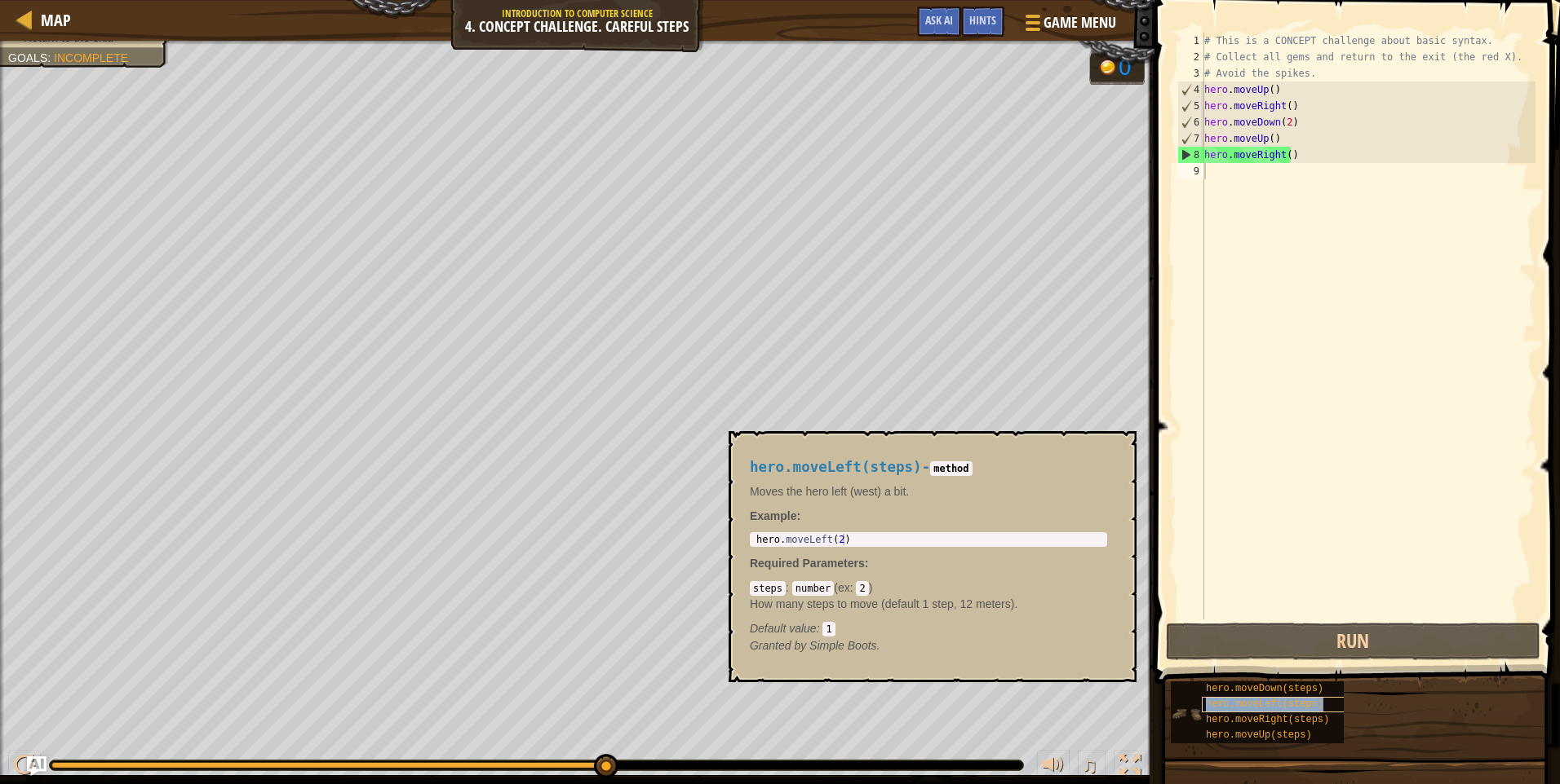
type textarea "hero.moveLeft(steps)"
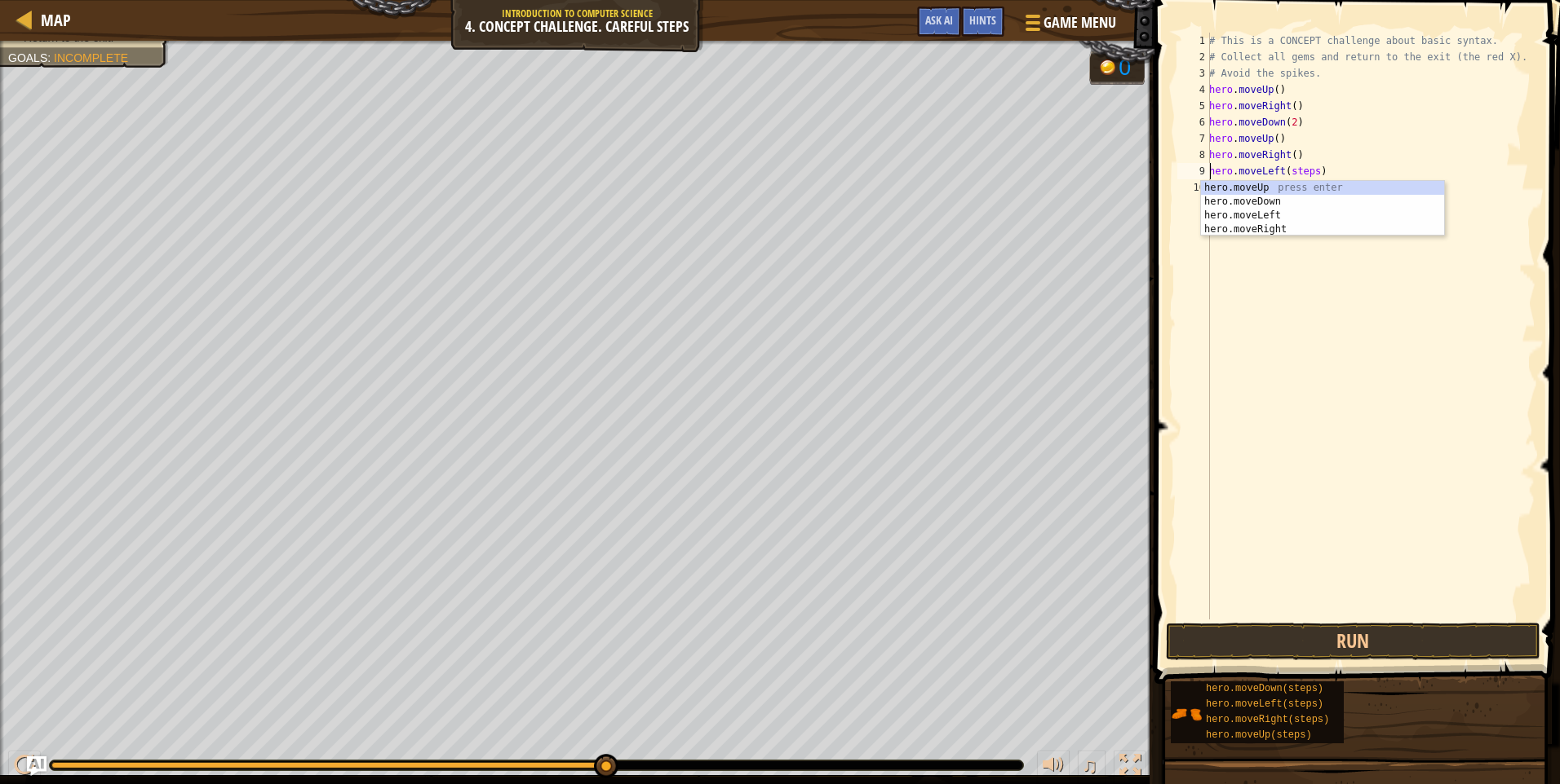
click at [1267, 292] on div "# This is a CONCEPT challenge about basic syntax. # Collect all gems and return…" at bounding box center [1370, 342] width 329 height 620
click at [1235, 193] on div "# This is a CONCEPT challenge about basic syntax. # Collect all gems and return…" at bounding box center [1370, 342] width 329 height 620
click at [1212, 191] on div "# This is a CONCEPT challenge about basic syntax. # Collect all gems and return…" at bounding box center [1370, 342] width 329 height 620
click at [1208, 188] on div "10" at bounding box center [1193, 187] width 33 height 16
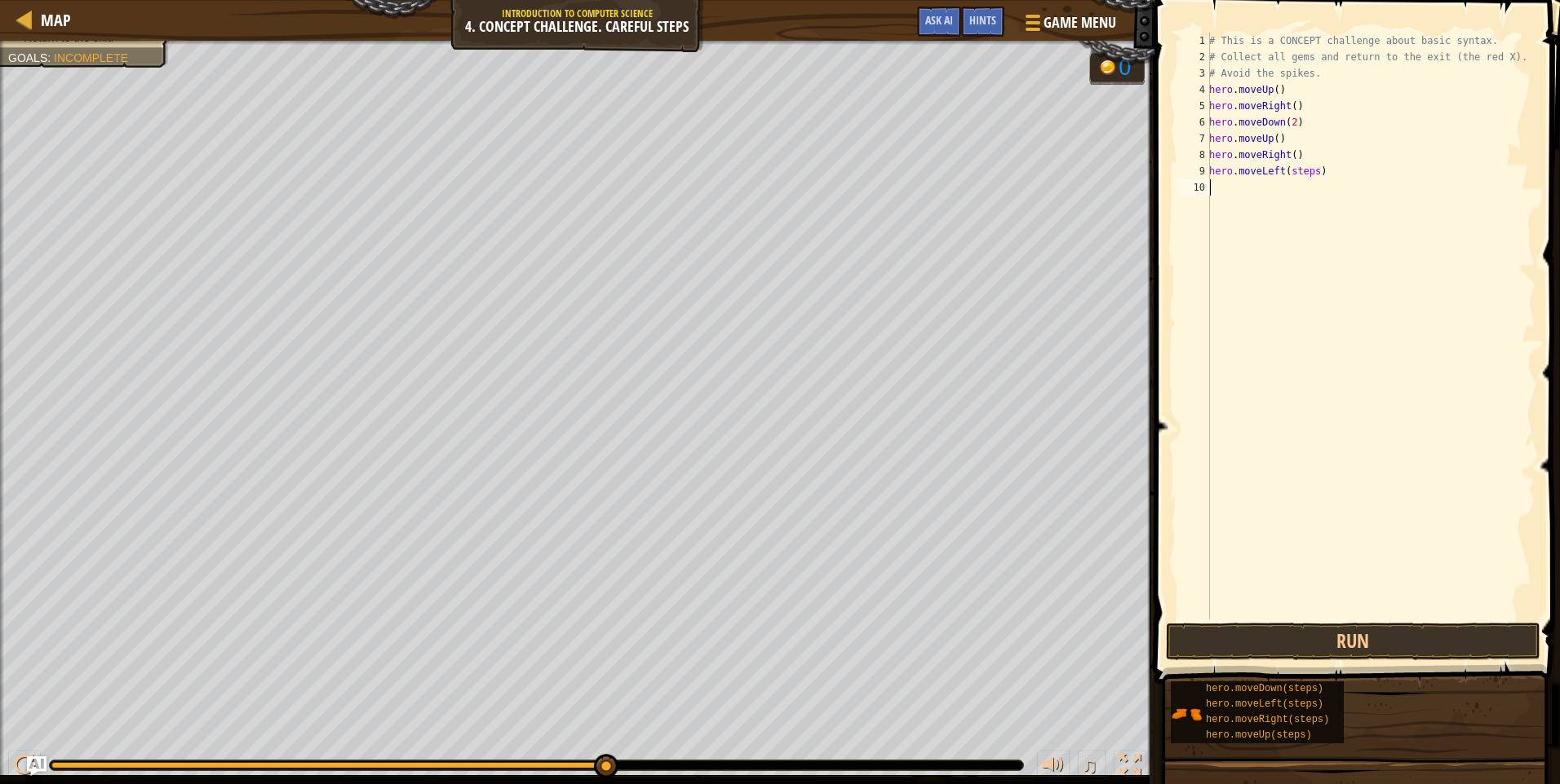
drag, startPoint x: 1207, startPoint y: 188, endPoint x: 1427, endPoint y: 145, distance: 224.2
click at [1427, 145] on div "# This is a CONCEPT challenge about basic syntax. # Collect all gems and return…" at bounding box center [1370, 342] width 329 height 620
click at [1288, 234] on div "# This is a CONCEPT challenge about basic syntax. # Collect all gems and return…" at bounding box center [1370, 342] width 329 height 620
click at [1312, 231] on div "# This is a CONCEPT challenge about basic syntax. # Collect all gems and return…" at bounding box center [1370, 342] width 329 height 620
click at [1309, 220] on div "# This is a CONCEPT challenge about basic syntax. # Collect all gems and return…" at bounding box center [1370, 342] width 329 height 620
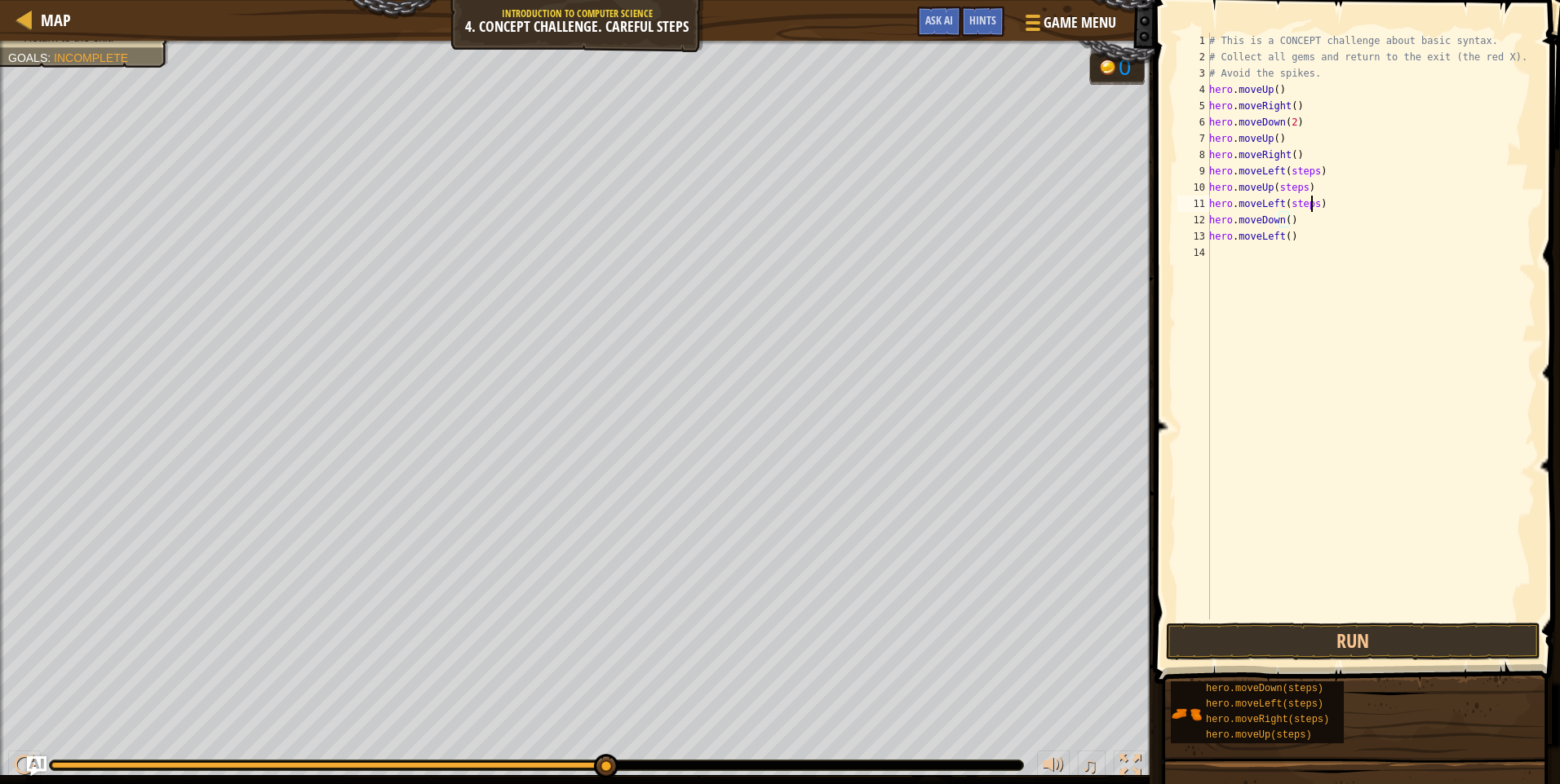
click at [1313, 204] on div "# This is a CONCEPT challenge about basic syntax. # Collect all gems and return…" at bounding box center [1370, 342] width 329 height 620
click at [1298, 186] on div "# This is a CONCEPT challenge about basic syntax. # Collect all gems and return…" at bounding box center [1370, 342] width 329 height 620
click at [1310, 168] on div "# This is a CONCEPT challenge about basic syntax. # Collect all gems and return…" at bounding box center [1370, 342] width 329 height 620
type textarea "hero.moveLeft()"
click at [1361, 629] on button "Run" at bounding box center [1352, 642] width 374 height 38
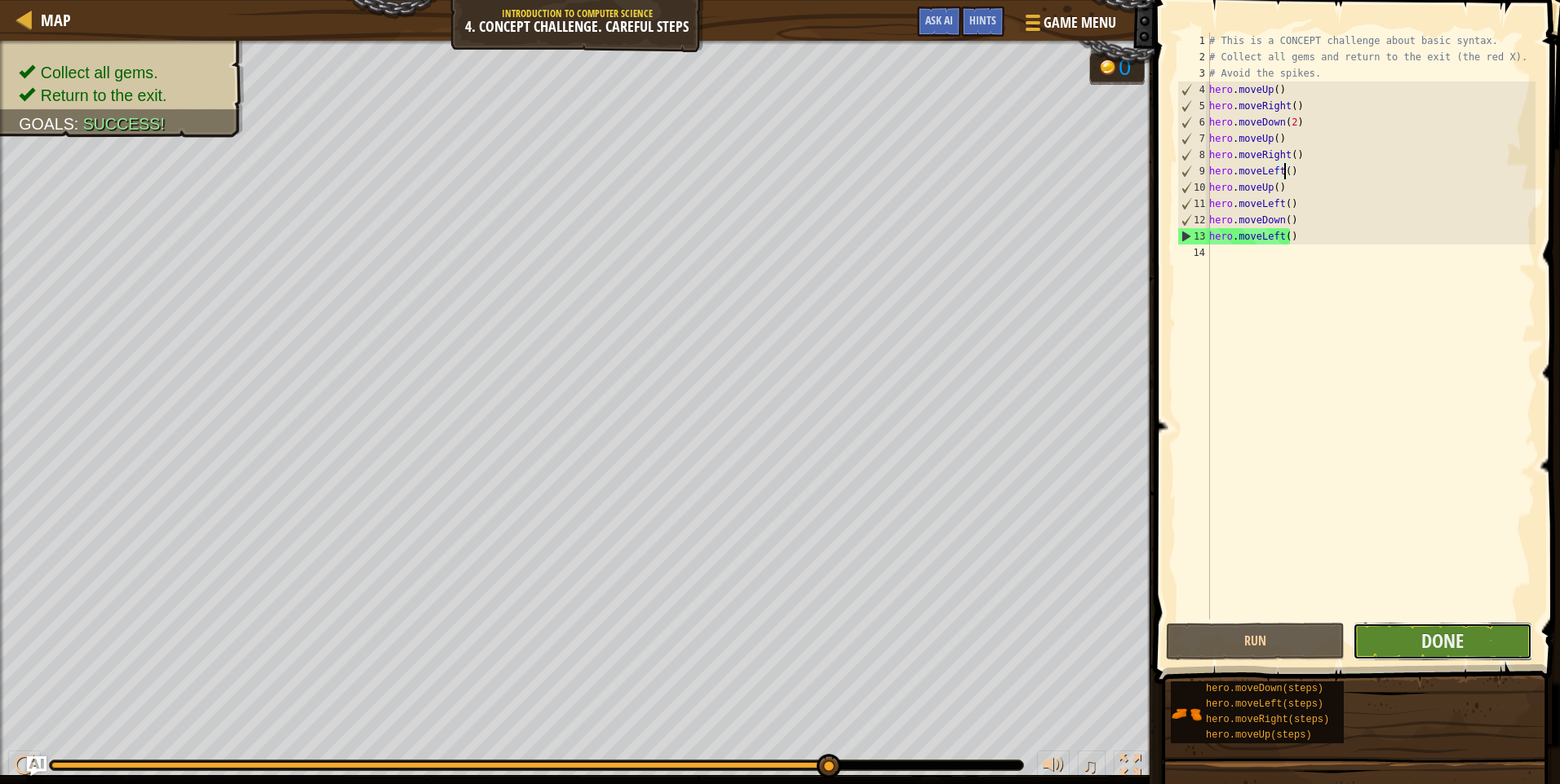
click at [1481, 639] on button "Done" at bounding box center [1441, 642] width 179 height 38
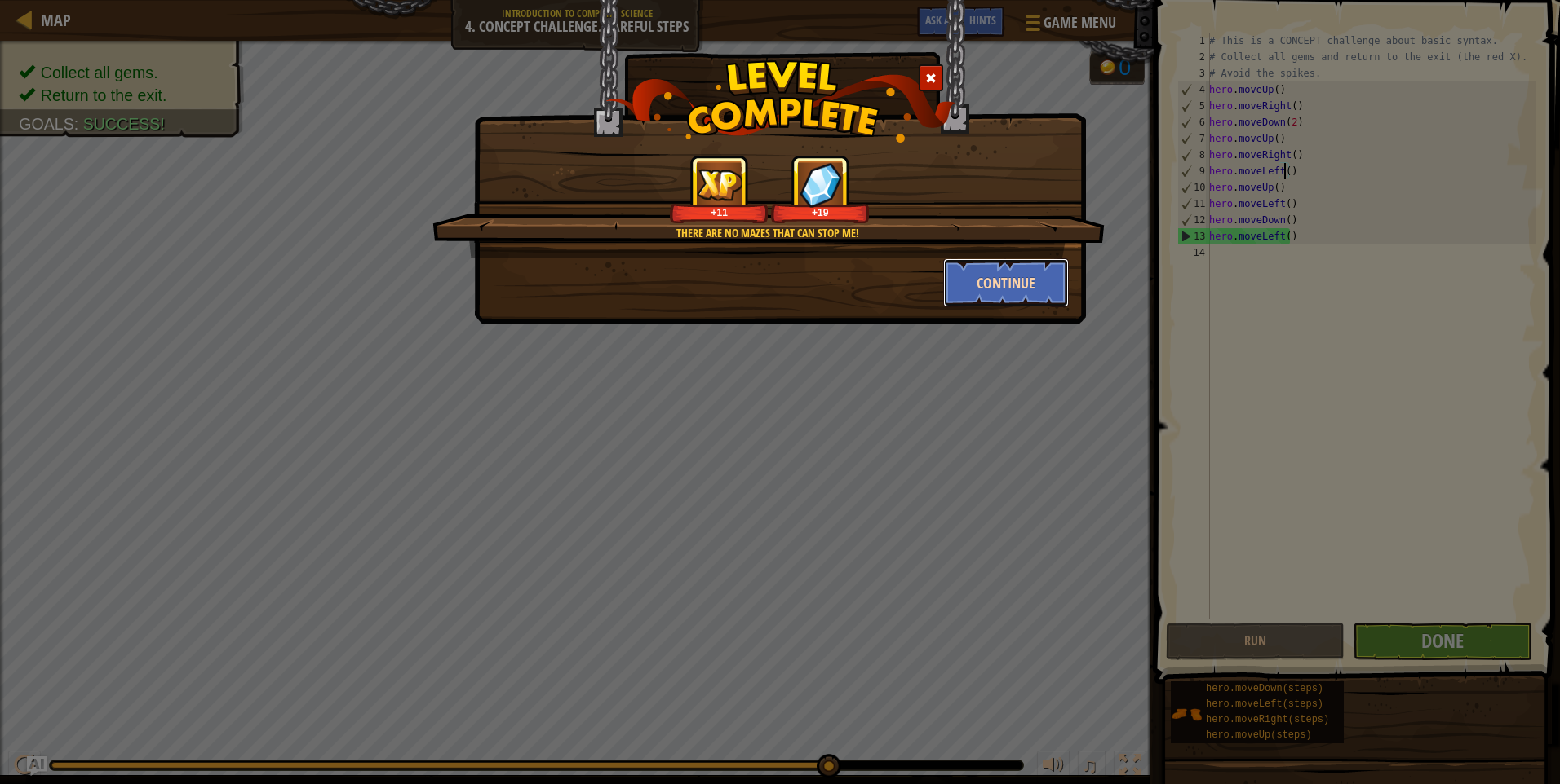
click at [1021, 281] on button "Continue" at bounding box center [1006, 282] width 127 height 48
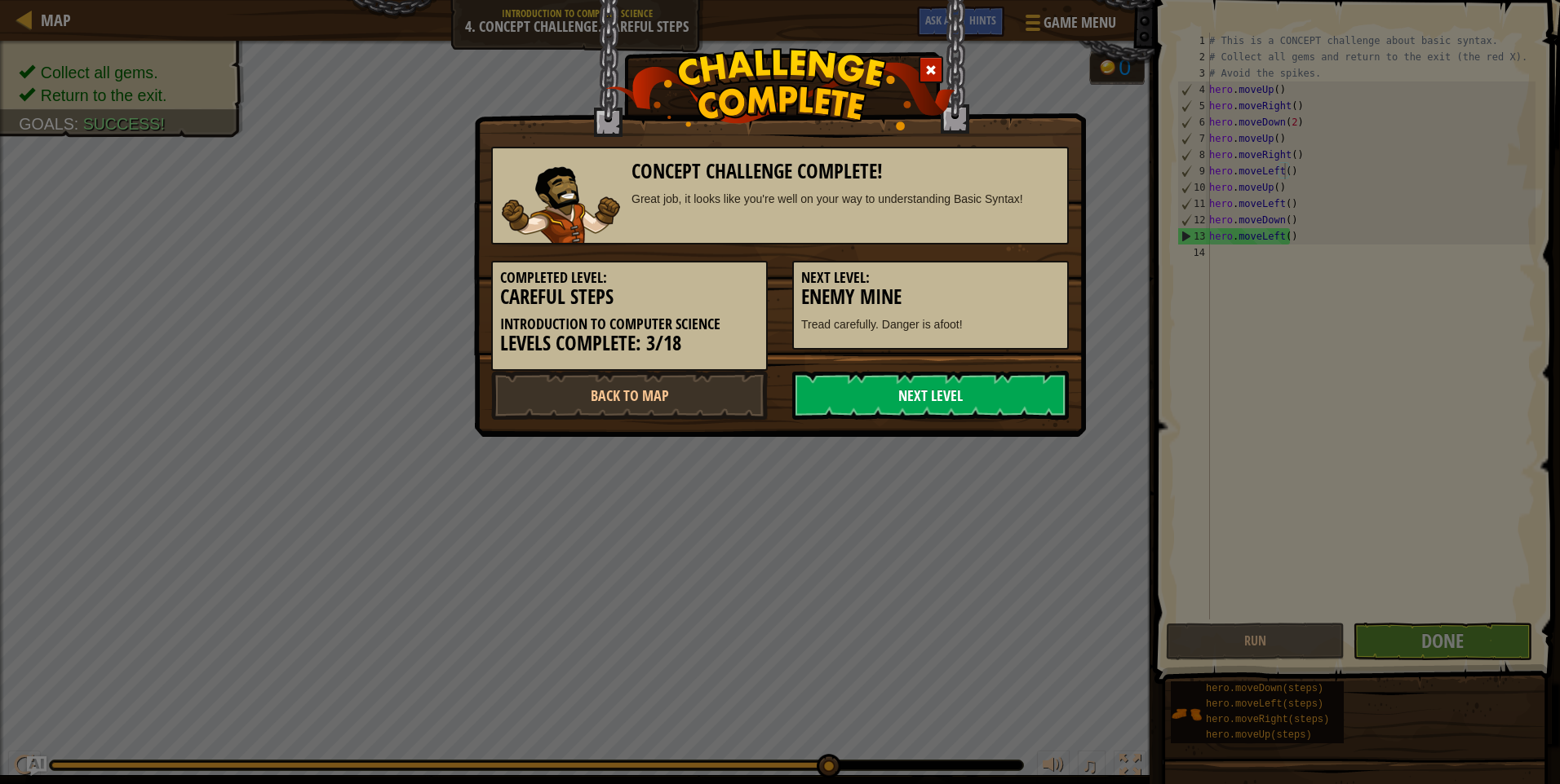
click at [888, 409] on link "Next Level" at bounding box center [931, 394] width 277 height 48
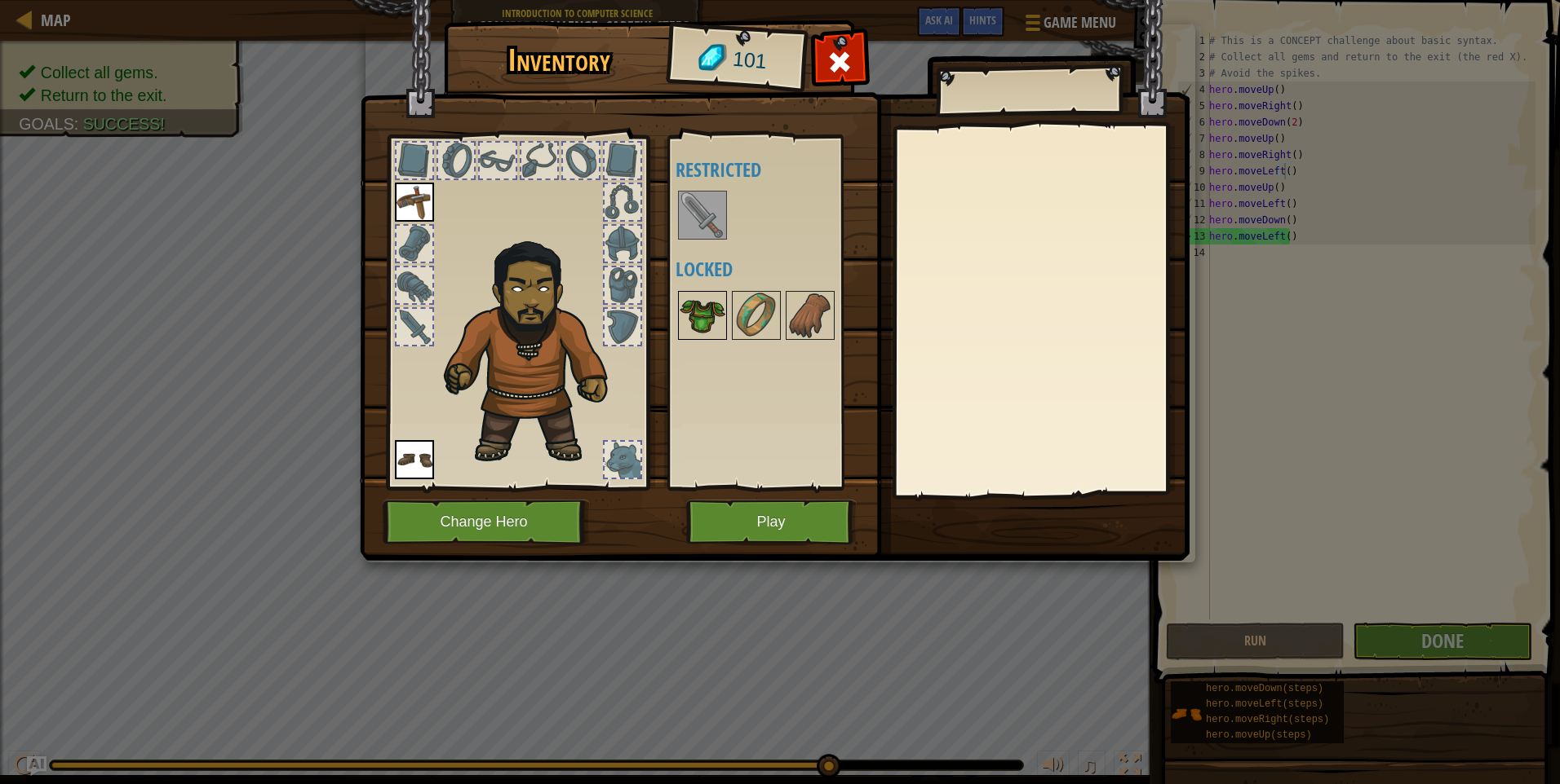
click at [686, 319] on img at bounding box center [702, 315] width 46 height 45
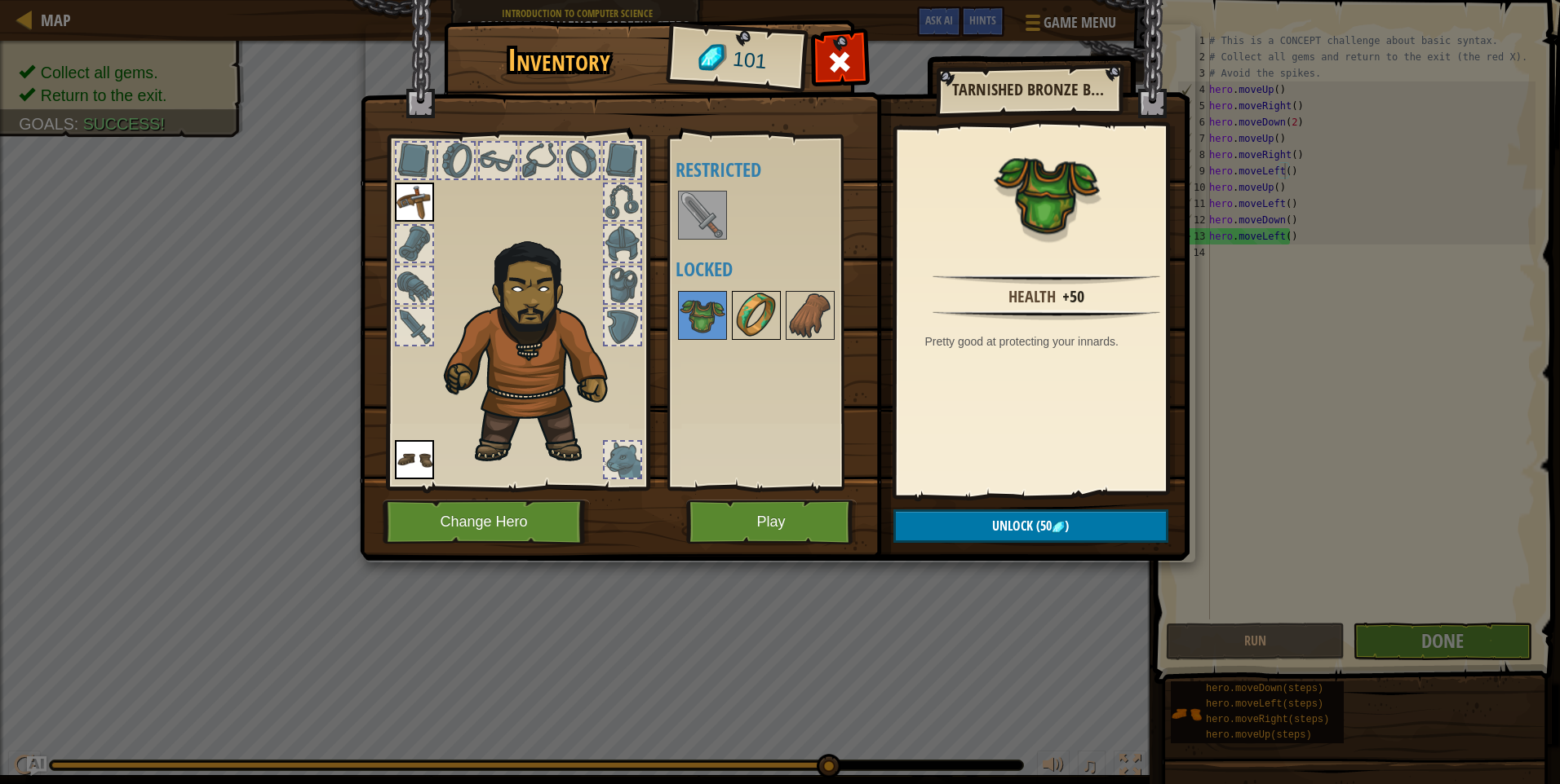
click at [768, 305] on img at bounding box center [756, 315] width 46 height 45
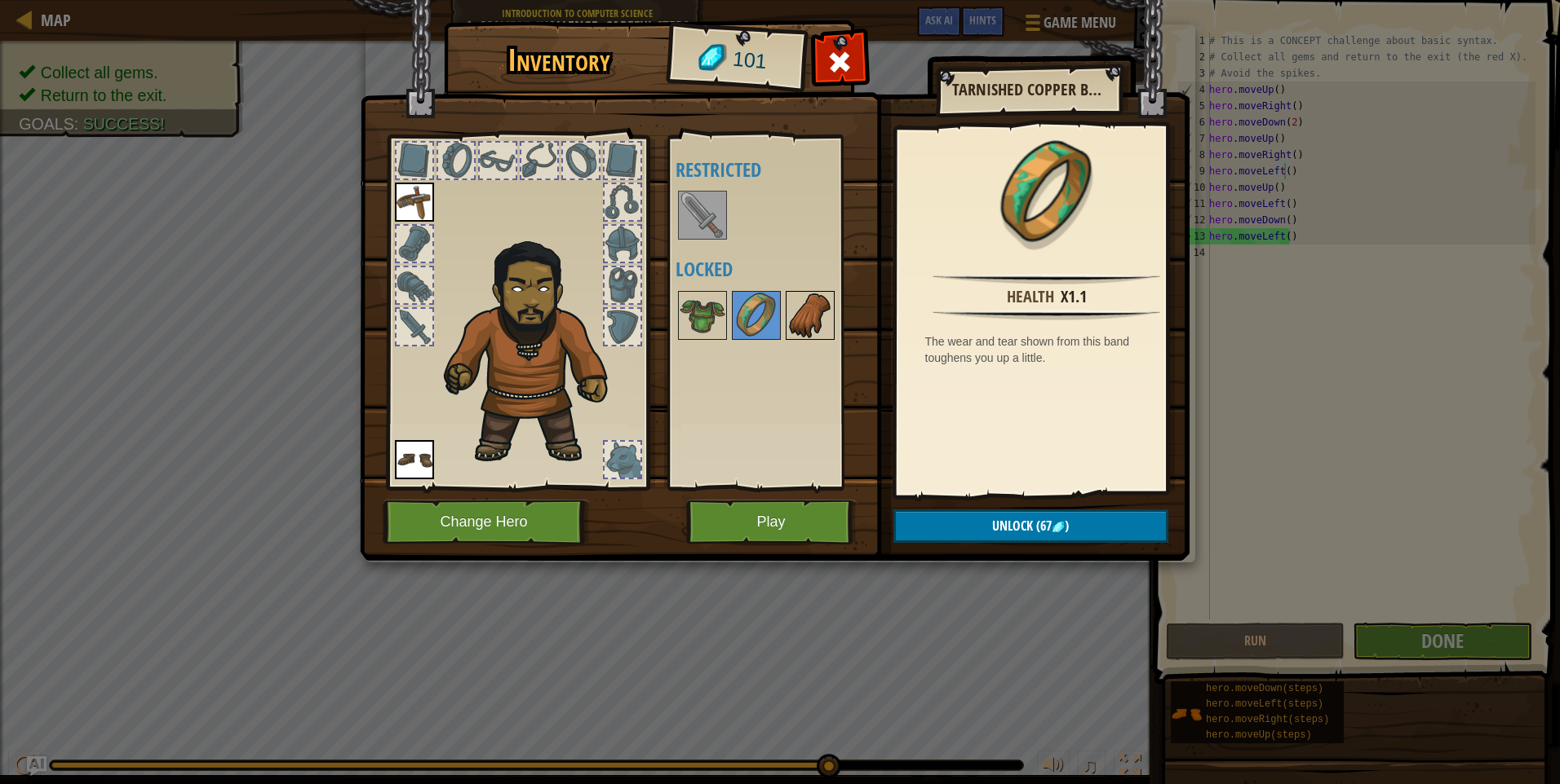
drag, startPoint x: 820, startPoint y: 325, endPoint x: 819, endPoint y: 337, distance: 12.0
click at [819, 327] on img at bounding box center [810, 315] width 46 height 45
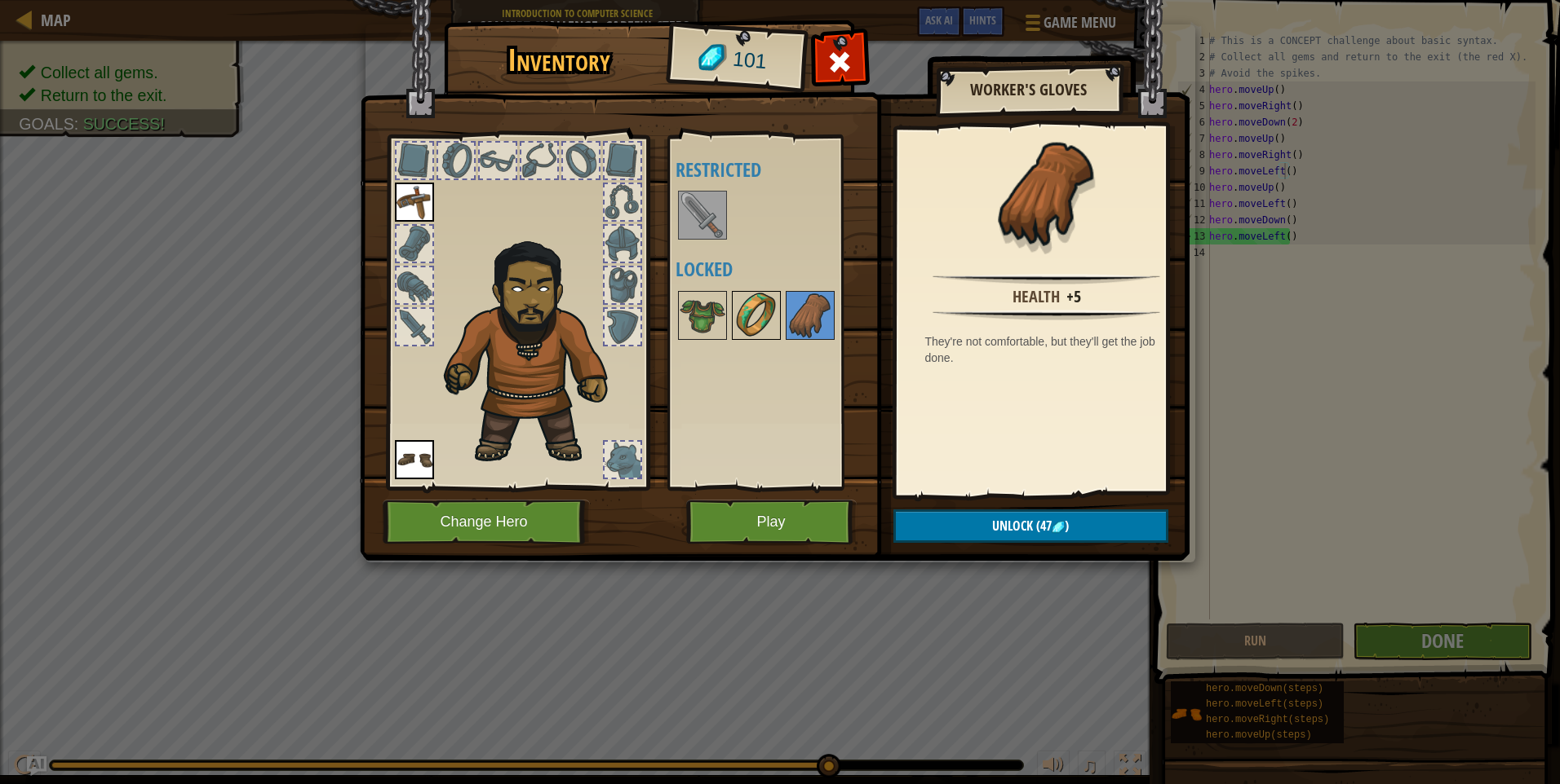
click at [737, 303] on img at bounding box center [756, 315] width 46 height 45
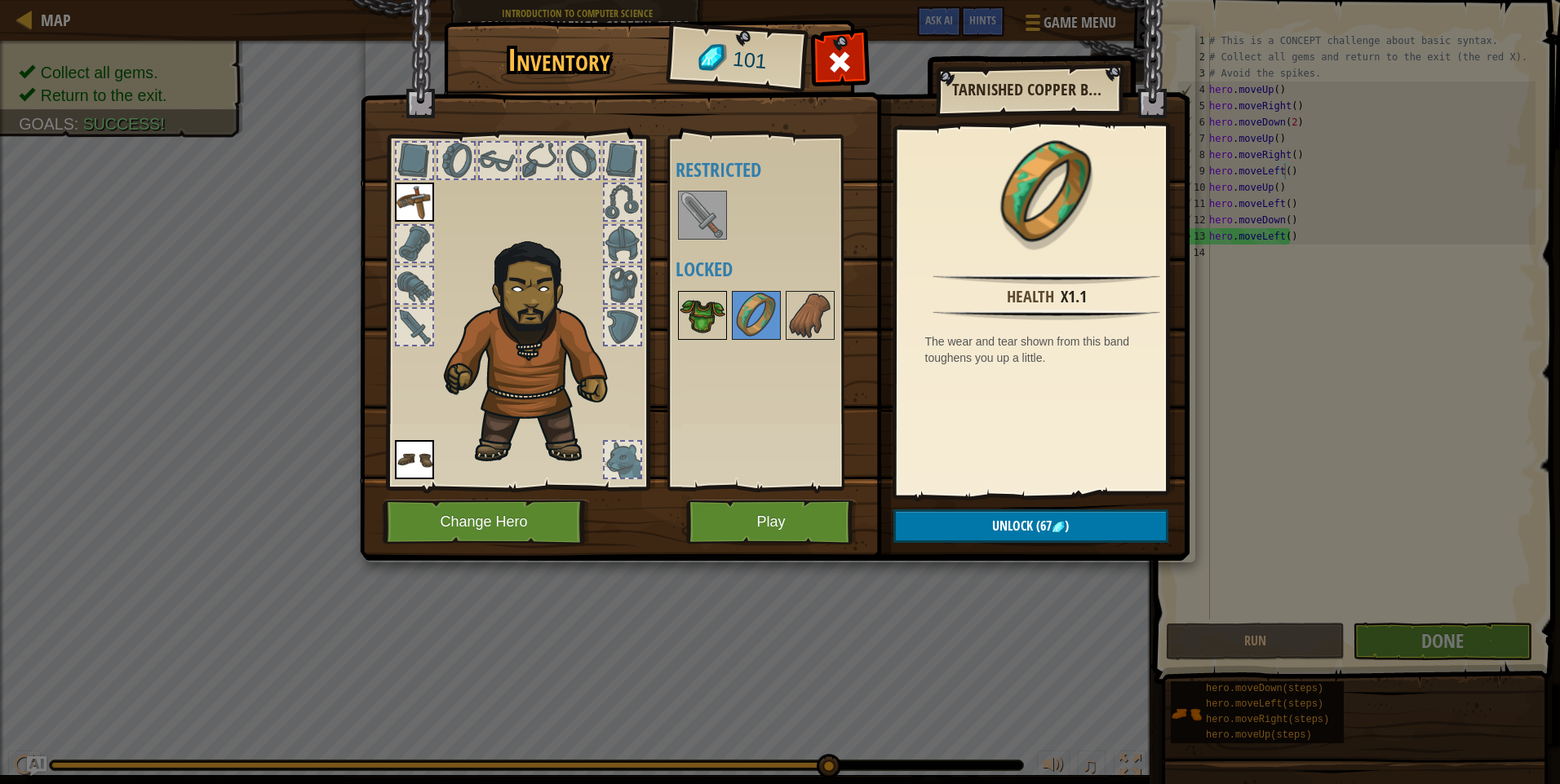
click at [704, 309] on img at bounding box center [702, 315] width 46 height 45
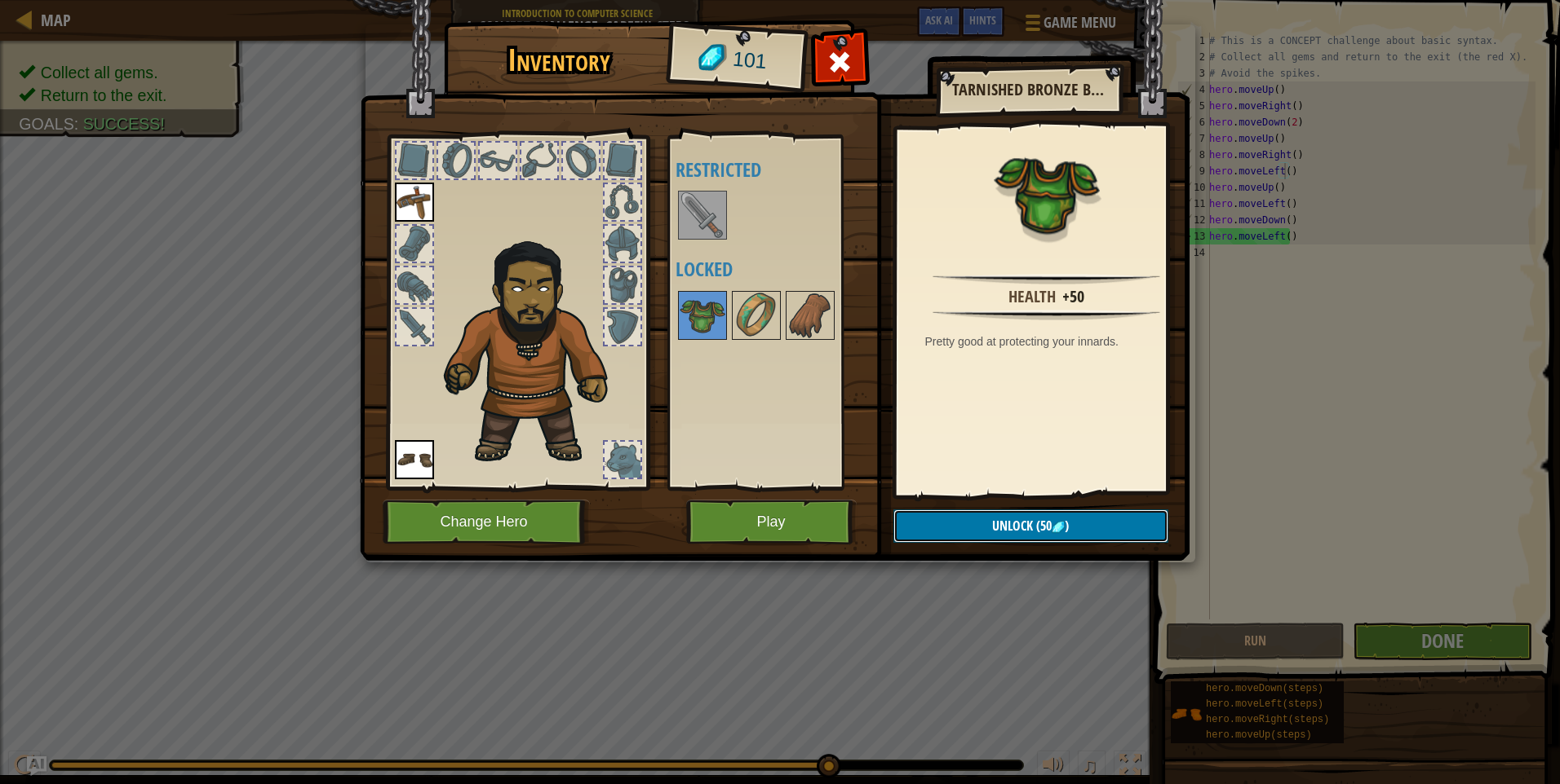
click at [1119, 532] on button "Unlock (50 )" at bounding box center [1031, 526] width 275 height 34
click at [1098, 522] on button "Confirm" at bounding box center [1031, 526] width 275 height 34
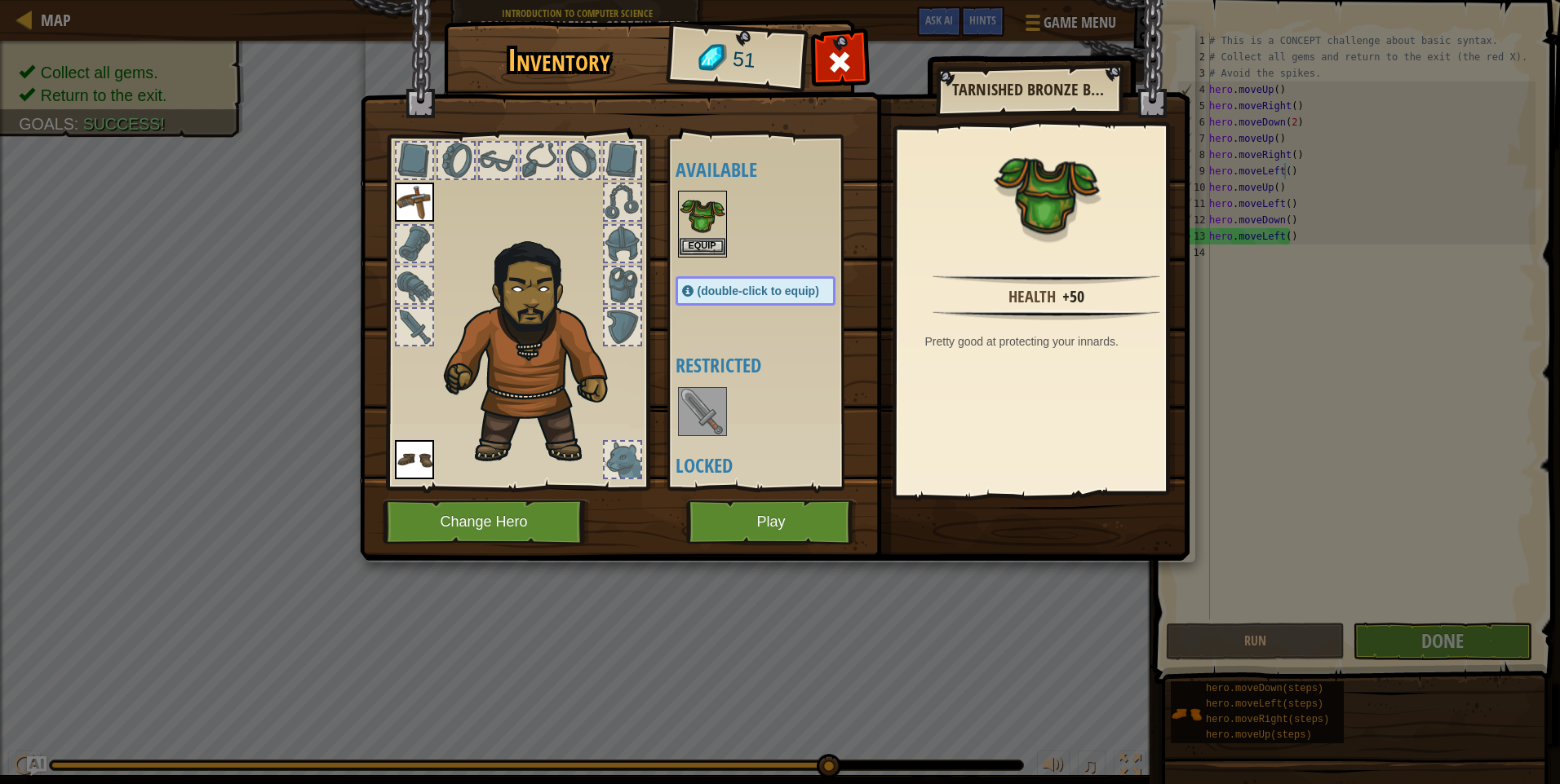
click at [713, 227] on img at bounding box center [702, 216] width 46 height 45
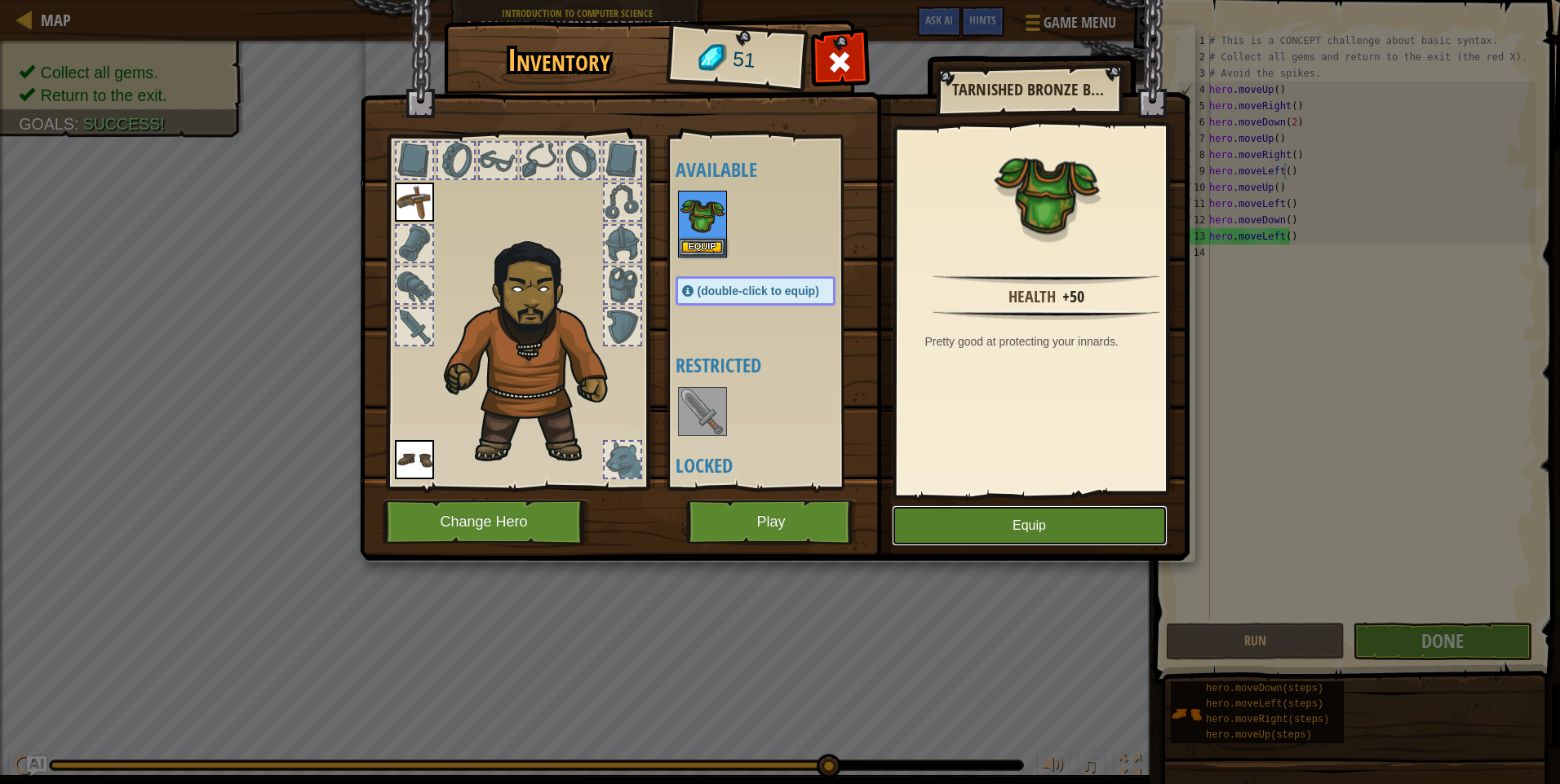
click at [1046, 536] on button "Equip" at bounding box center [1029, 525] width 276 height 41
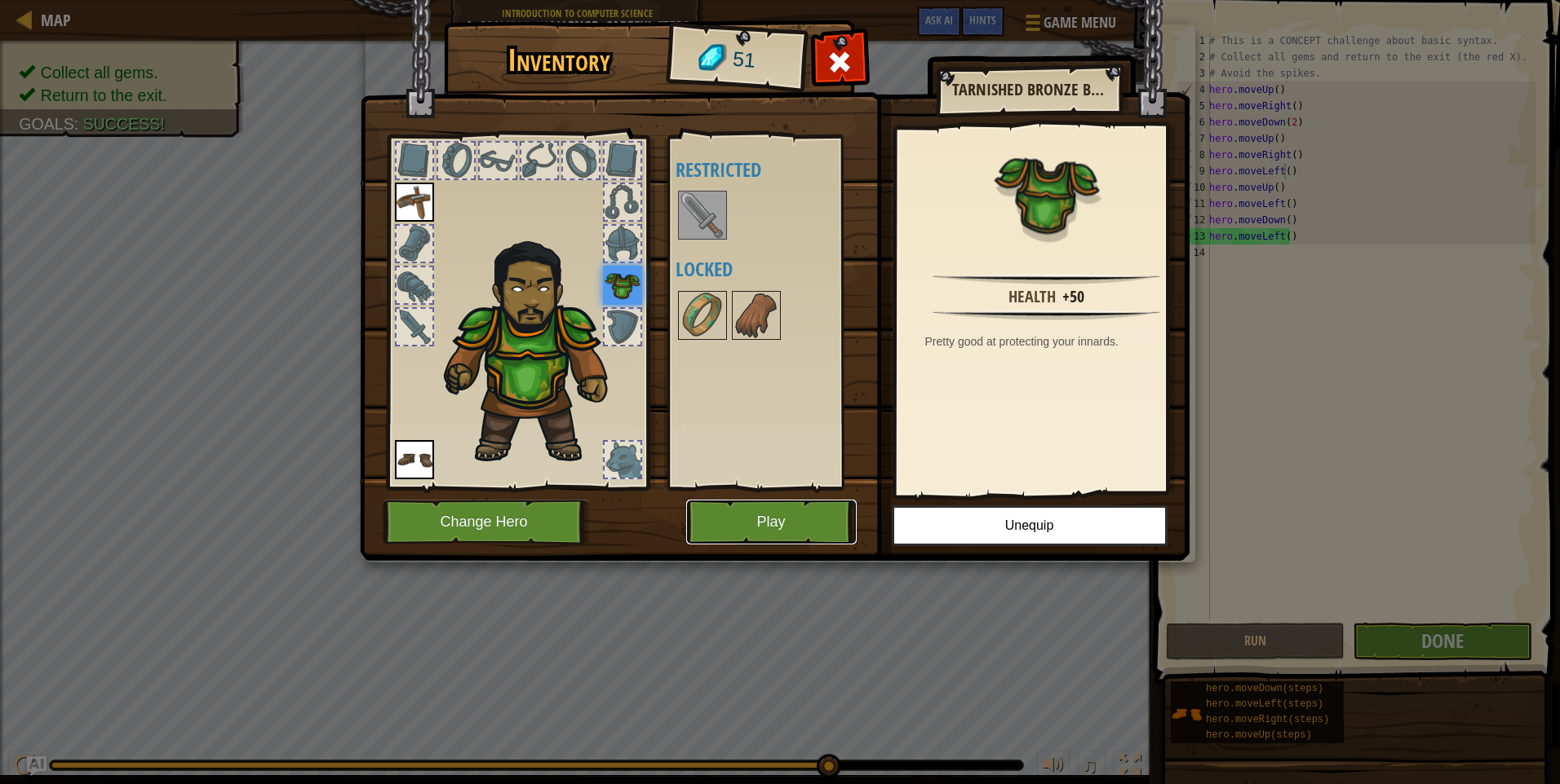
click at [749, 519] on button "Play" at bounding box center [771, 521] width 170 height 44
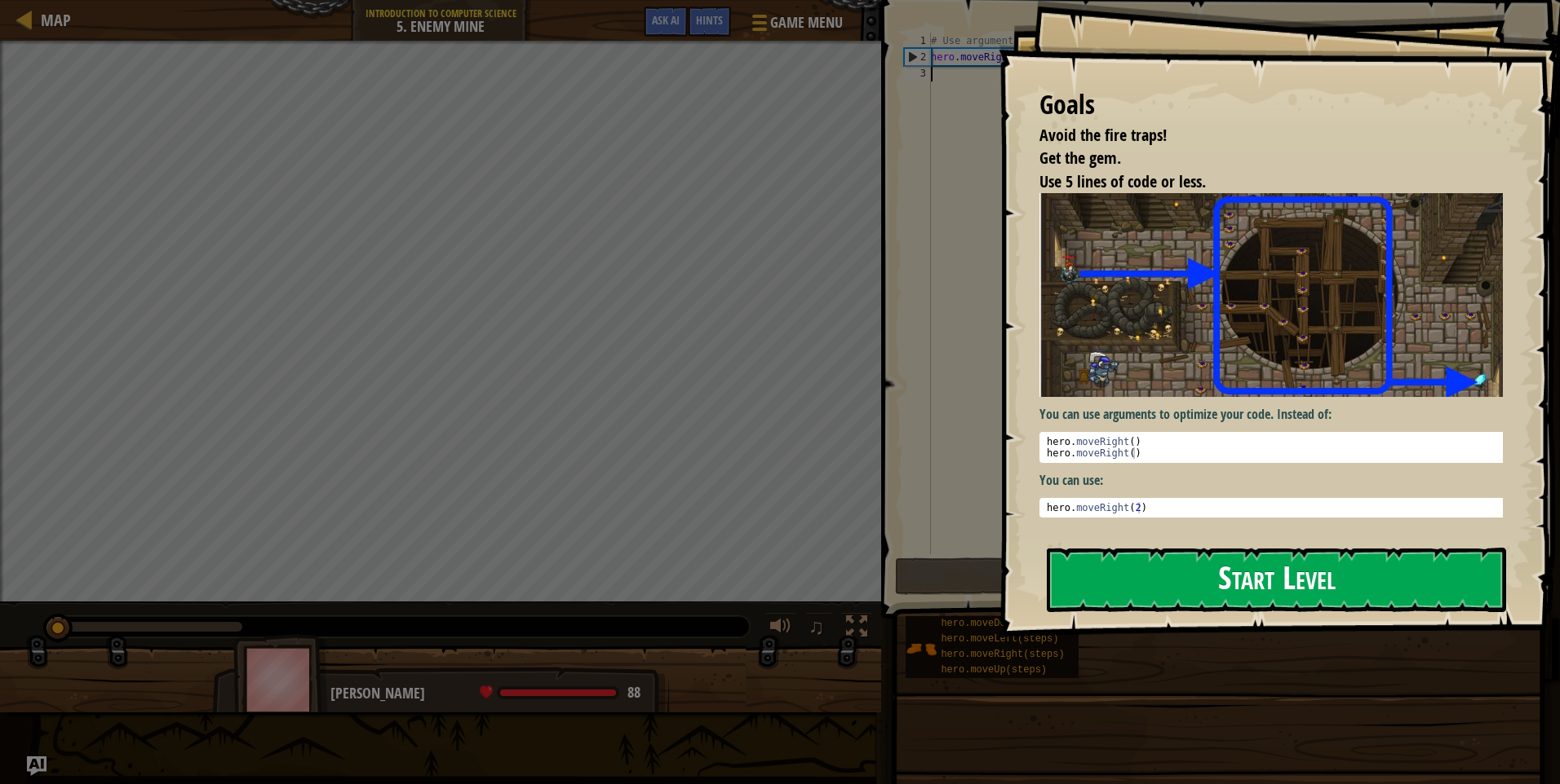
click at [1109, 595] on button "Start Level" at bounding box center [1276, 579] width 459 height 64
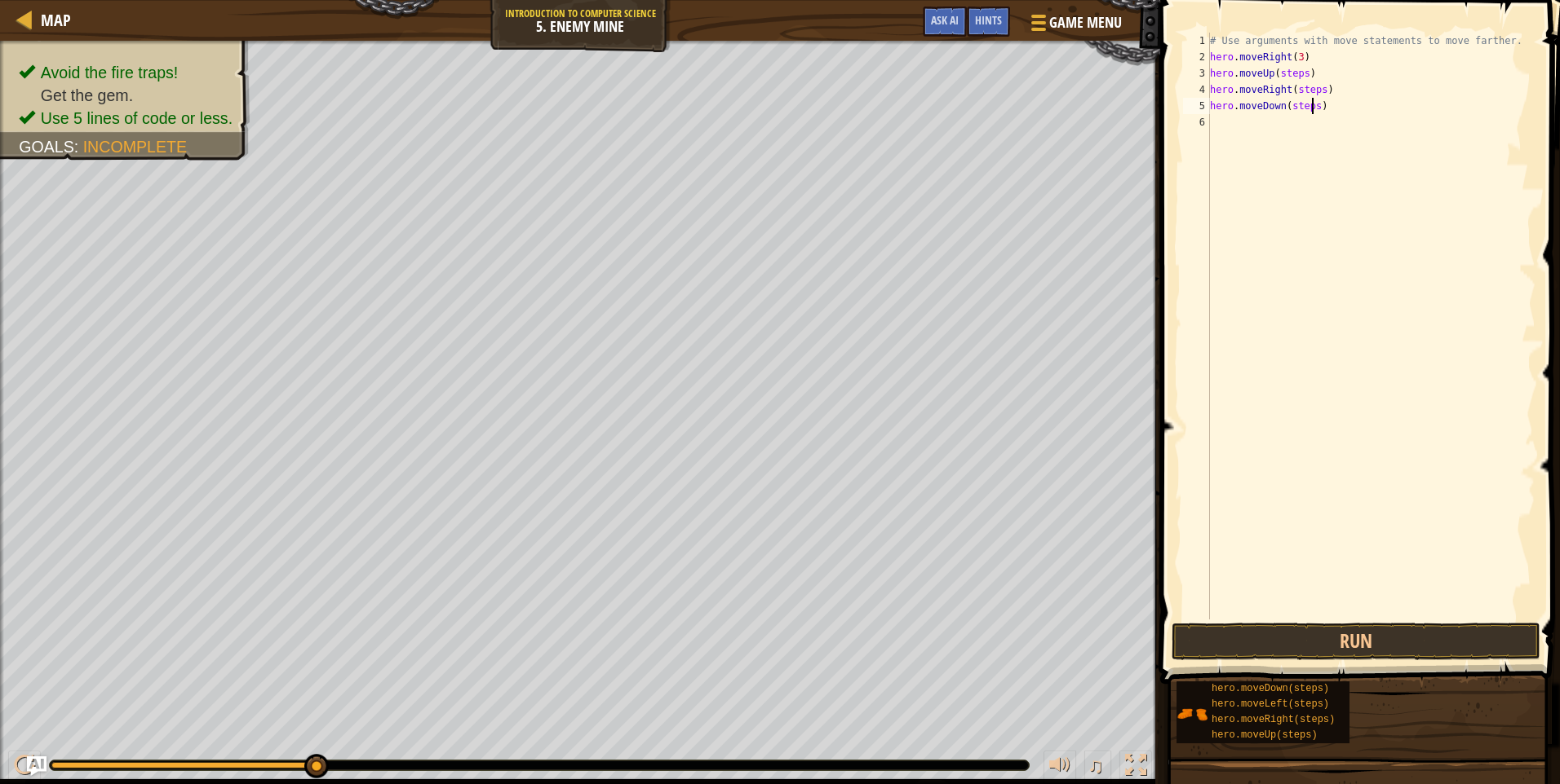
click at [1310, 107] on div "# Use arguments with move statements to move farther. hero . moveRight ( 3 ) he…" at bounding box center [1371, 342] width 328 height 620
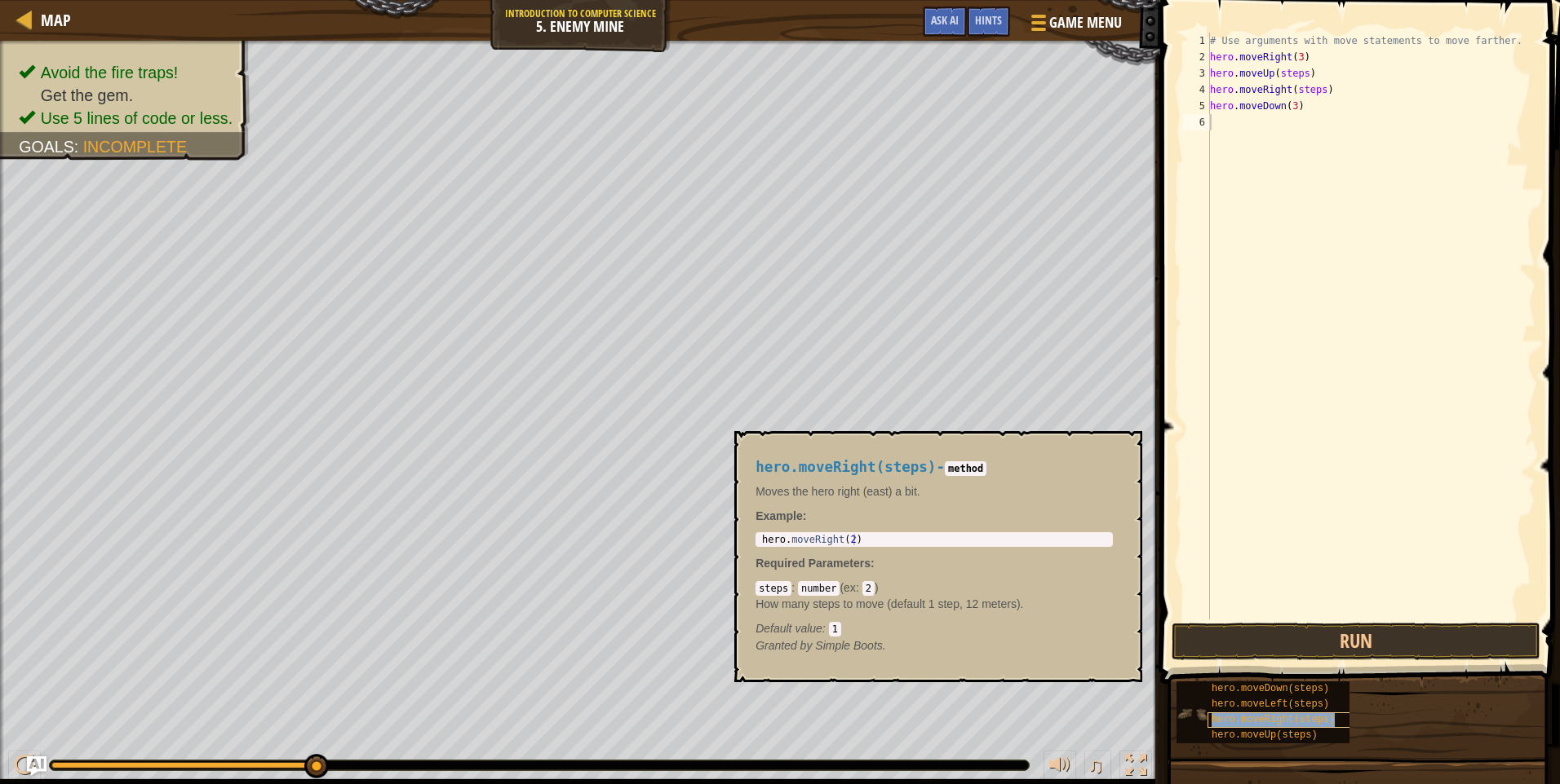
type textarea "hero.moveRight(steps)"
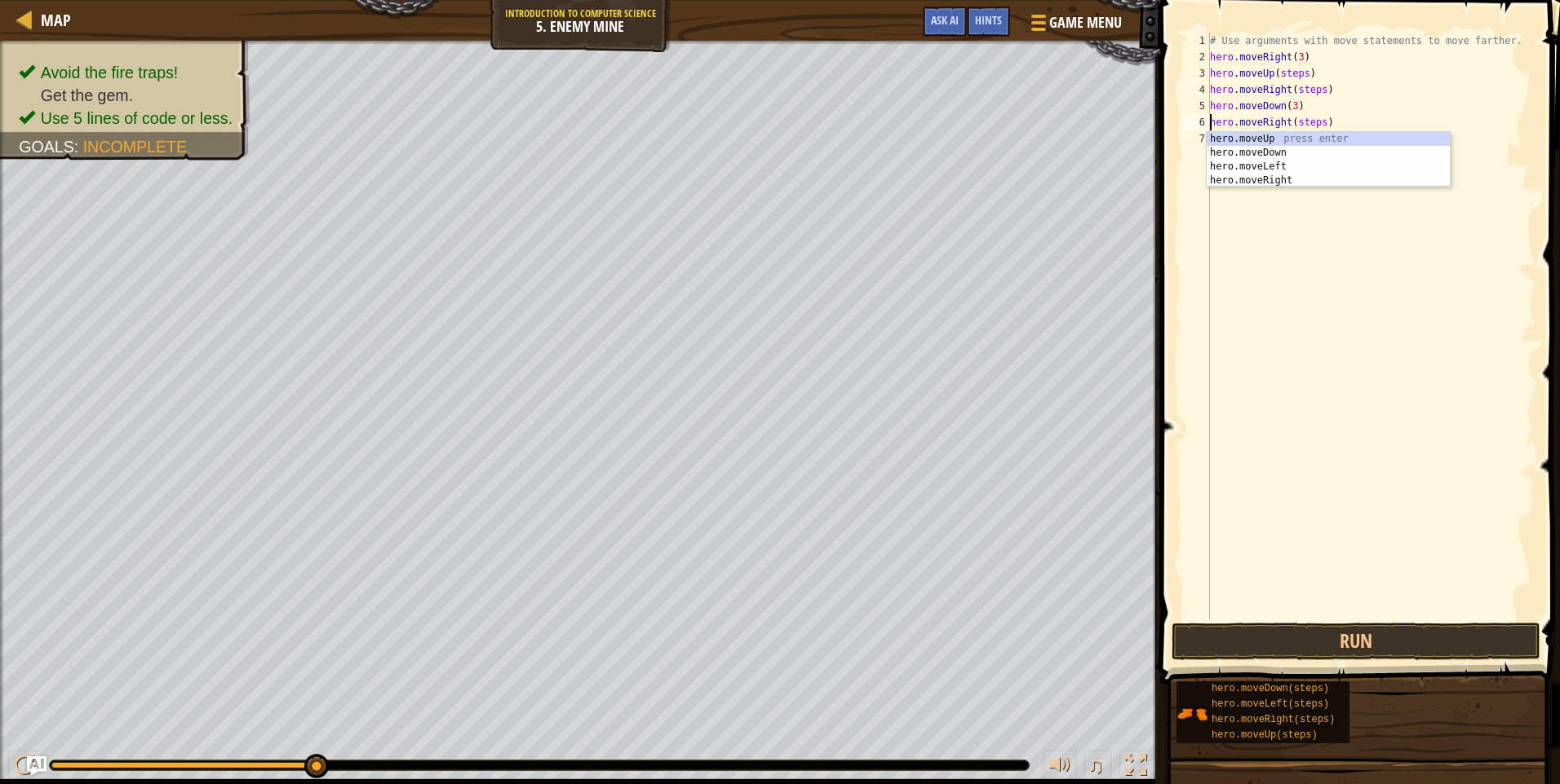
click at [1425, 304] on div "# Use arguments with move statements to move farther. hero . moveRight ( 3 ) he…" at bounding box center [1371, 342] width 328 height 620
drag, startPoint x: 1314, startPoint y: 125, endPoint x: 1324, endPoint y: 125, distance: 10.0
click at [1317, 125] on div "# Use arguments with move statements to move farther. hero . moveRight ( 3 ) he…" at bounding box center [1371, 342] width 328 height 620
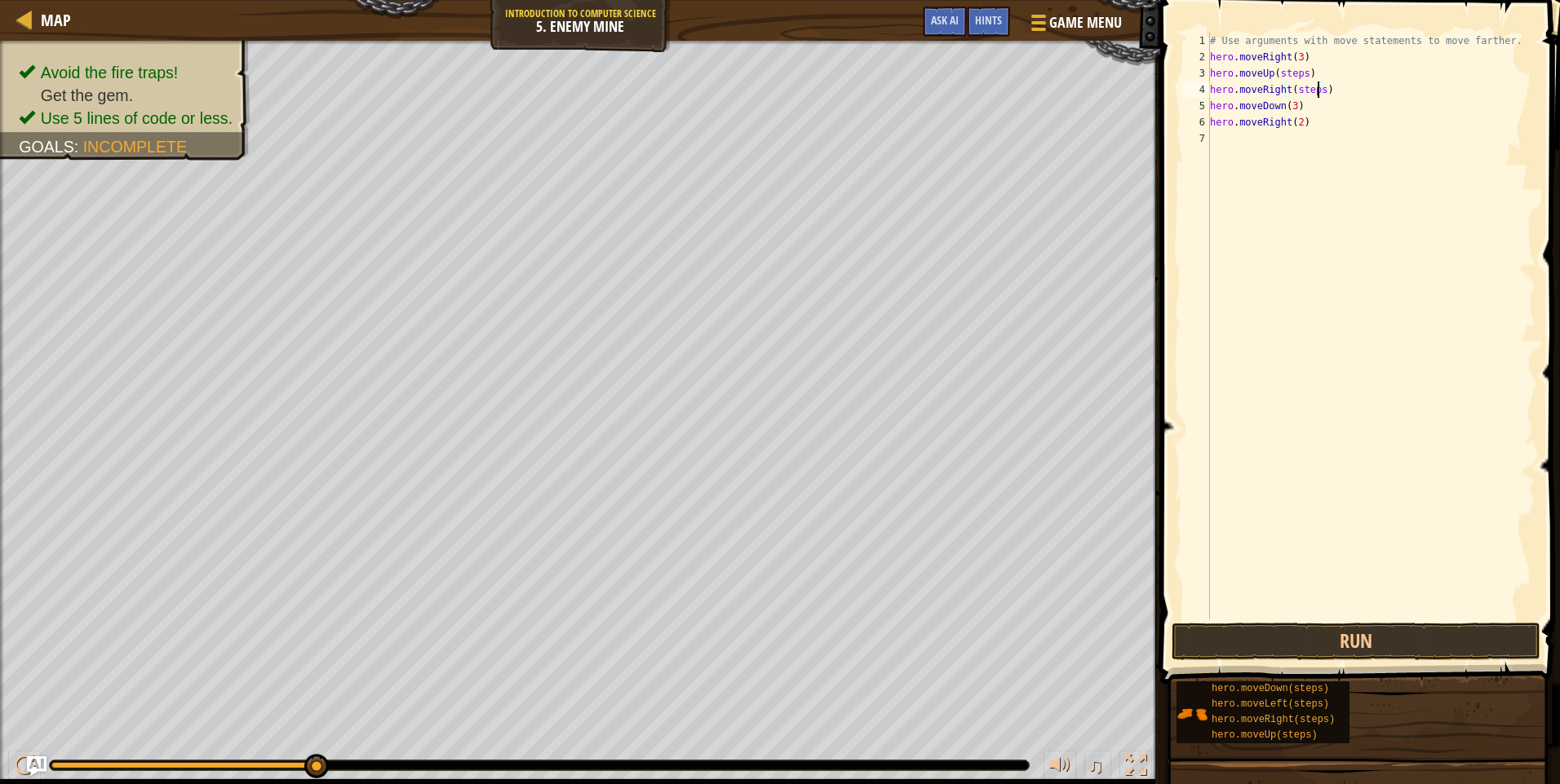
click at [1318, 91] on div "# Use arguments with move statements to move farther. hero . moveRight ( 3 ) he…" at bounding box center [1371, 342] width 328 height 620
click at [1299, 72] on div "# Use arguments with move statements to move farther. hero . moveRight ( 3 ) he…" at bounding box center [1371, 342] width 328 height 620
click at [1300, 72] on div "# Use arguments with move statements to move farther. hero . moveRight ( 3 ) he…" at bounding box center [1371, 342] width 328 height 620
type textarea "hero.moveUp()"
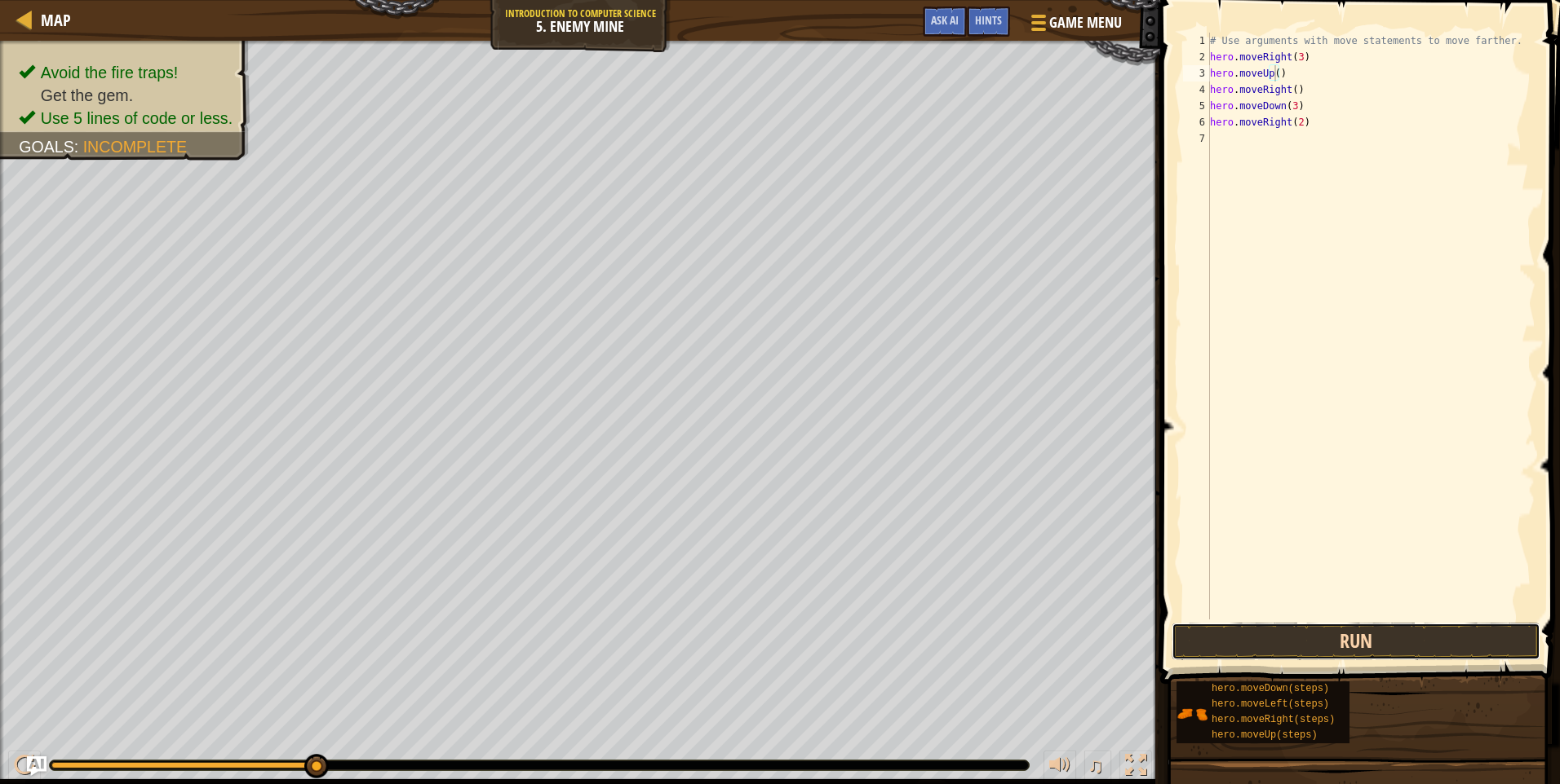
click at [1360, 643] on button "Run" at bounding box center [1355, 642] width 369 height 38
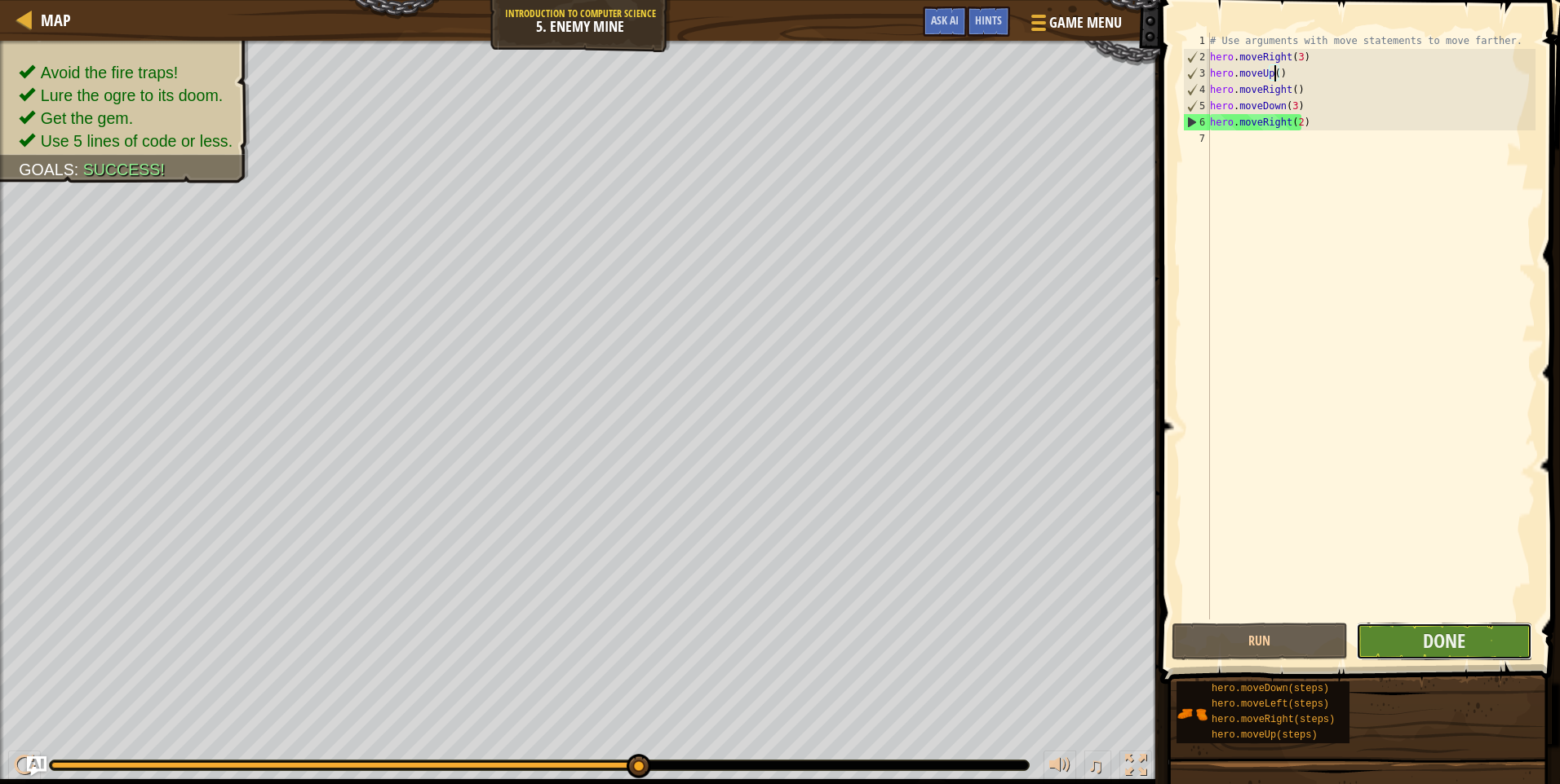
click at [1368, 657] on button "Done" at bounding box center [1443, 642] width 176 height 38
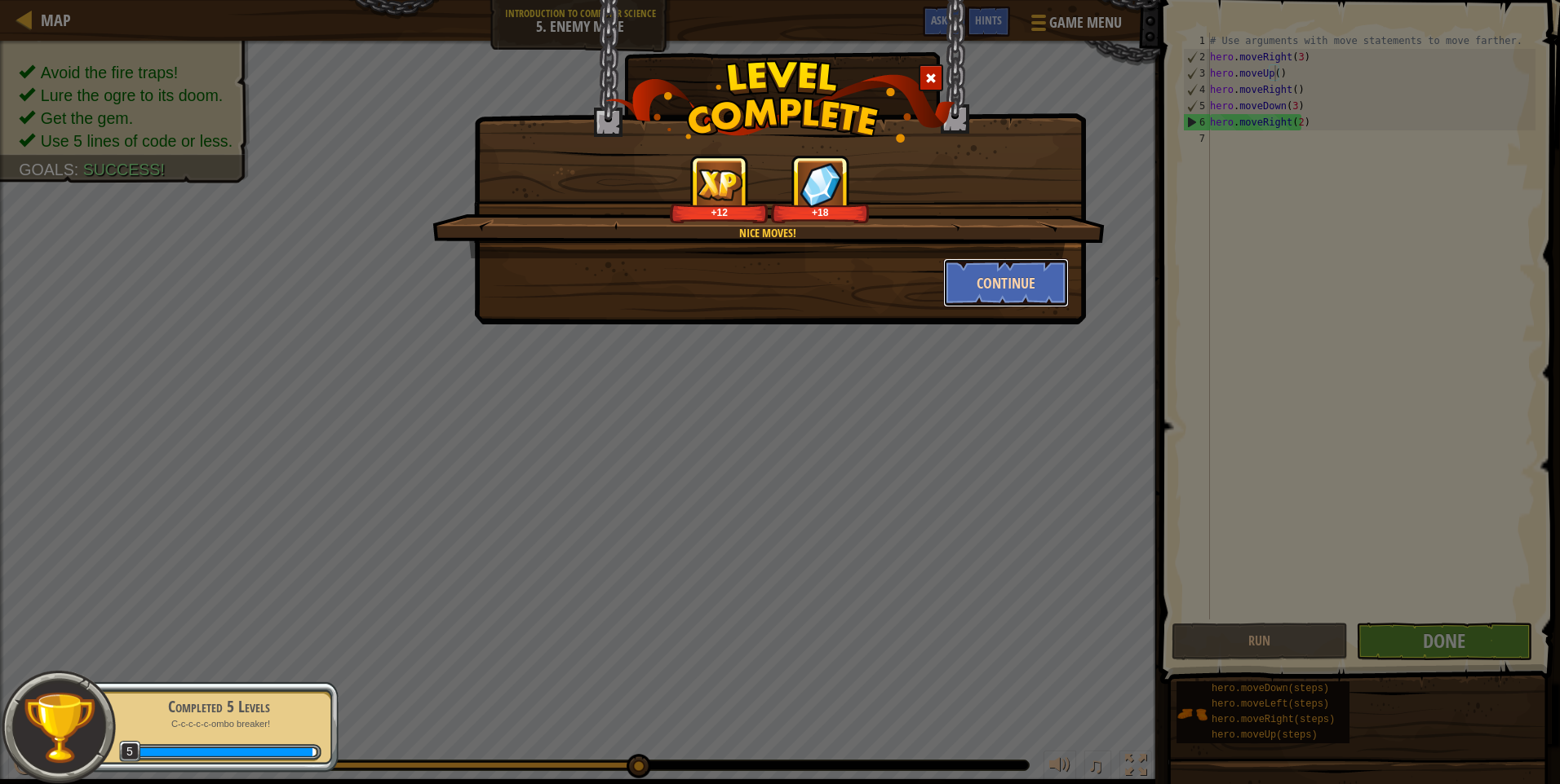
click at [1008, 277] on button "Continue" at bounding box center [1006, 282] width 127 height 48
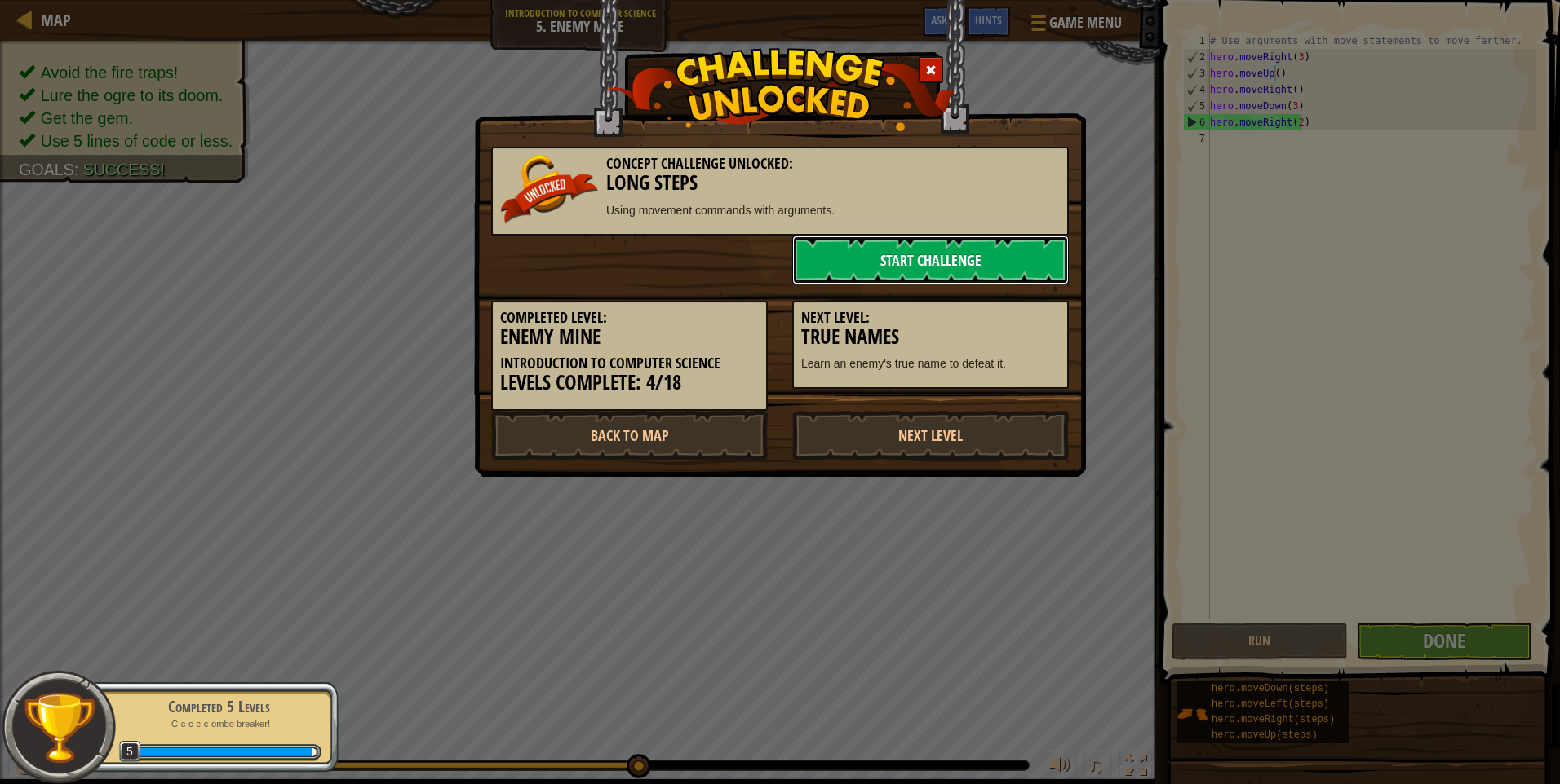
click at [998, 257] on link "Start Challenge" at bounding box center [931, 259] width 277 height 48
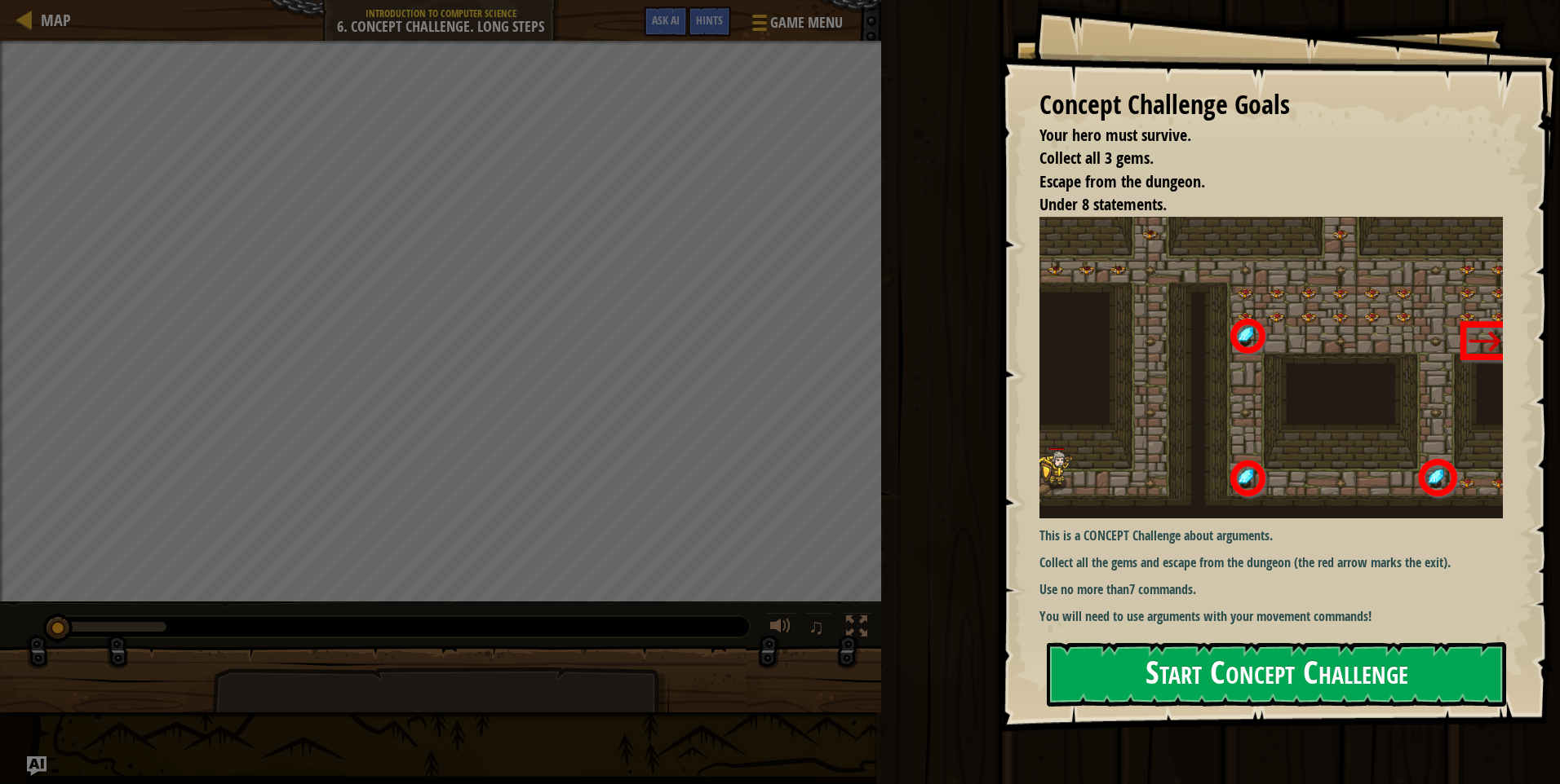
click at [1162, 658] on button "Start Concept Challenge" at bounding box center [1276, 674] width 459 height 64
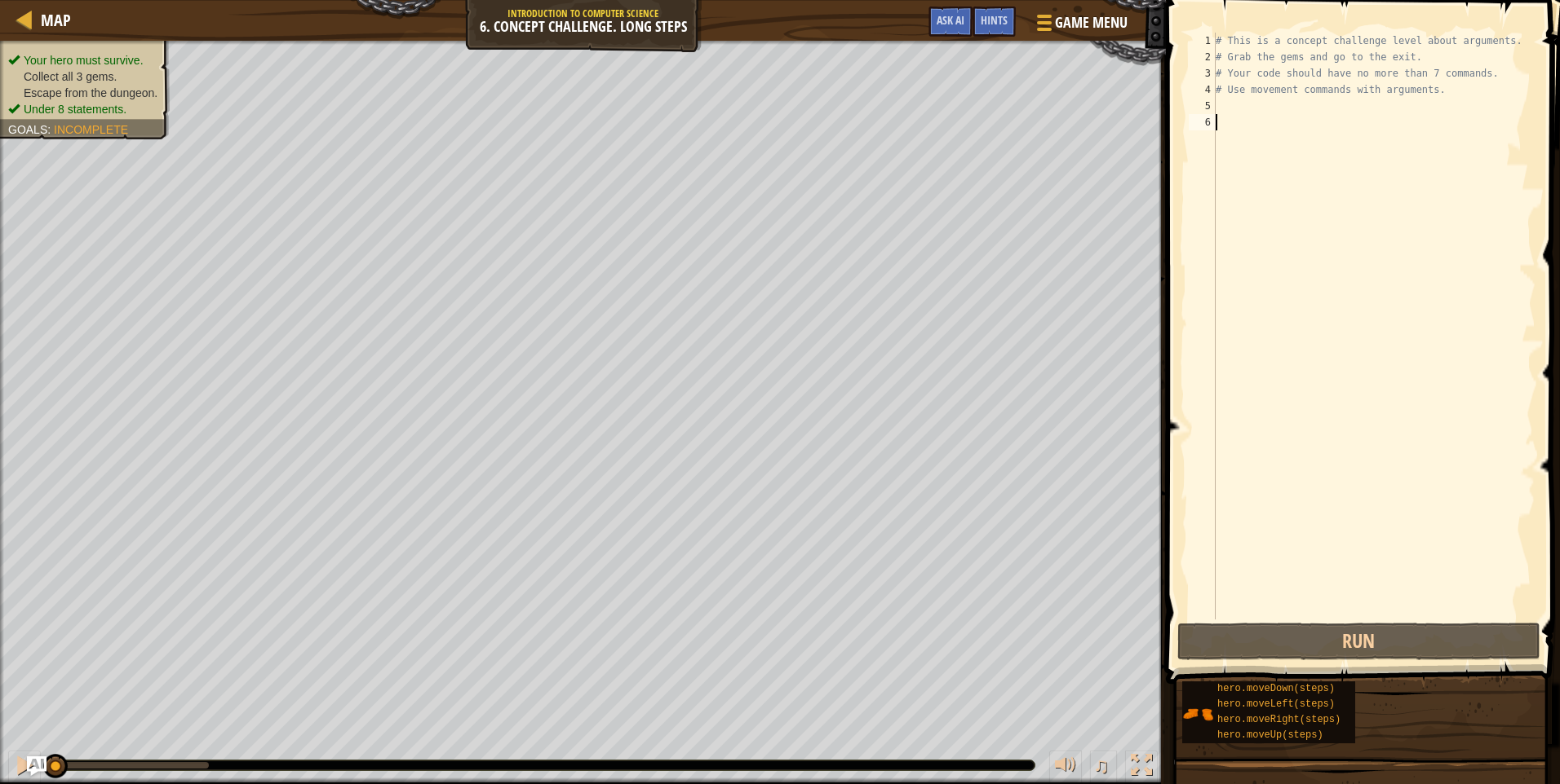
click at [1225, 116] on div "# This is a concept challenge level about arguments. # Grab the gems and go to …" at bounding box center [1373, 342] width 323 height 620
click at [1225, 109] on div "# This is a concept challenge level about arguments. # Grab the gems and go to …" at bounding box center [1373, 342] width 323 height 620
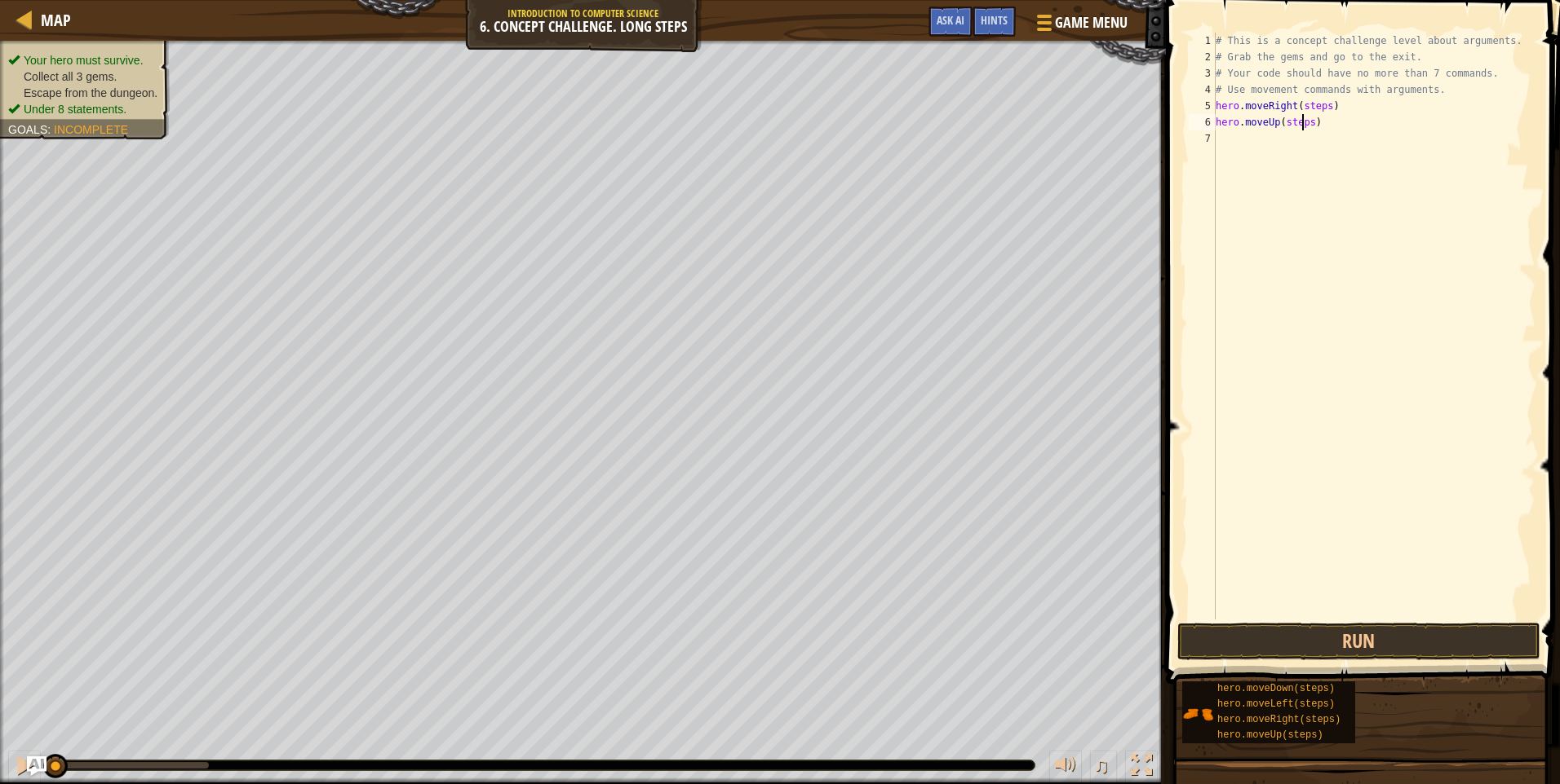
click at [1304, 122] on div "# This is a concept challenge level about arguments. # Grab the gems and go to …" at bounding box center [1373, 342] width 323 height 620
click at [1308, 121] on div "# This is a concept challenge level about arguments. # Grab the gems and go to …" at bounding box center [1373, 342] width 323 height 620
click at [1321, 141] on div "# This is a concept challenge level about arguments. # Grab the gems and go to …" at bounding box center [1373, 342] width 323 height 620
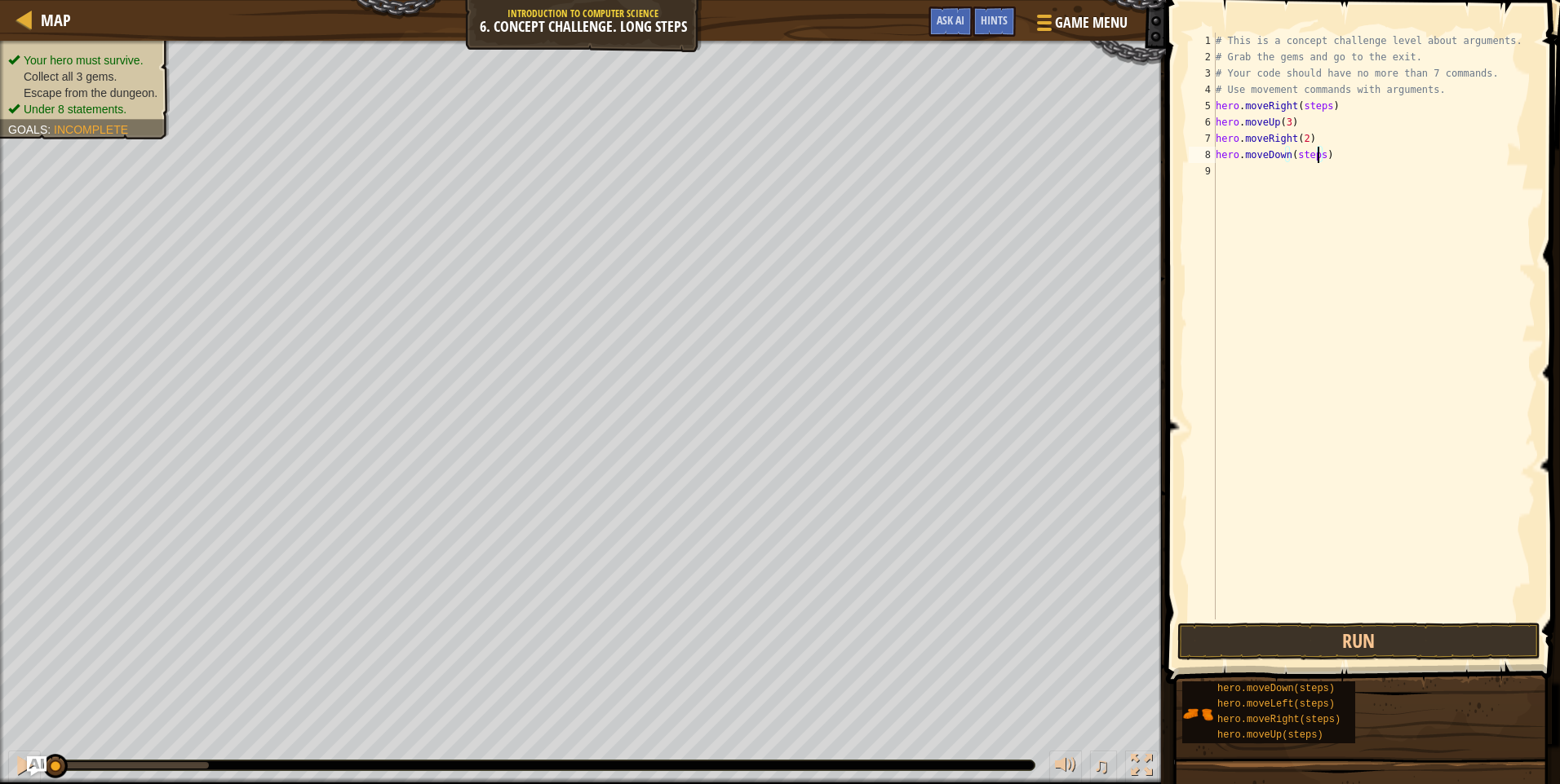
click at [1318, 159] on div "# This is a concept challenge level about arguments. # Grab the gems and go to …" at bounding box center [1373, 342] width 323 height 620
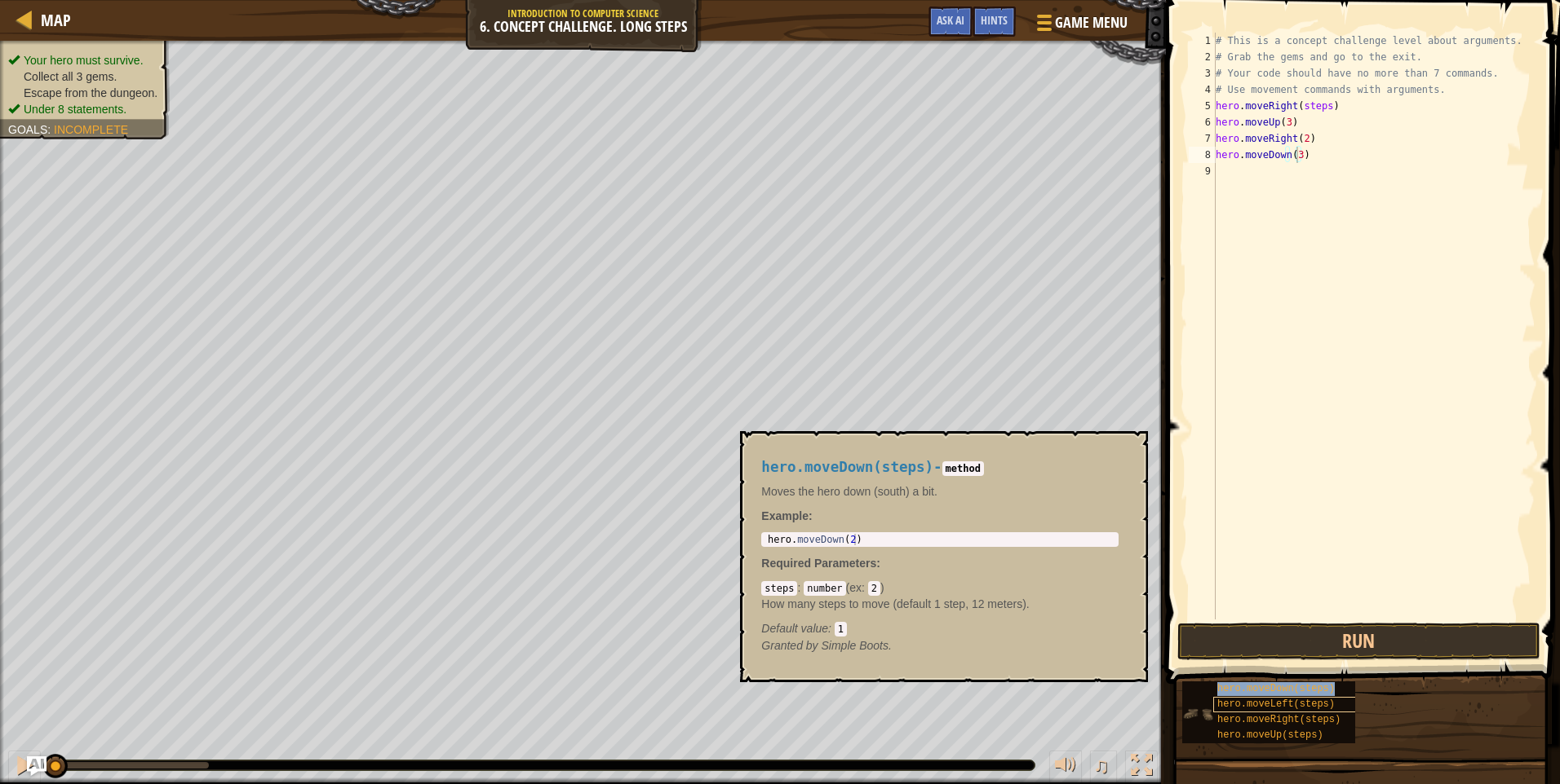
click at [1271, 697] on div "hero.moveDown(steps) hero.moveLeft(steps) hero.moveRight(steps) hero.moveUp(ste…" at bounding box center [1268, 712] width 173 height 62
type textarea "hero.moveLeft(steps)"
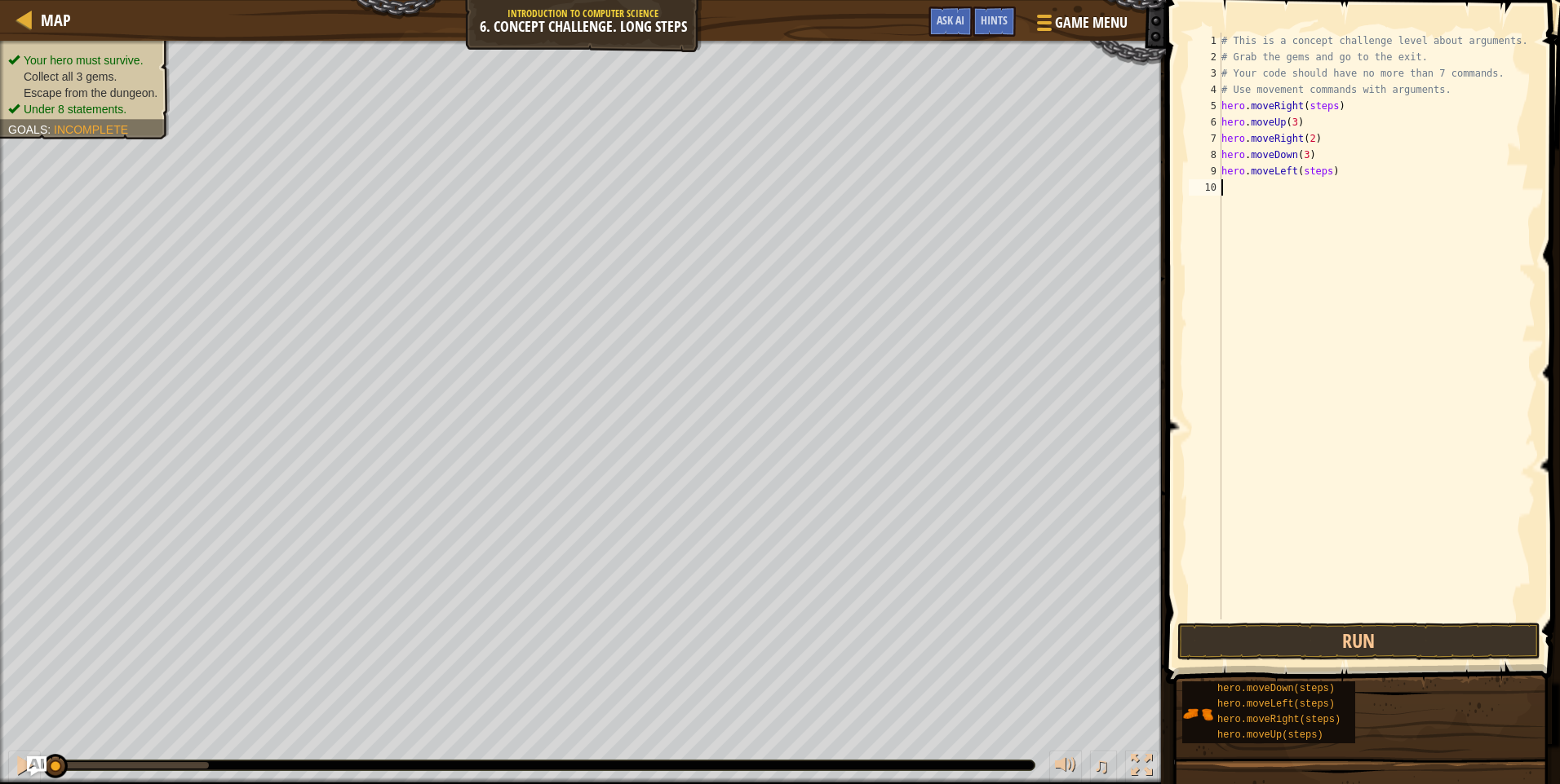
click at [1398, 495] on div "# This is a concept challenge level about arguments. # Grab the gems and go to …" at bounding box center [1377, 342] width 319 height 620
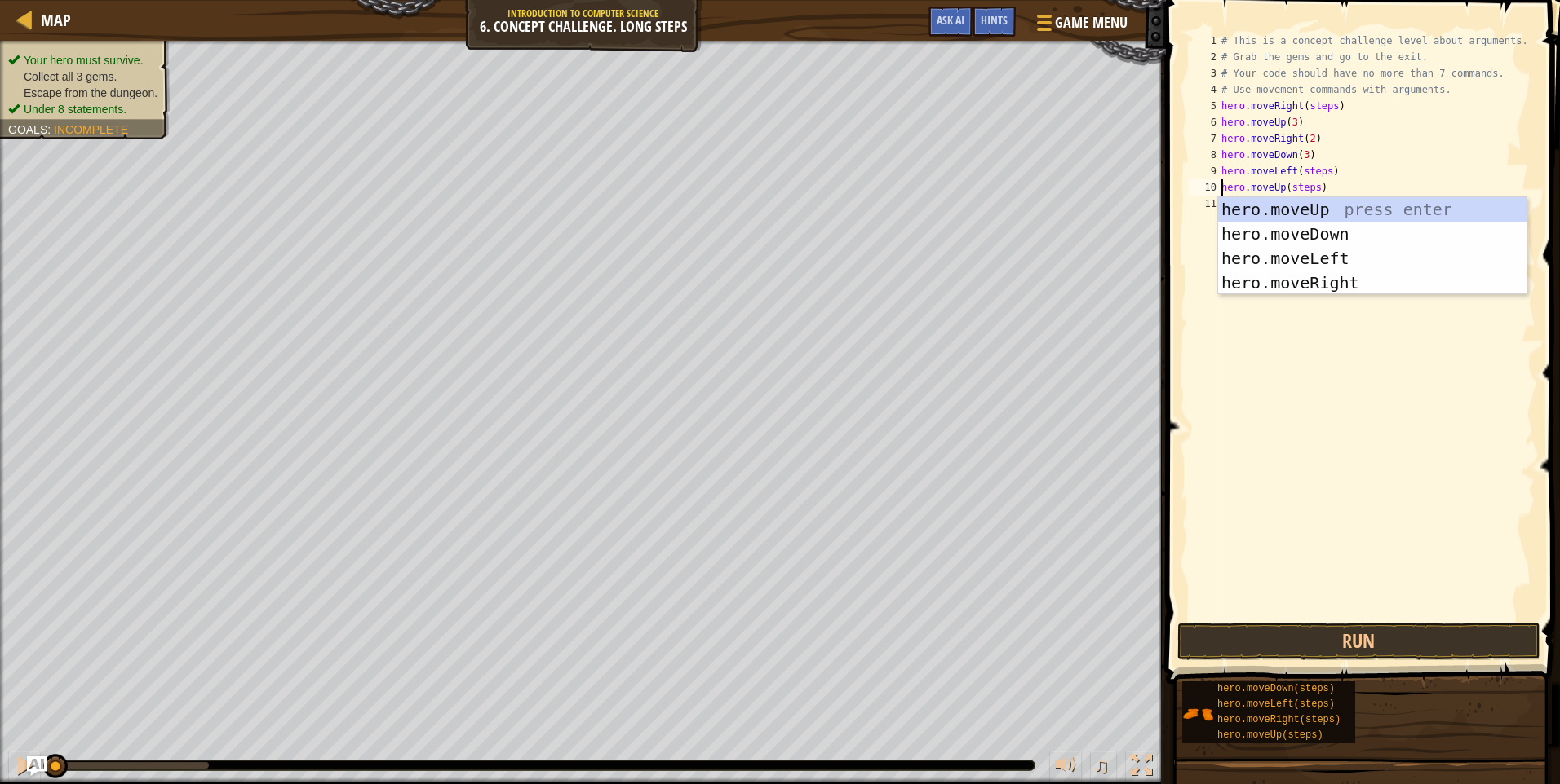
click at [1309, 188] on div "# This is a concept challenge level about arguments. # Grab the gems and go to …" at bounding box center [1377, 342] width 319 height 620
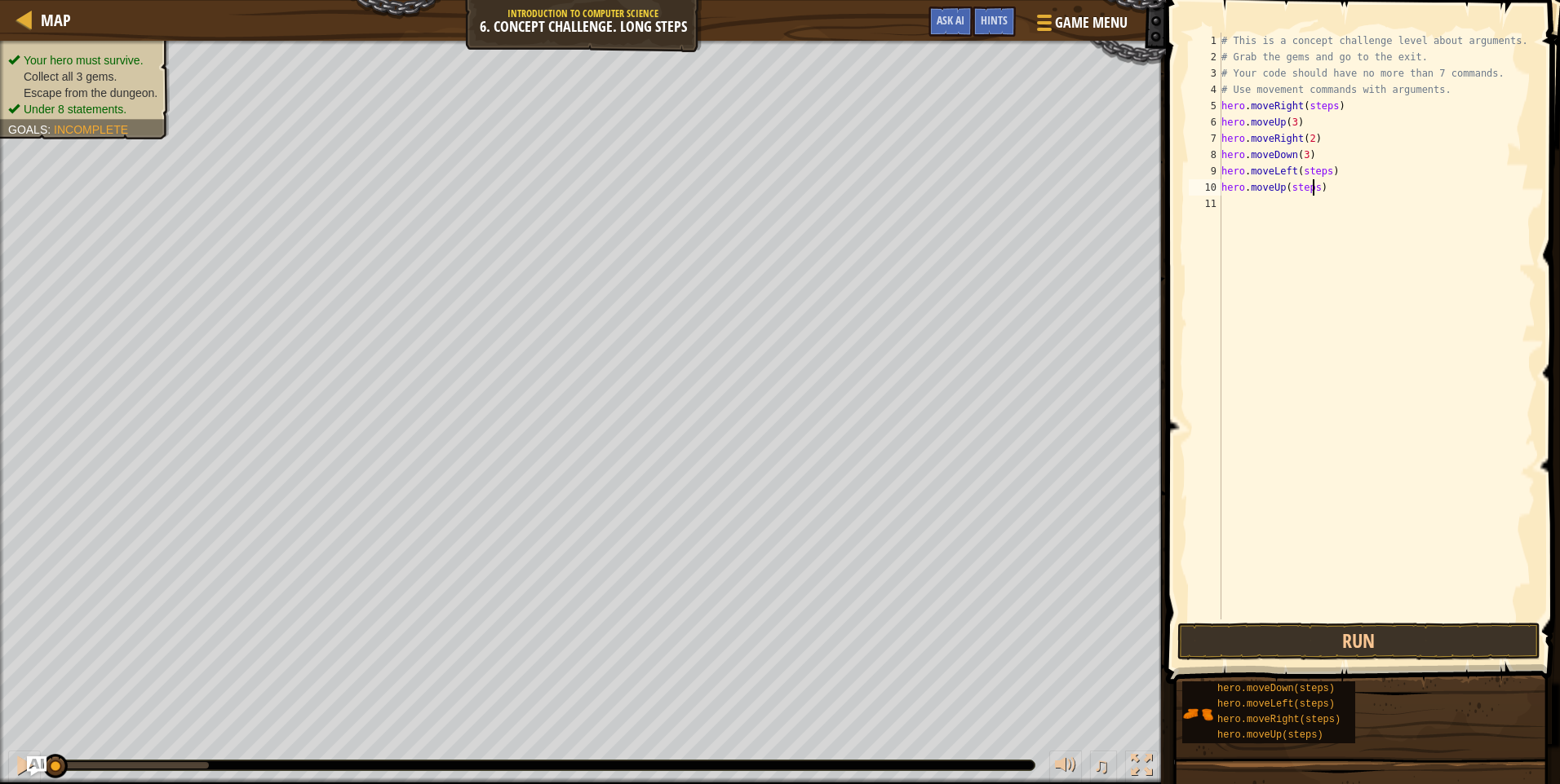
click at [1314, 188] on div "# This is a concept challenge level about arguments. # Grab the gems and go to …" at bounding box center [1377, 342] width 319 height 620
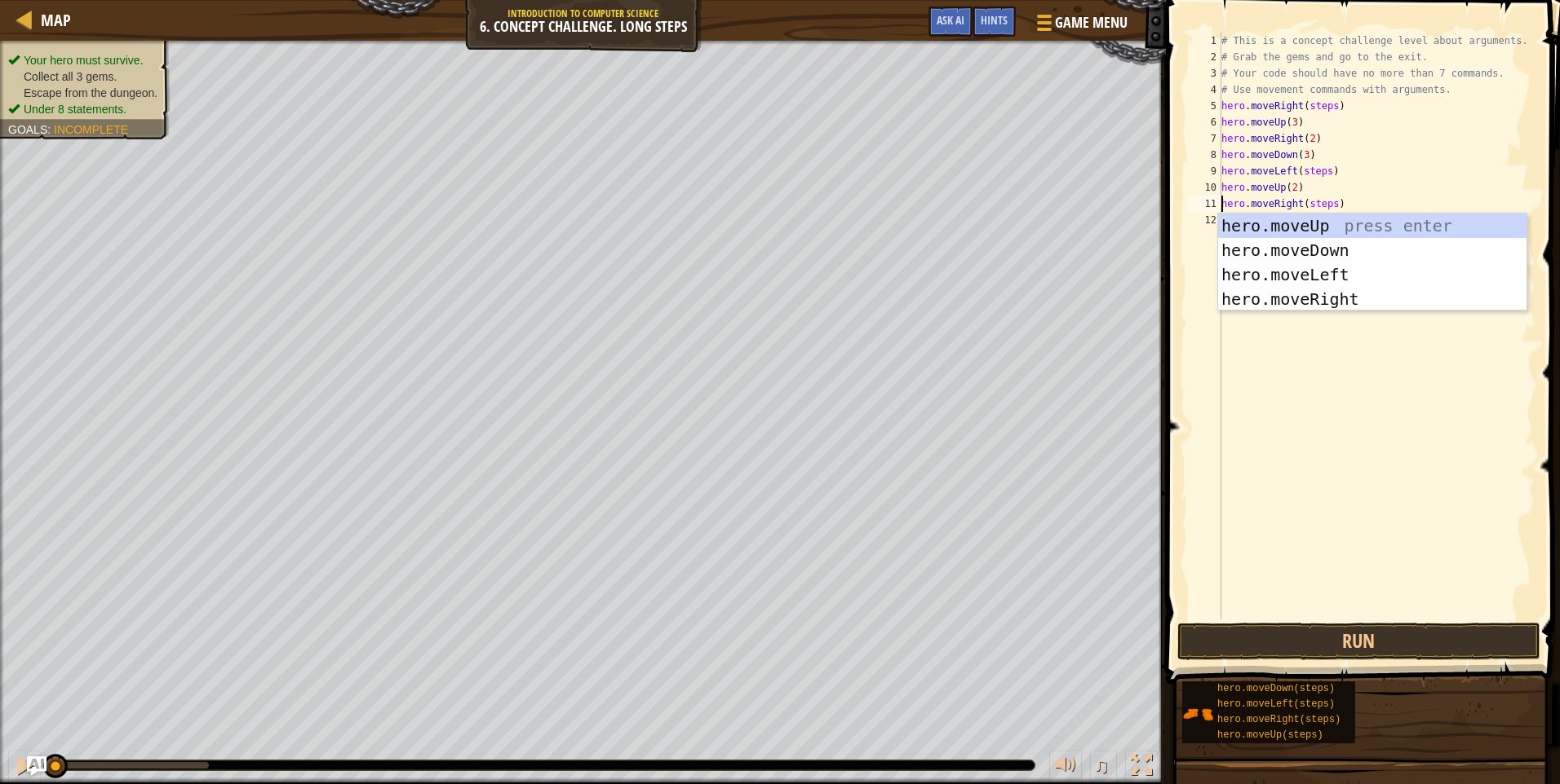
click at [1328, 203] on div "# This is a concept challenge level about arguments. # Grab the gems and go to …" at bounding box center [1377, 342] width 319 height 620
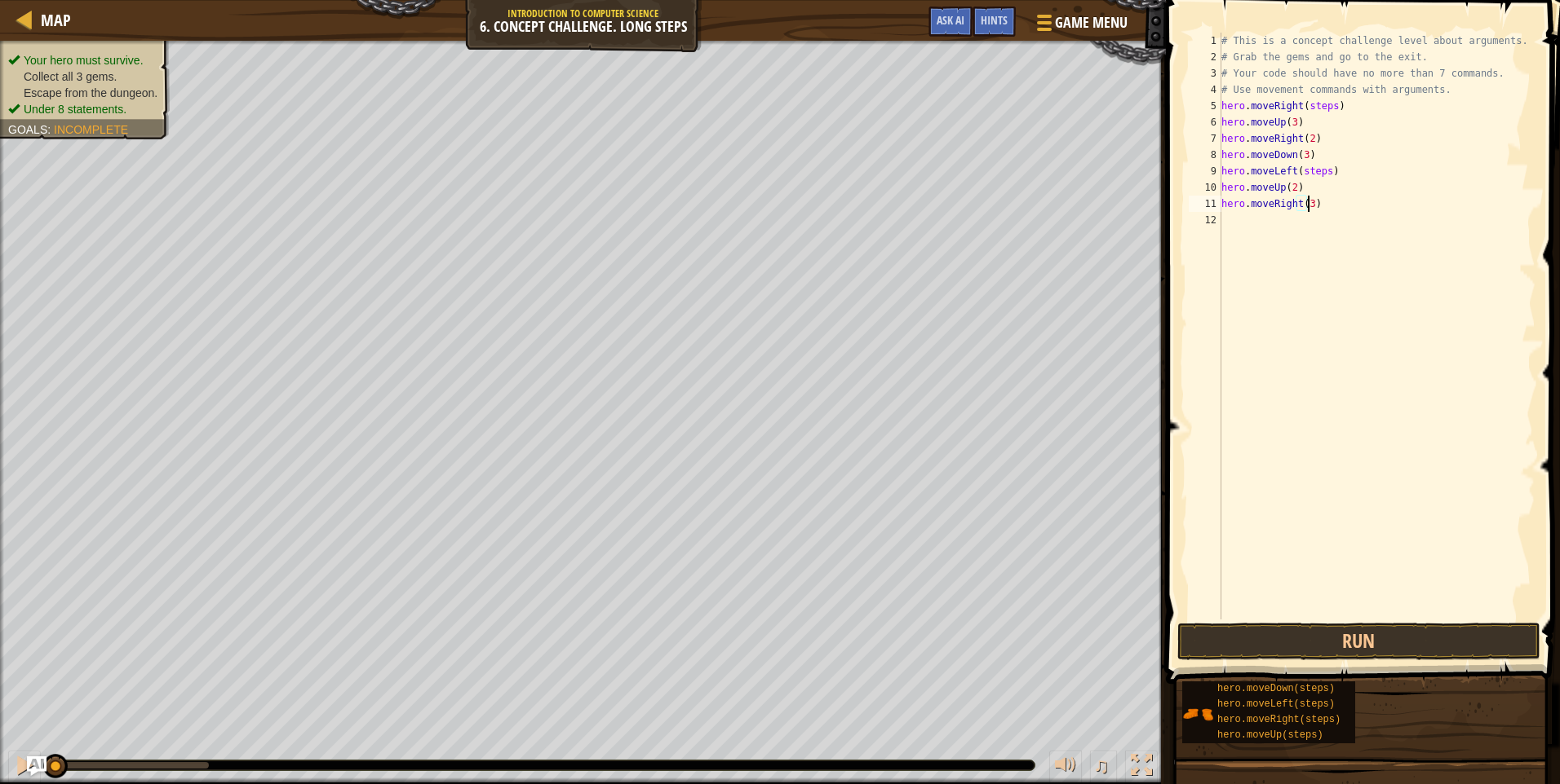
scroll to position [7, 7]
click at [1328, 104] on div "# This is a concept challenge level about arguments. # Grab the gems and go to …" at bounding box center [1377, 342] width 319 height 620
click at [1322, 170] on div "# This is a concept challenge level about arguments. # Grab the gems and go to …" at bounding box center [1377, 342] width 319 height 620
type textarea "hero.moveLeft()"
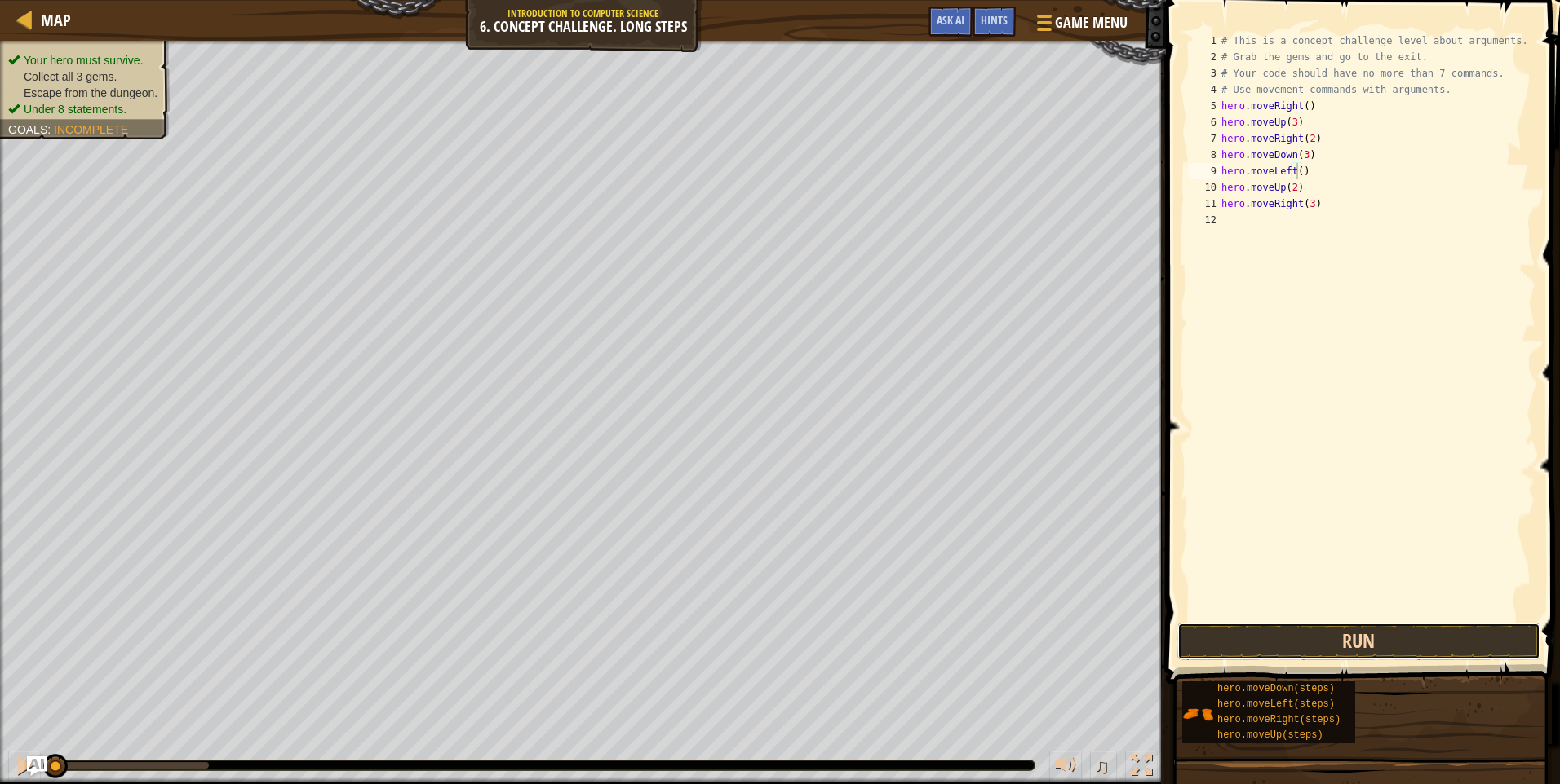
click at [1453, 650] on button "Run" at bounding box center [1358, 642] width 363 height 38
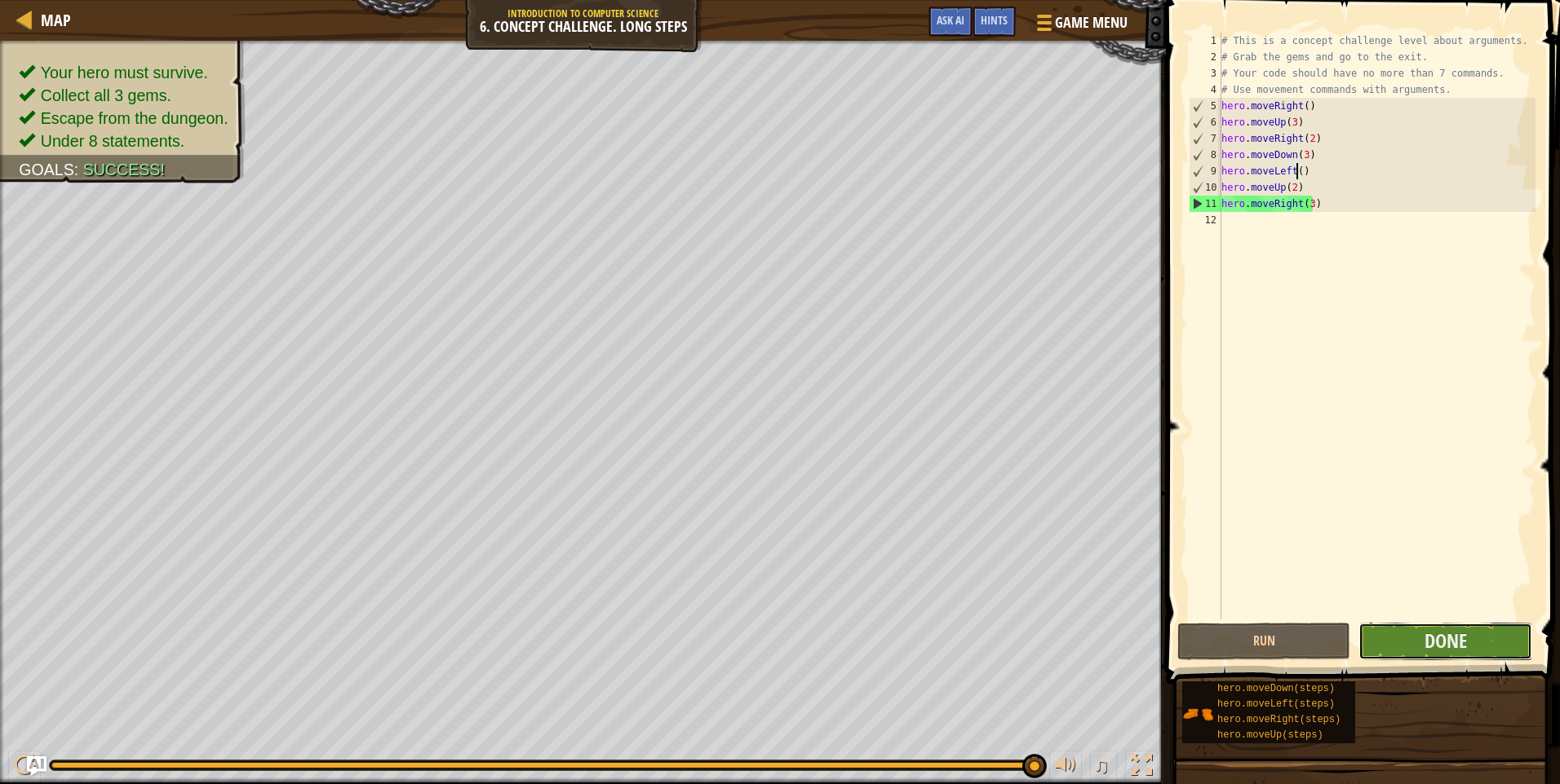
click at [1390, 651] on button "Done" at bounding box center [1444, 642] width 173 height 38
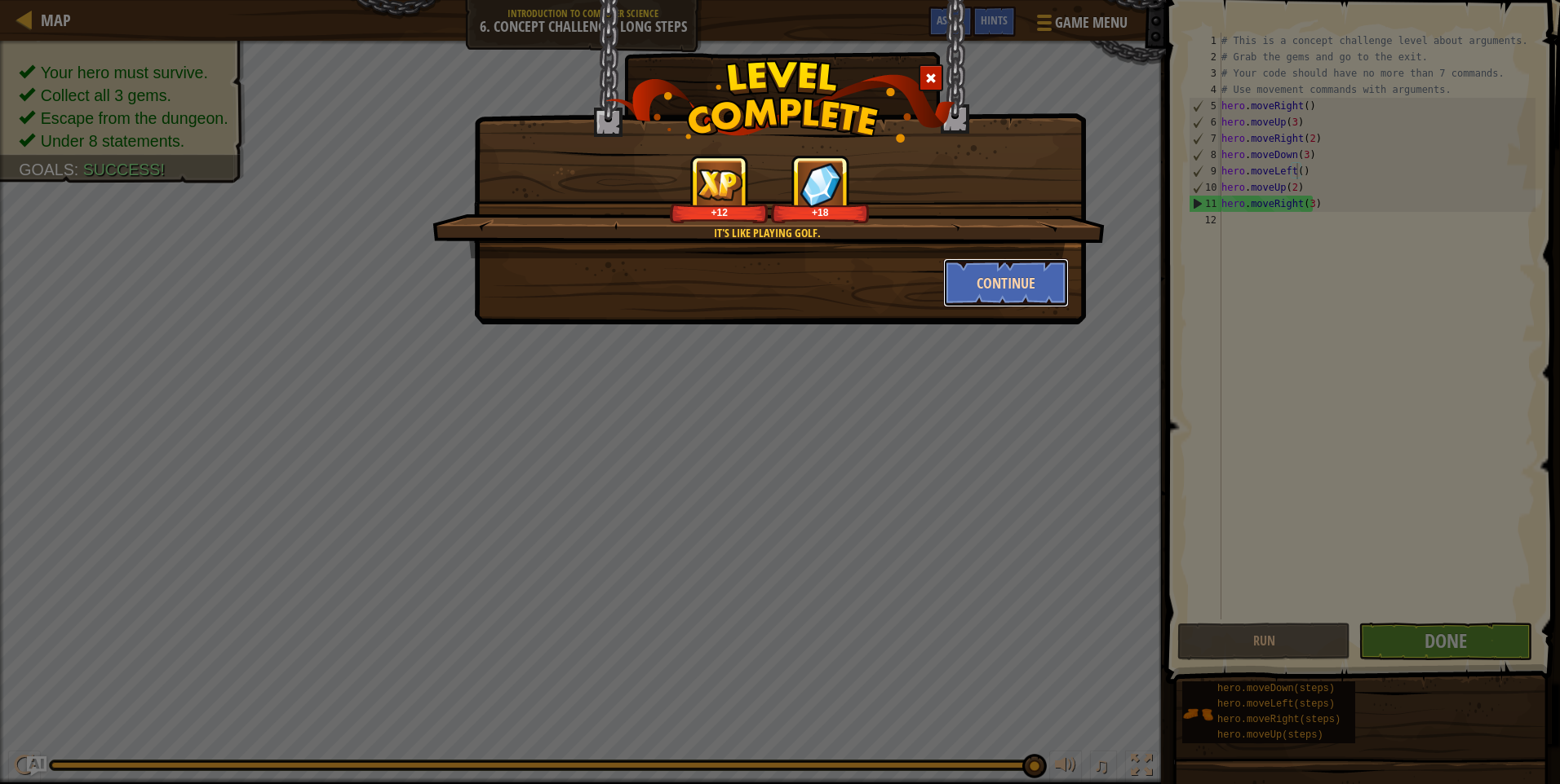
click at [997, 287] on button "Continue" at bounding box center [1006, 282] width 127 height 48
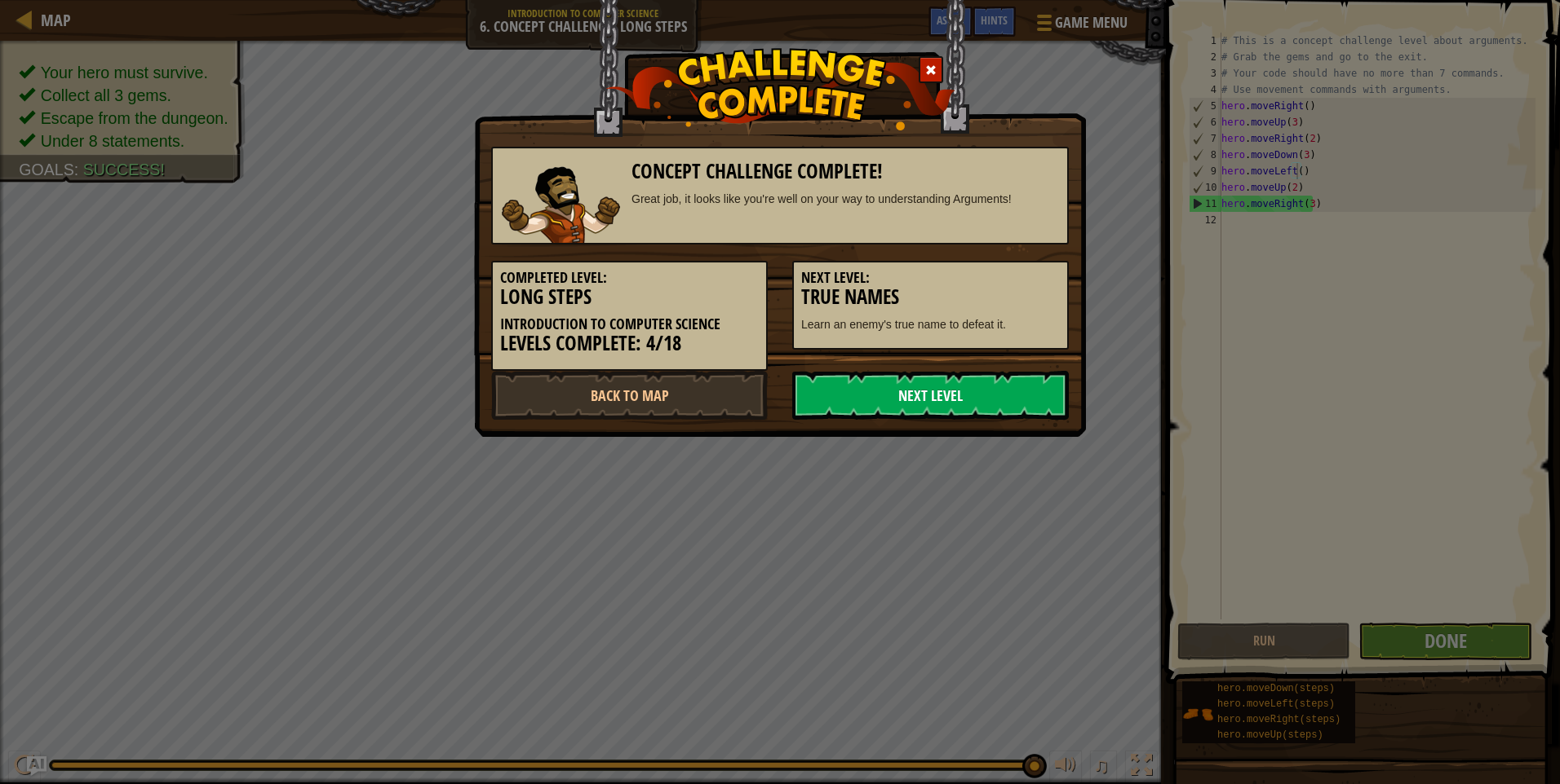
click at [819, 390] on link "Next Level" at bounding box center [931, 394] width 277 height 48
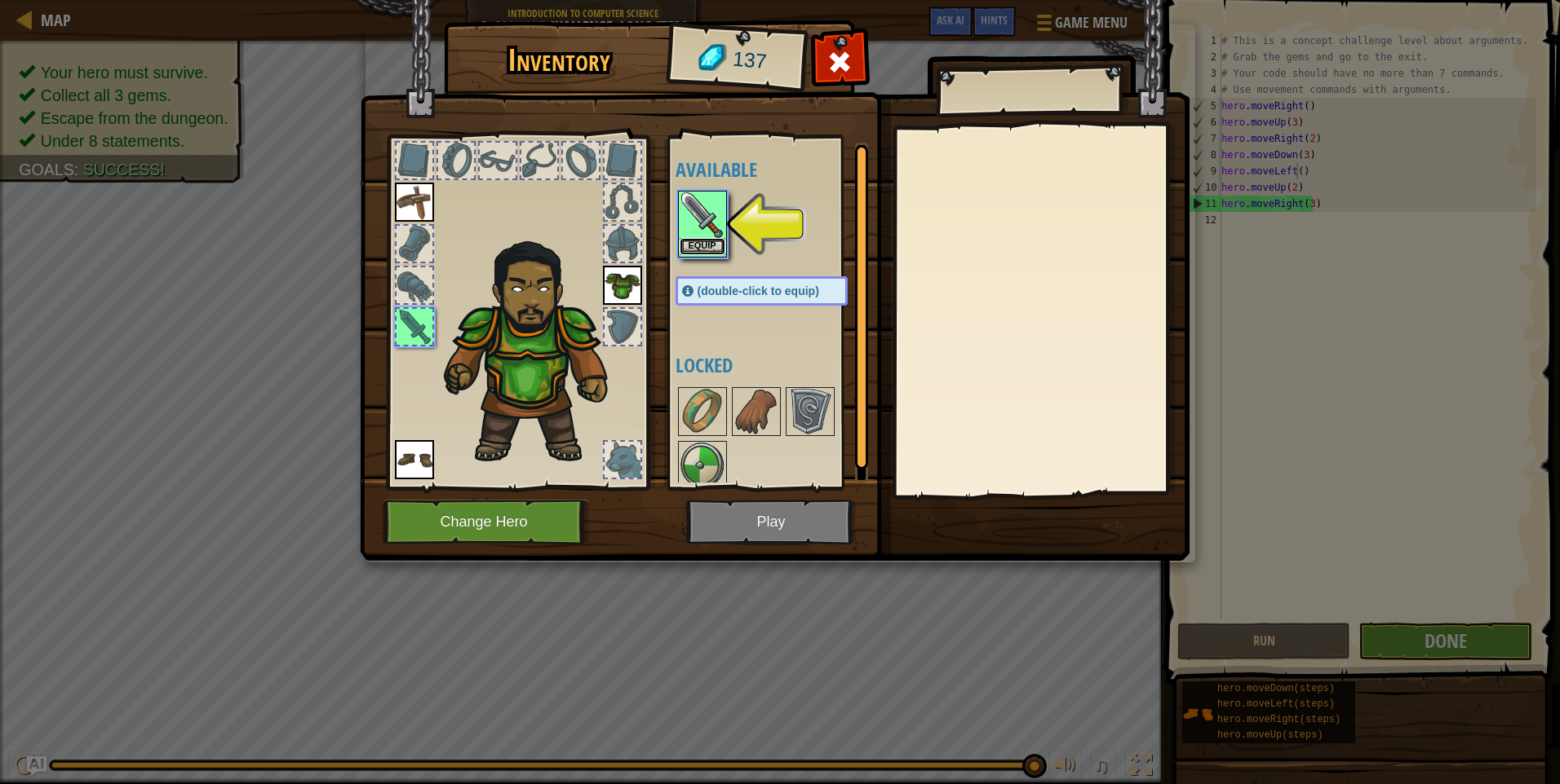
click at [718, 243] on button "Equip" at bounding box center [702, 246] width 46 height 17
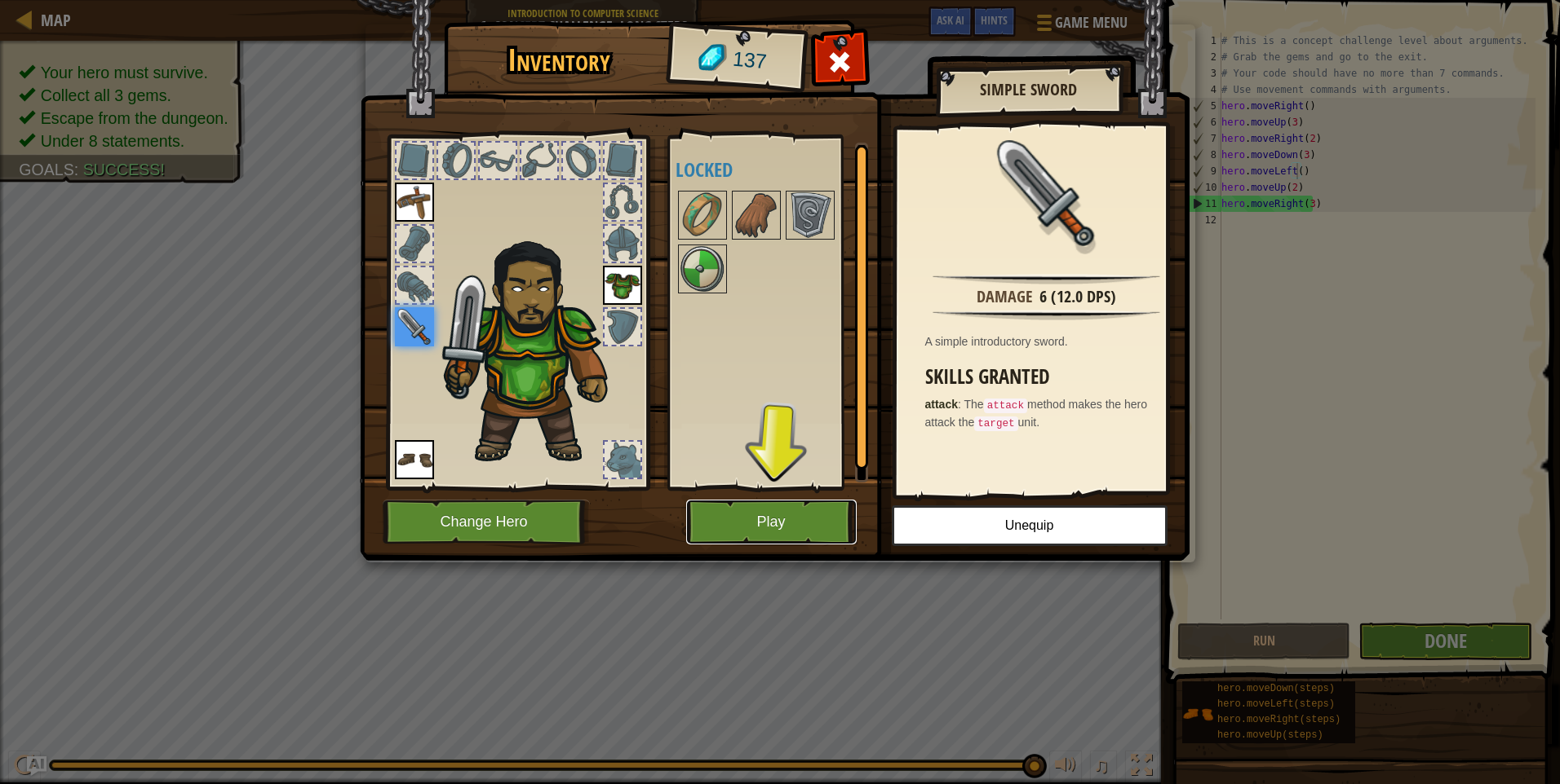
click at [758, 513] on button "Play" at bounding box center [771, 521] width 170 height 44
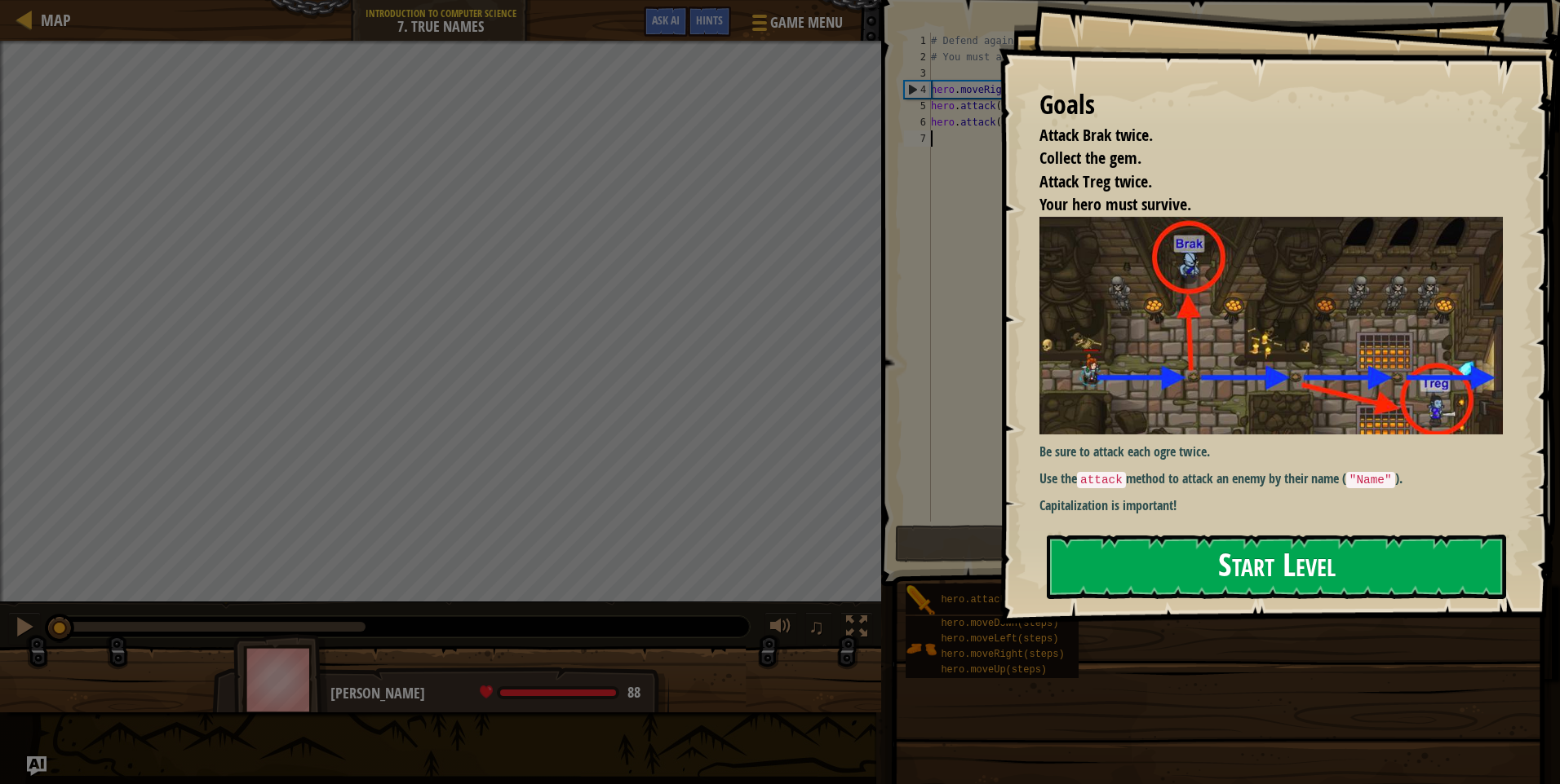
click at [1160, 577] on button "Start Level" at bounding box center [1276, 566] width 459 height 64
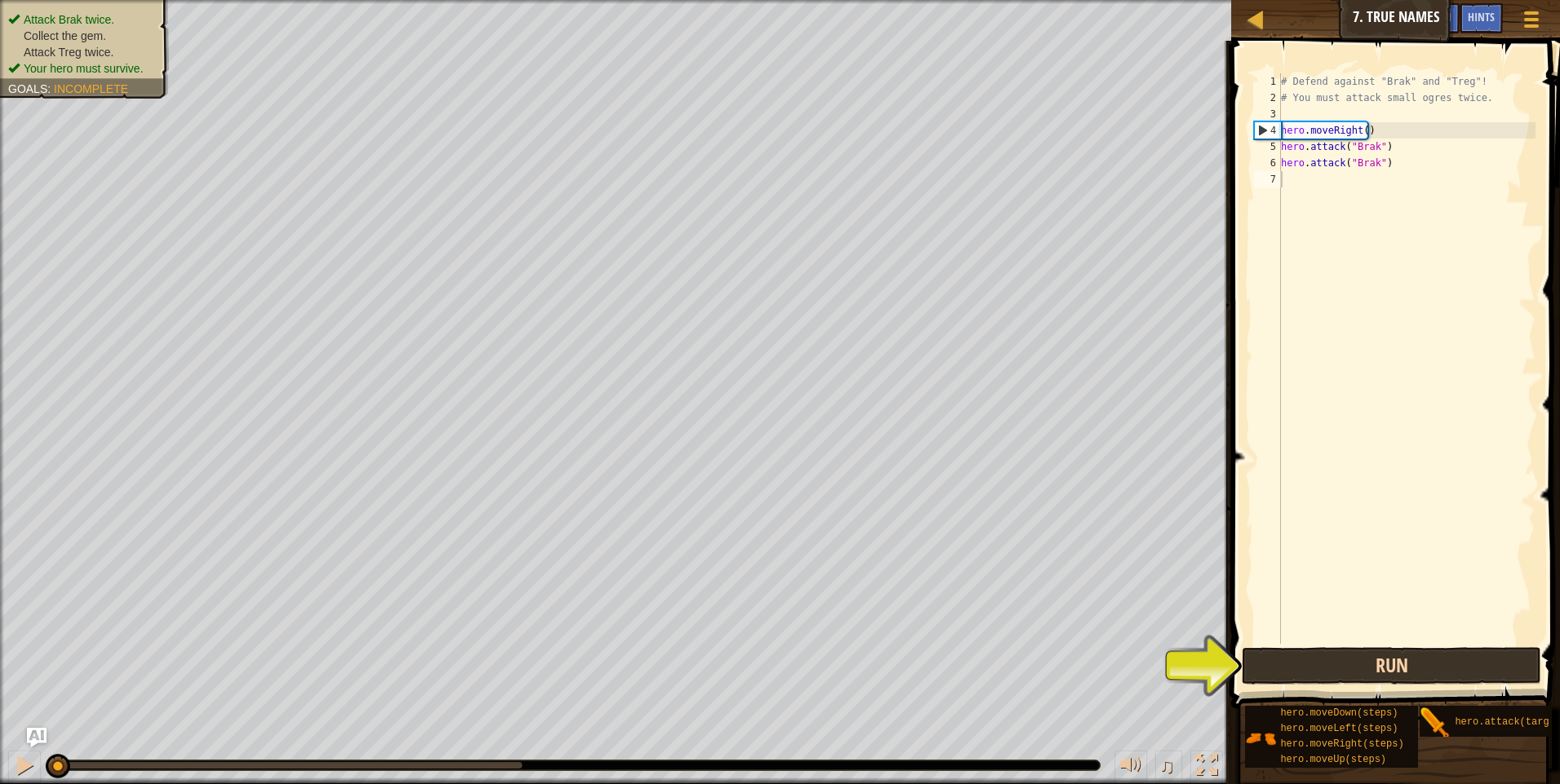
drag, startPoint x: 1287, startPoint y: 686, endPoint x: 1286, endPoint y: 675, distance: 11.0
click at [1287, 683] on div "1 2 3 4 5 6 7 # Defend against "Brak" and "Treg"! # You must attack small ogres…" at bounding box center [1392, 406] width 333 height 716
click at [1285, 674] on button "Run" at bounding box center [1391, 666] width 300 height 38
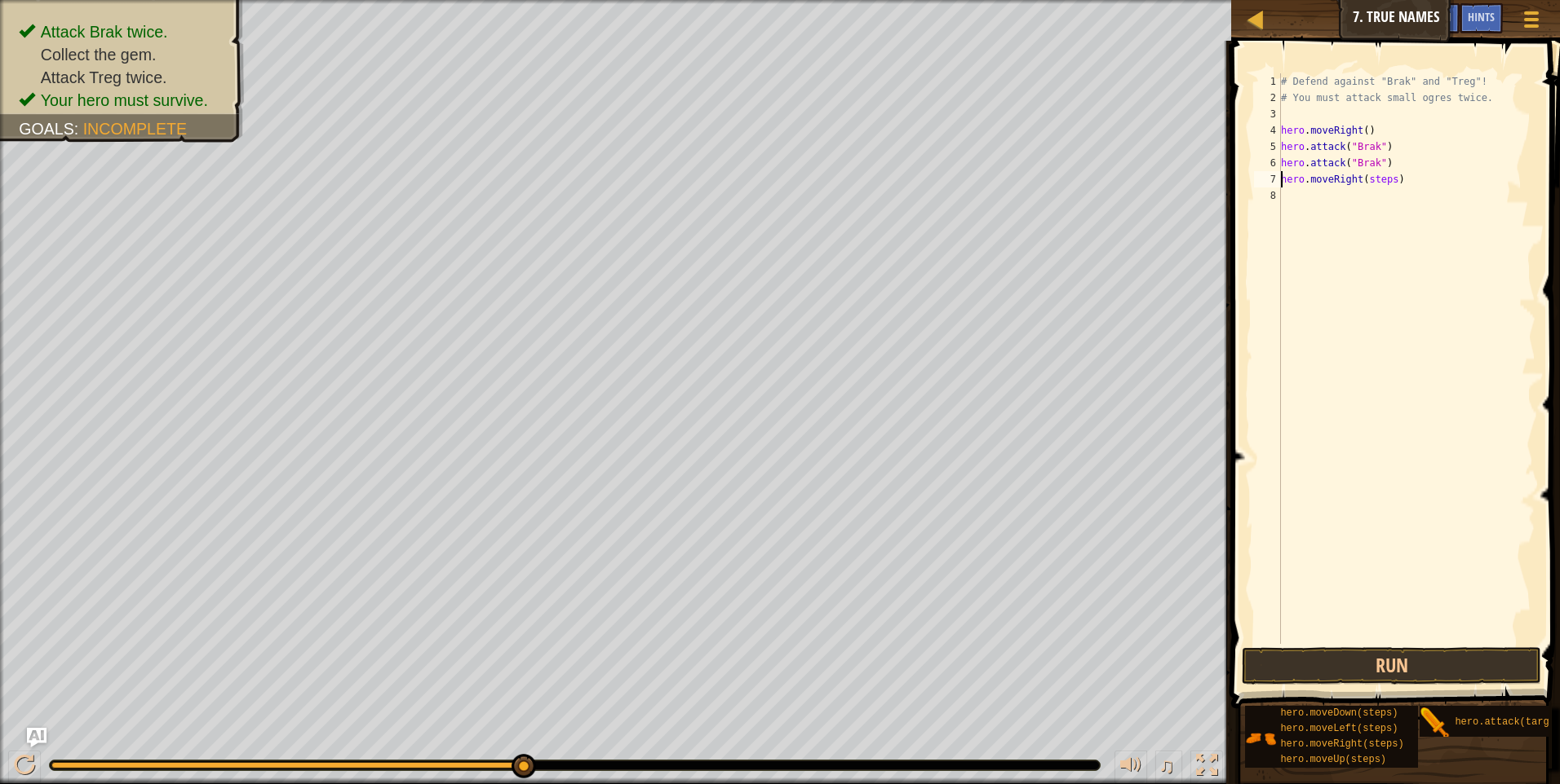
click at [1388, 180] on div "# Defend against "Brak" and "Treg"! # You must attack small ogres twice. hero .…" at bounding box center [1406, 375] width 258 height 603
type textarea "hero.moveRight()"
click at [1272, 671] on button "Run" at bounding box center [1391, 666] width 300 height 38
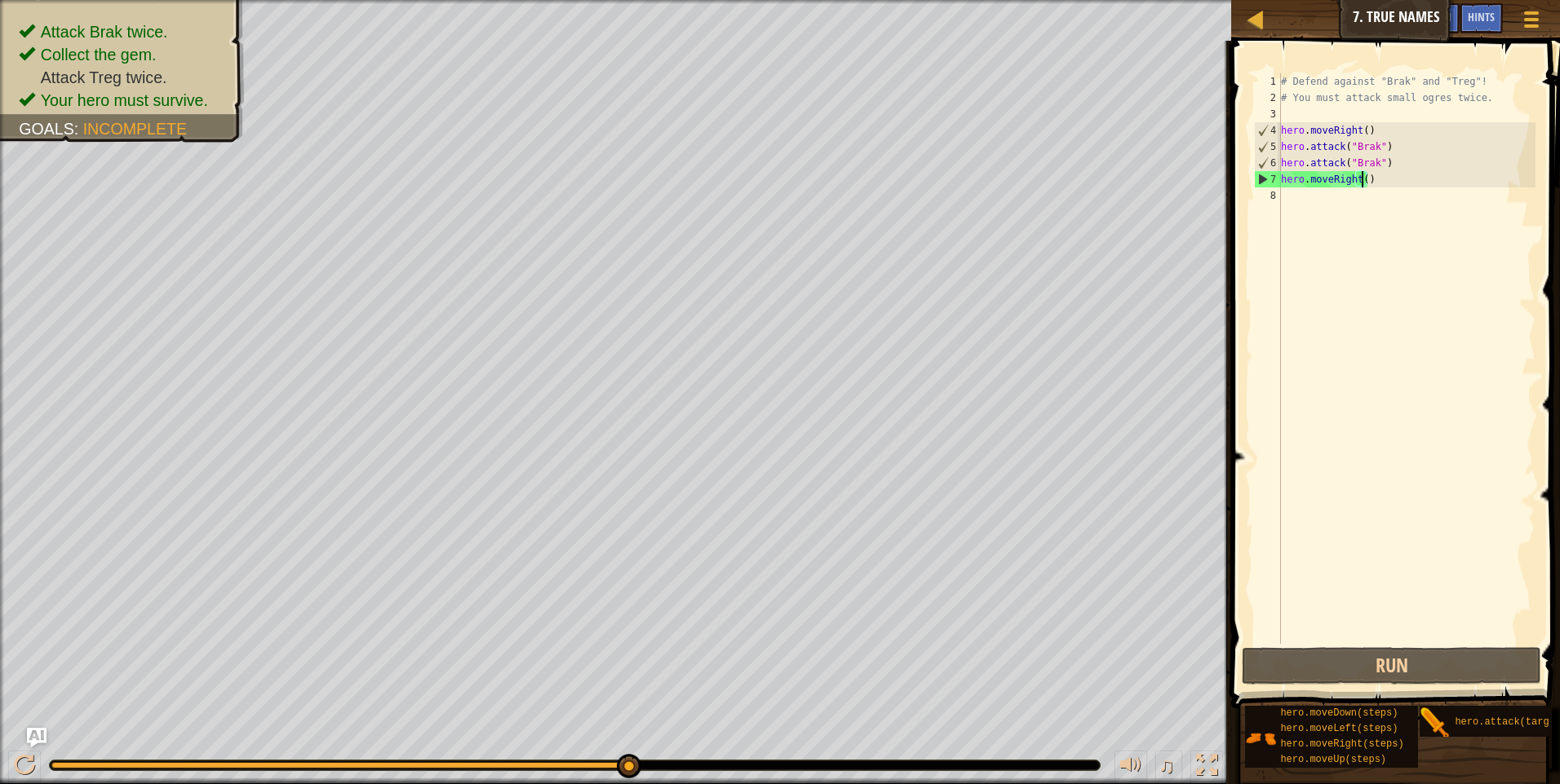
click at [1284, 202] on div "# Defend against "Brak" and "Treg"! # You must attack small ogres twice. hero .…" at bounding box center [1406, 375] width 258 height 603
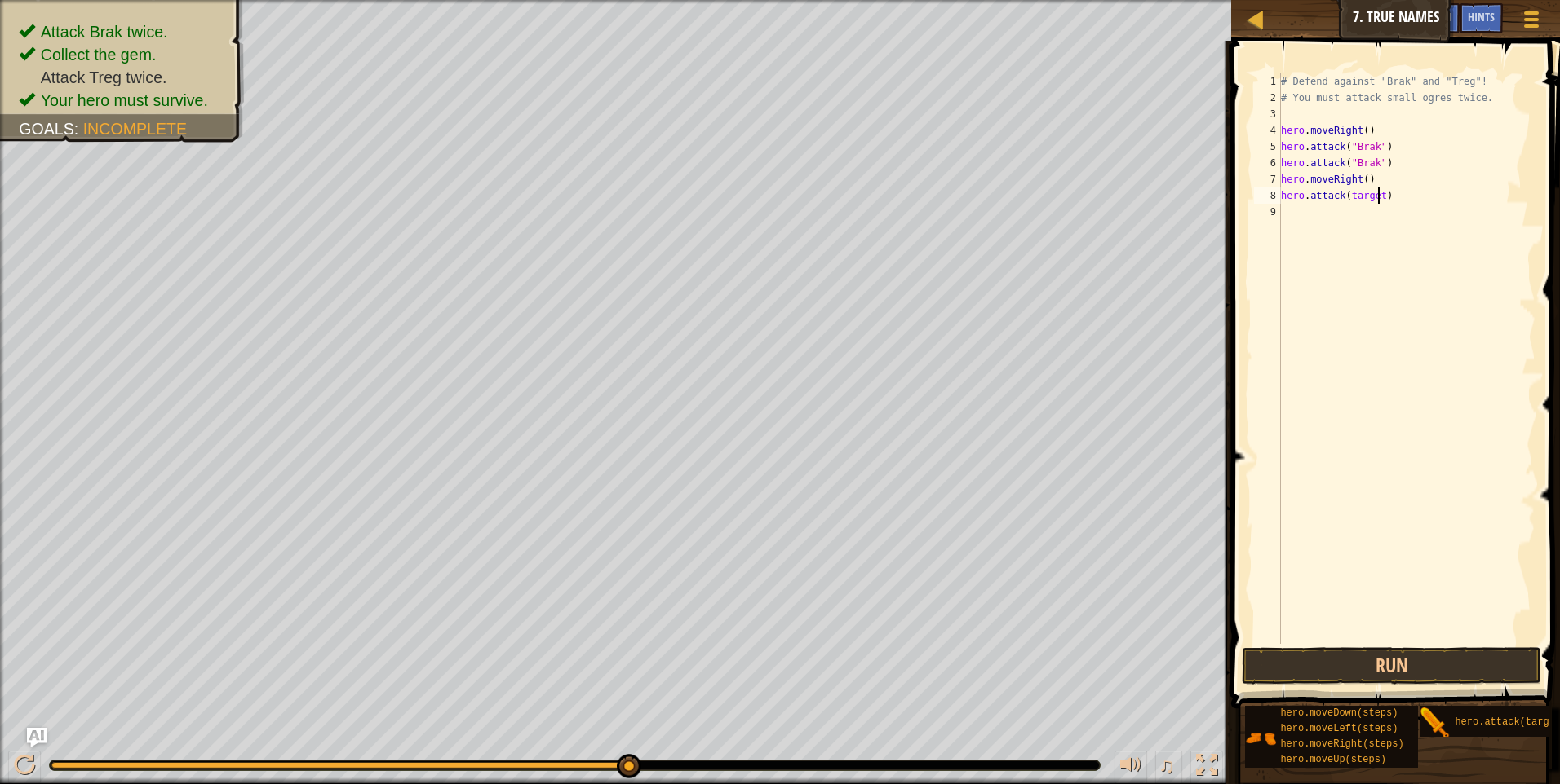
click at [1375, 194] on div "# Defend against "Brak" and "Treg"! # You must attack small ogres twice. hero .…" at bounding box center [1406, 375] width 258 height 603
click at [1374, 659] on button "Run" at bounding box center [1391, 666] width 300 height 38
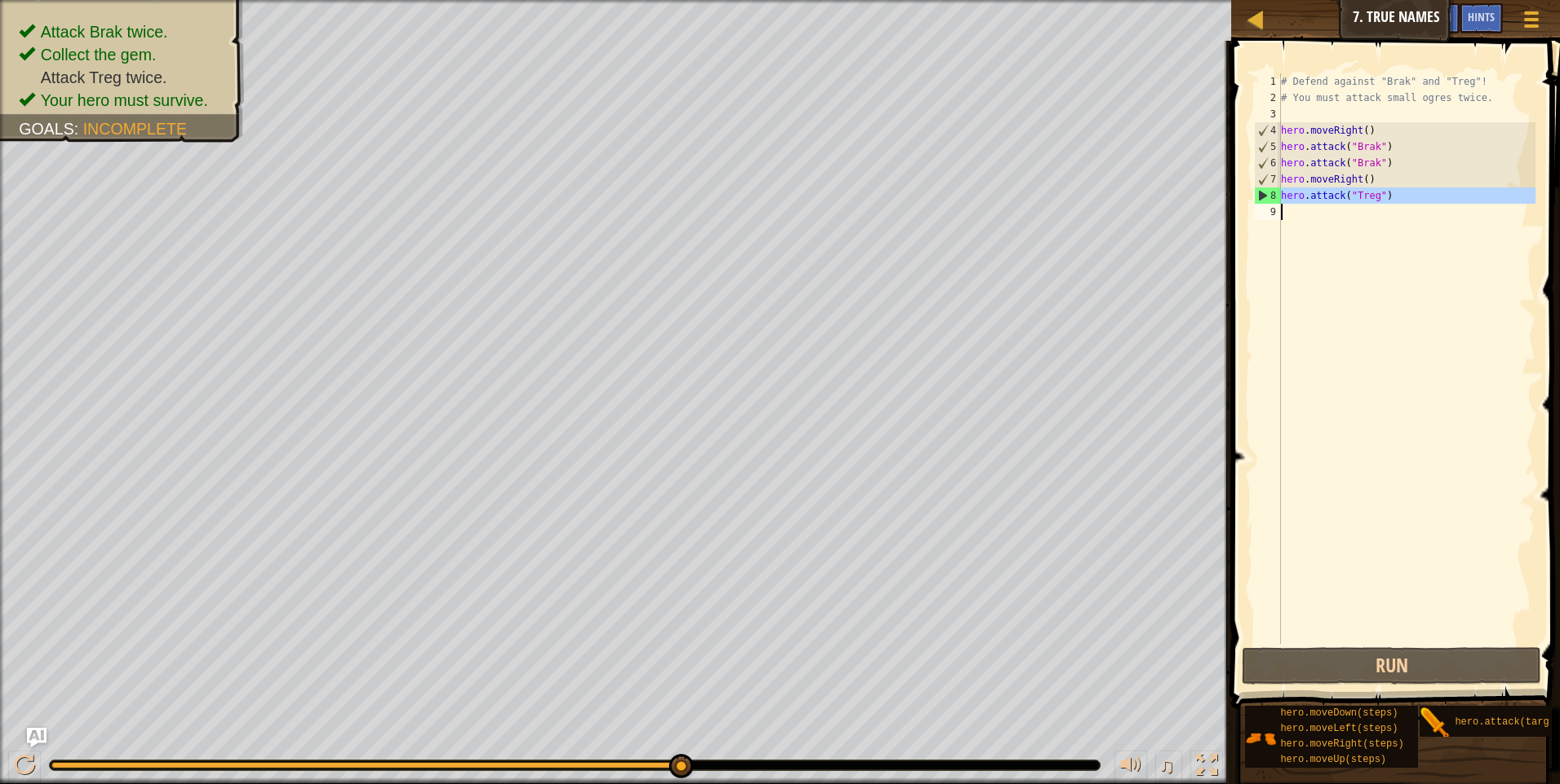
drag, startPoint x: 1279, startPoint y: 193, endPoint x: 1316, endPoint y: 195, distance: 37.1
click at [1316, 195] on div "hero.attack("Treg") 1 2 3 4 5 6 7 8 9 # Defend against "Brak" and "Treg"! # You…" at bounding box center [1393, 358] width 285 height 570
click at [1281, 193] on div "# Defend against "Brak" and "Treg"! # You must attack small ogres twice. hero .…" at bounding box center [1406, 358] width 258 height 570
drag, startPoint x: 1281, startPoint y: 197, endPoint x: 1367, endPoint y: 205, distance: 86.4
click at [1367, 205] on div "# Defend against "Brak" and "Treg"! # You must attack small ogres twice. hero .…" at bounding box center [1406, 375] width 258 height 603
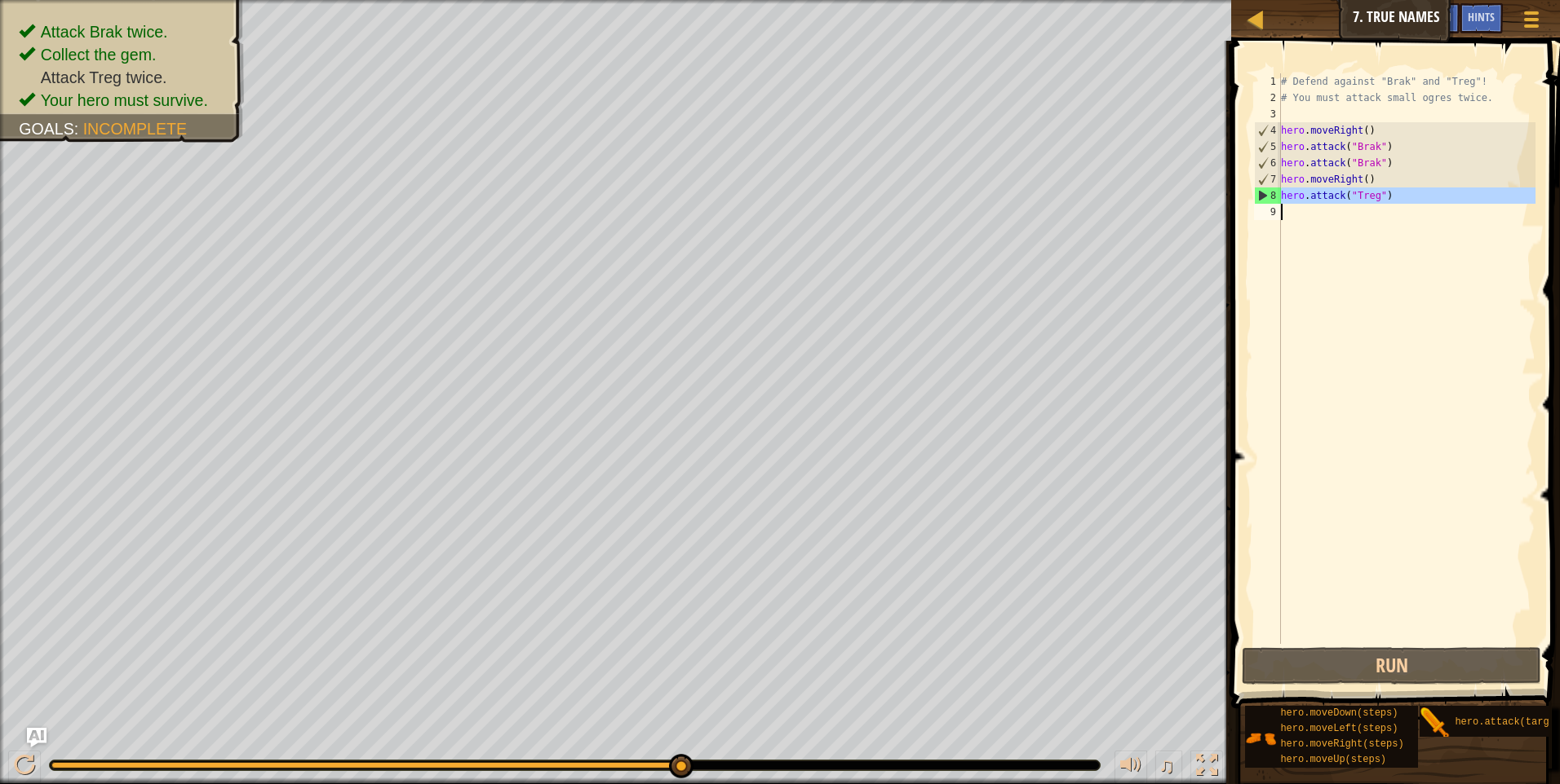
type textarea "hero.attack("Treg")"
drag, startPoint x: 1279, startPoint y: 212, endPoint x: 1267, endPoint y: 218, distance: 13.4
click at [1267, 218] on div "9" at bounding box center [1266, 212] width 27 height 16
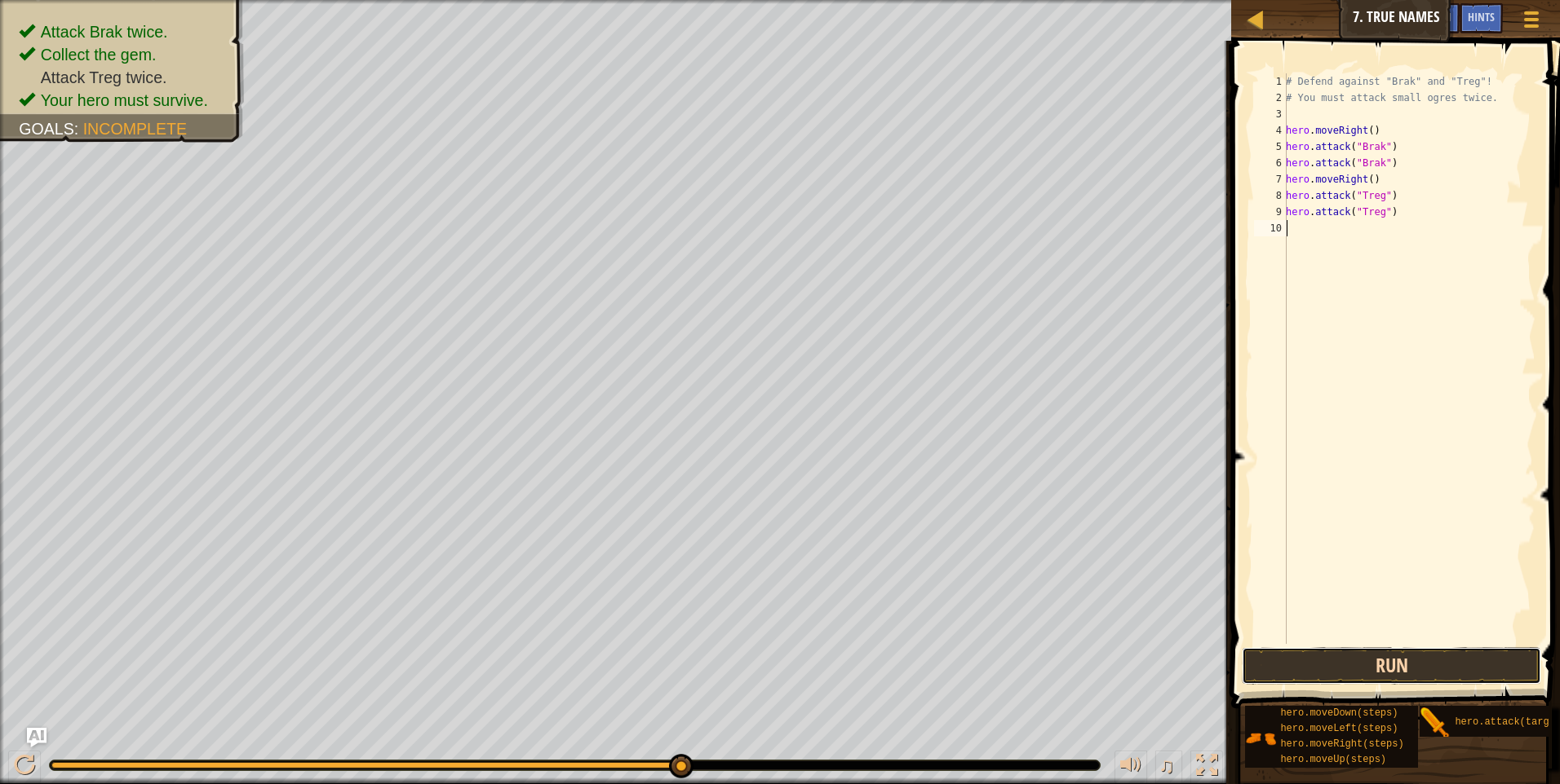
click at [1348, 671] on button "Run" at bounding box center [1391, 666] width 300 height 38
